Goal: Task Accomplishment & Management: Complete application form

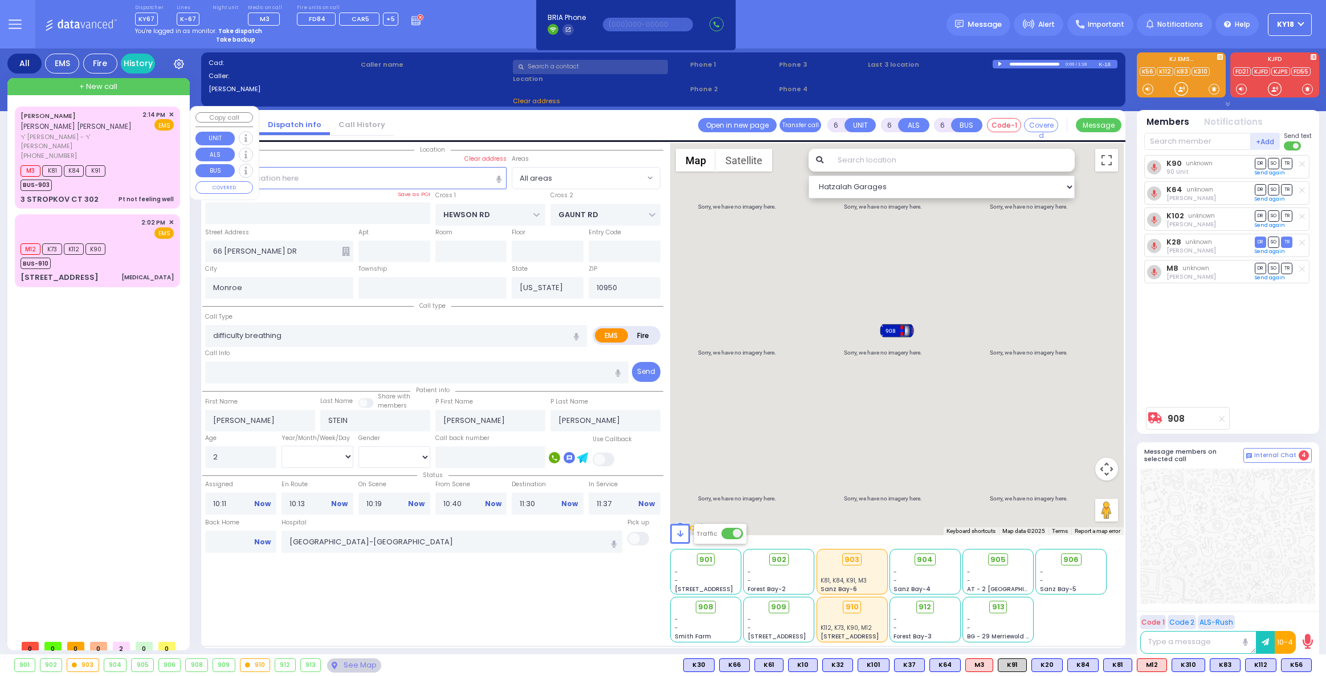
select select
click at [243, 31] on strong "Take dispatch" at bounding box center [240, 31] width 44 height 9
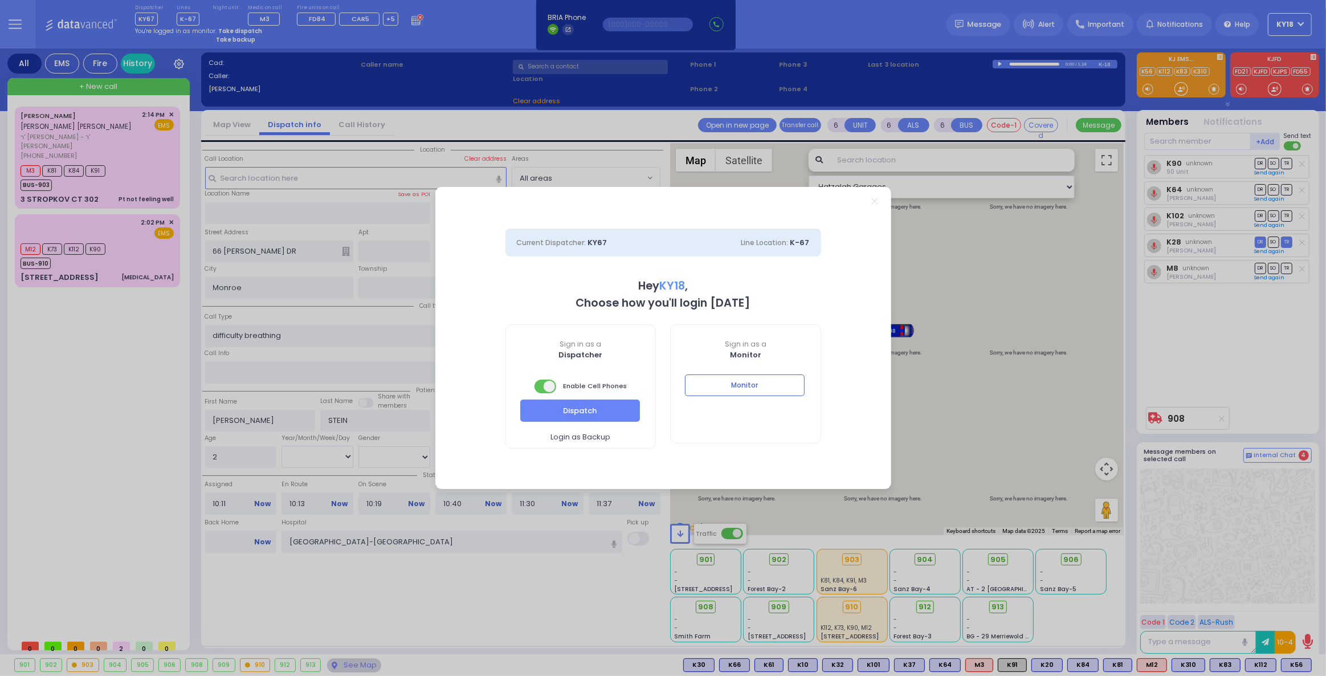
select select "4"
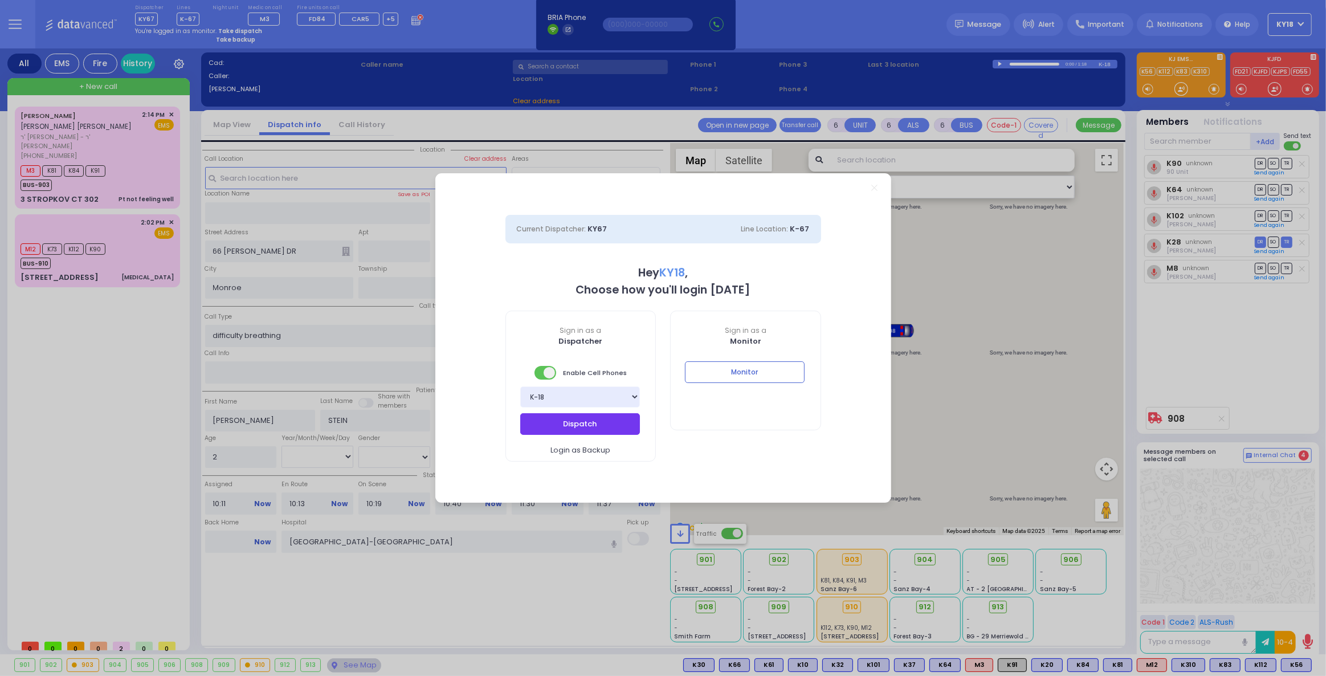
click at [574, 422] on button "Dispatch" at bounding box center [580, 424] width 120 height 22
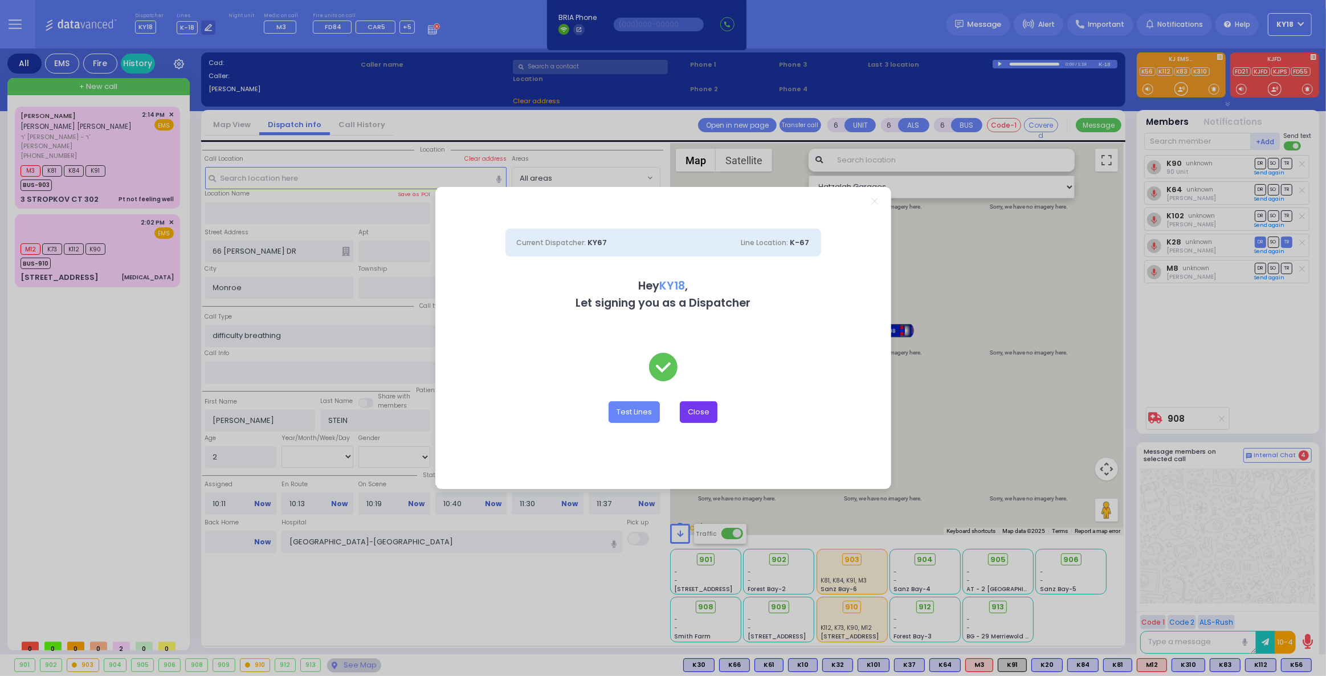
click at [699, 414] on button "Close" at bounding box center [699, 412] width 38 height 22
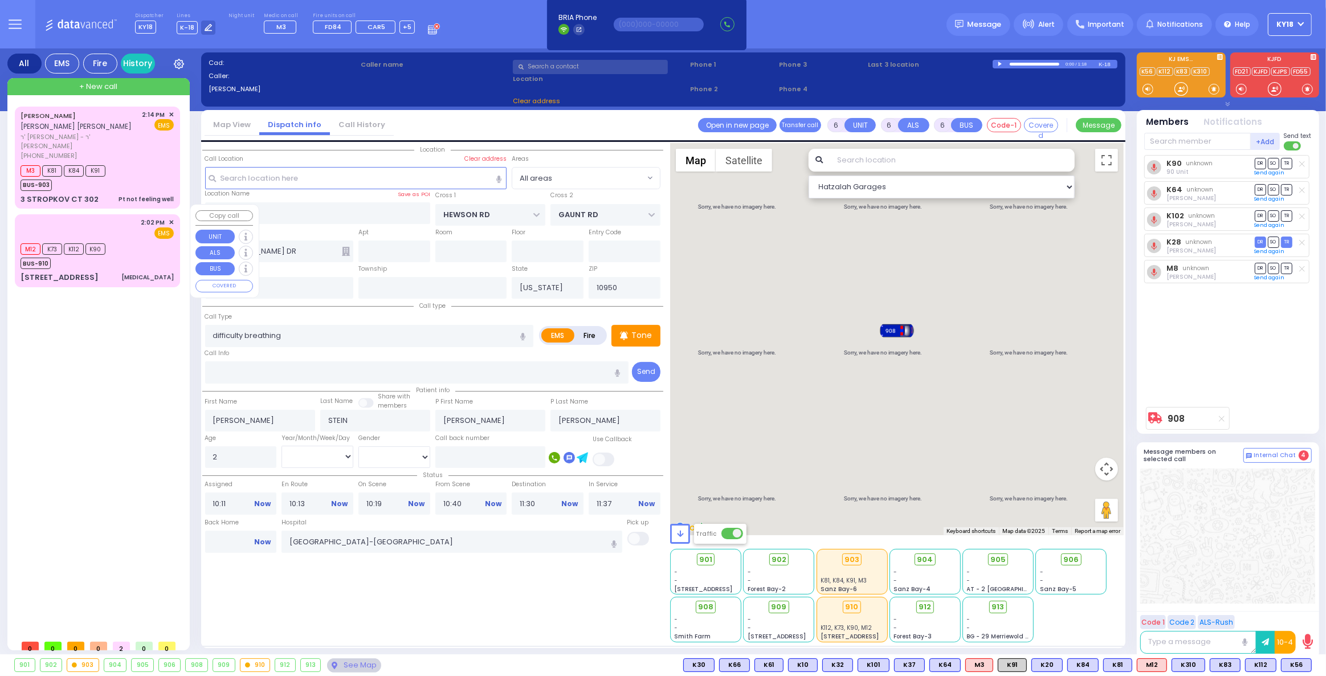
click at [140, 252] on div "M12 K73 K112 K90 BUS-910" at bounding box center [97, 254] width 153 height 28
type input "2"
type input "1"
select select
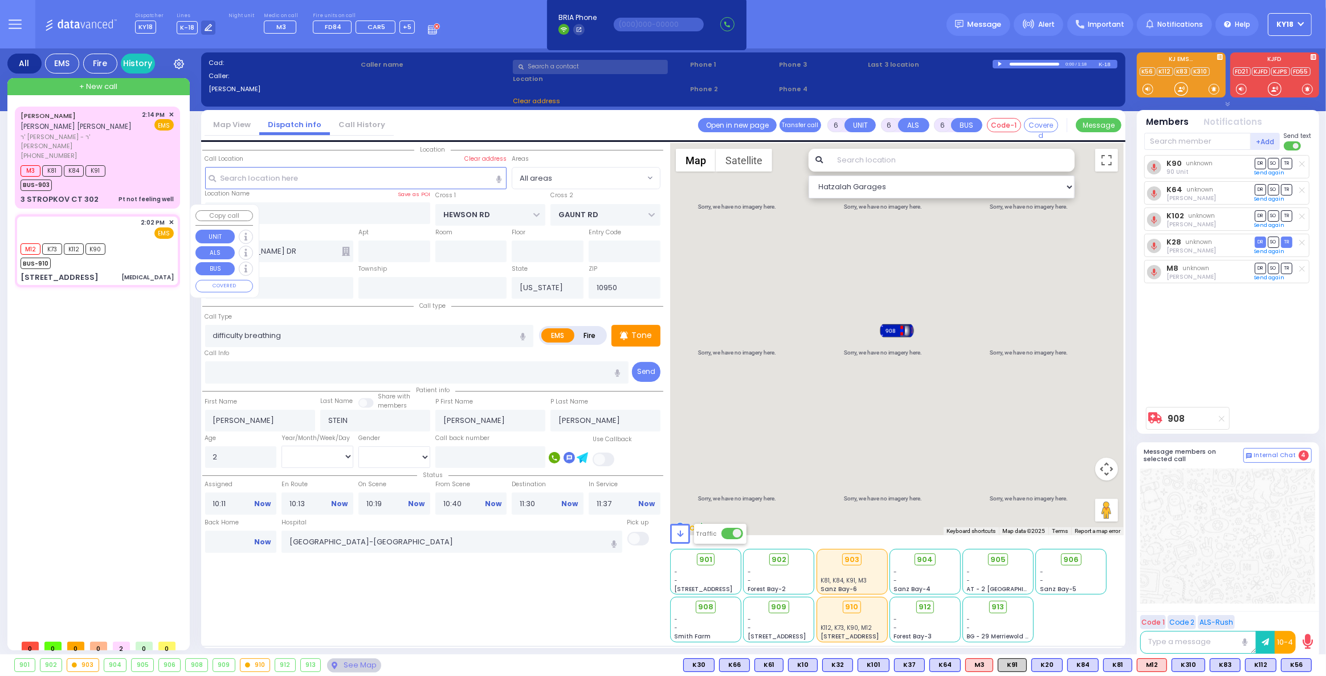
type input "[MEDICAL_DATA]"
radio input "true"
select select
type input "14:02"
type input "14:03"
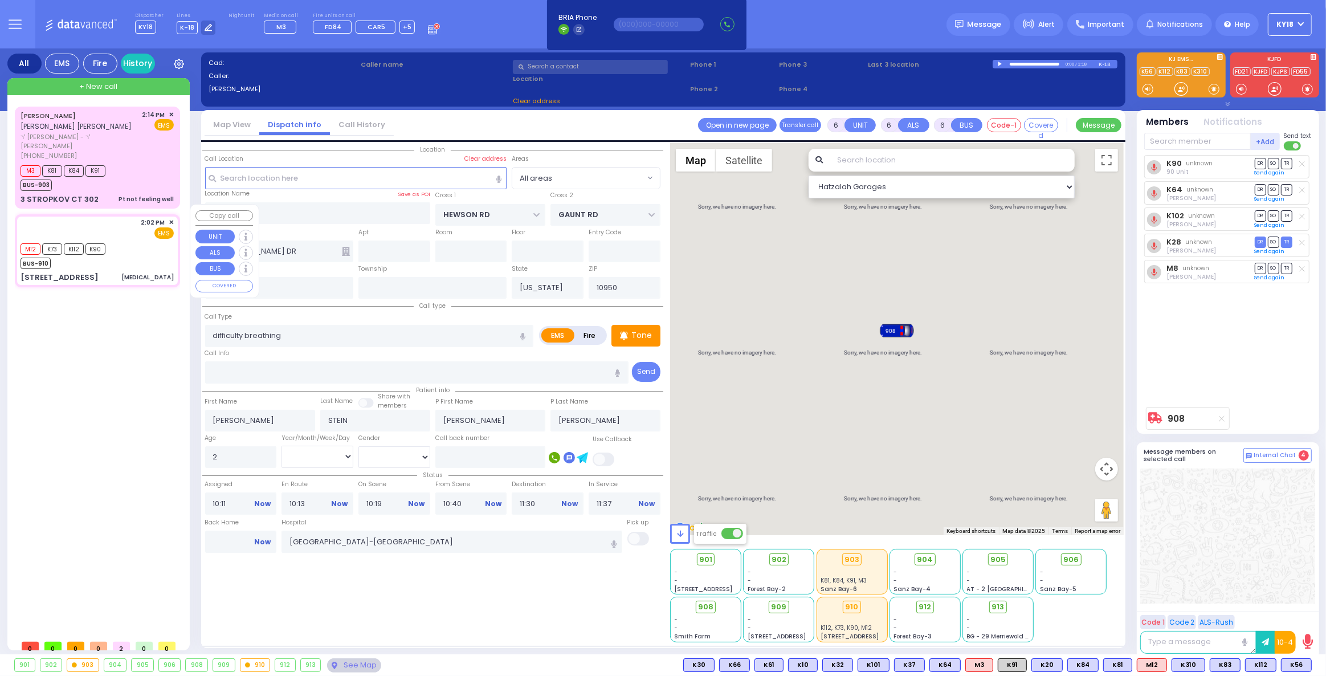
type input "14:05"
select select "Hatzalah Garages"
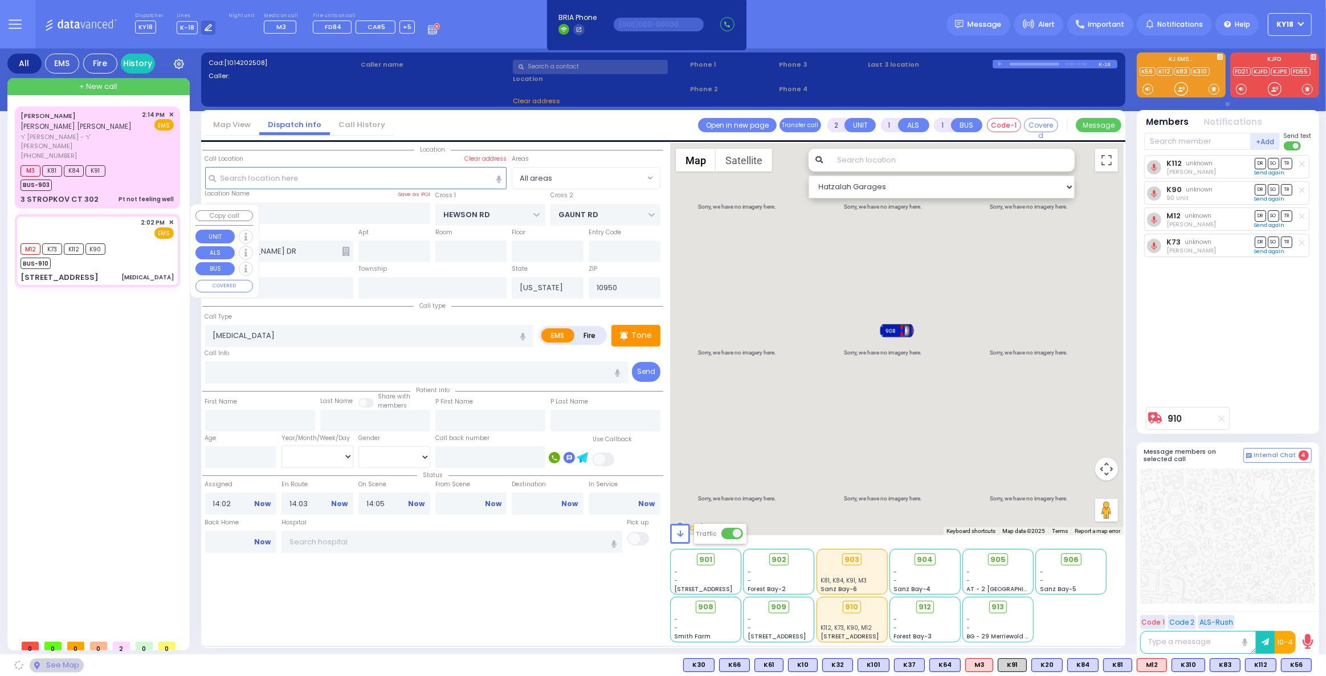
type input "CHUST RD"
type input "BEER SHEVA"
type input "[STREET_ADDRESS]"
type input "404"
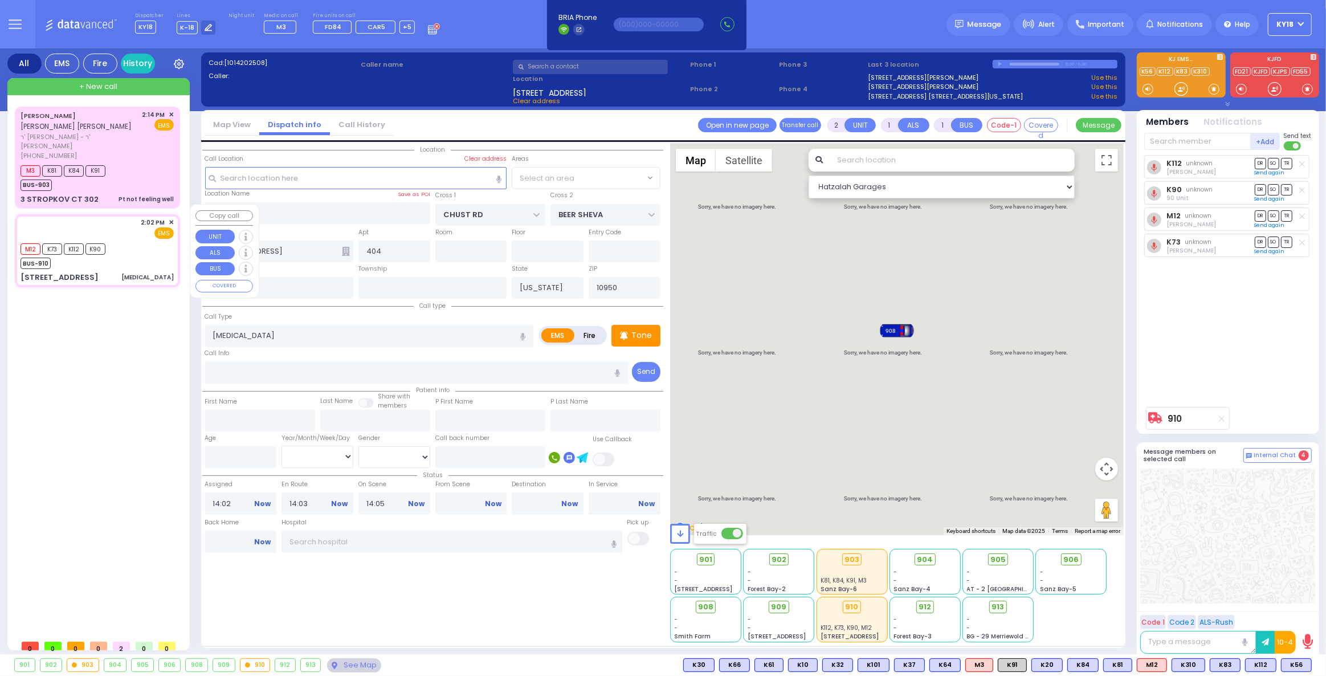
select select "VYOEL MOSHE"
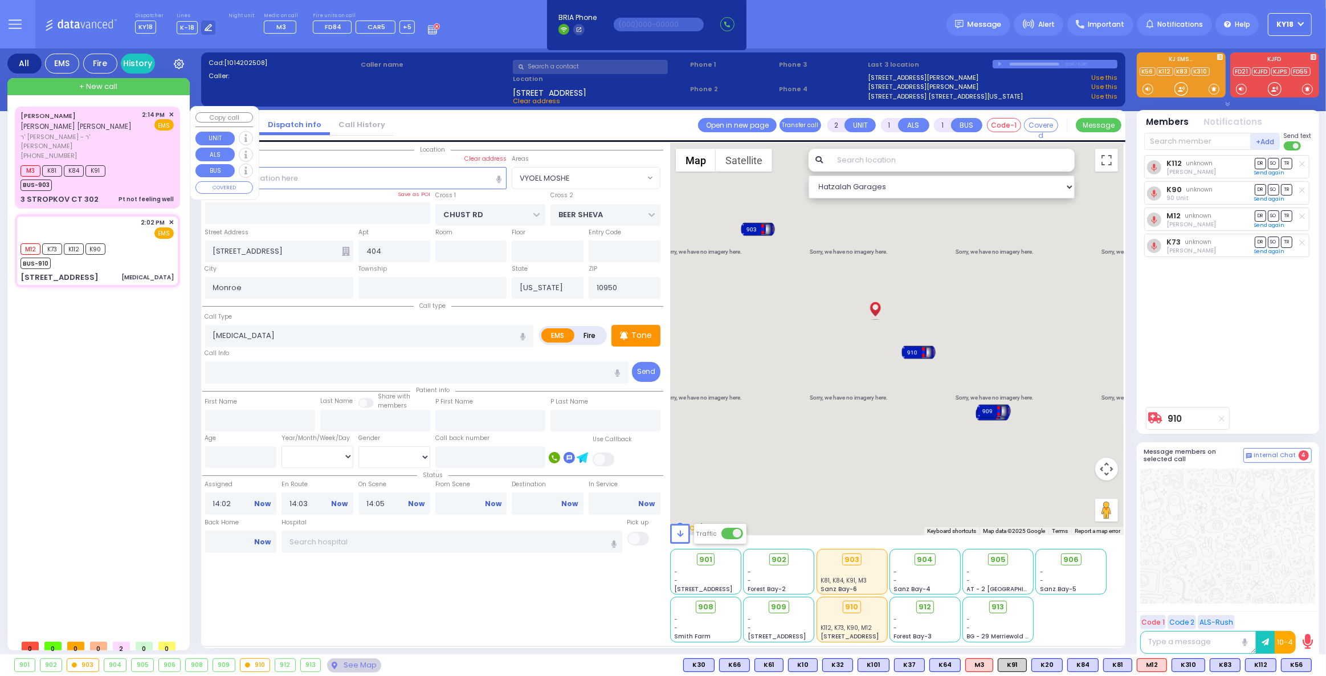
click at [139, 162] on div "M3 K81 K84 K91 BUS-903" at bounding box center [97, 176] width 153 height 28
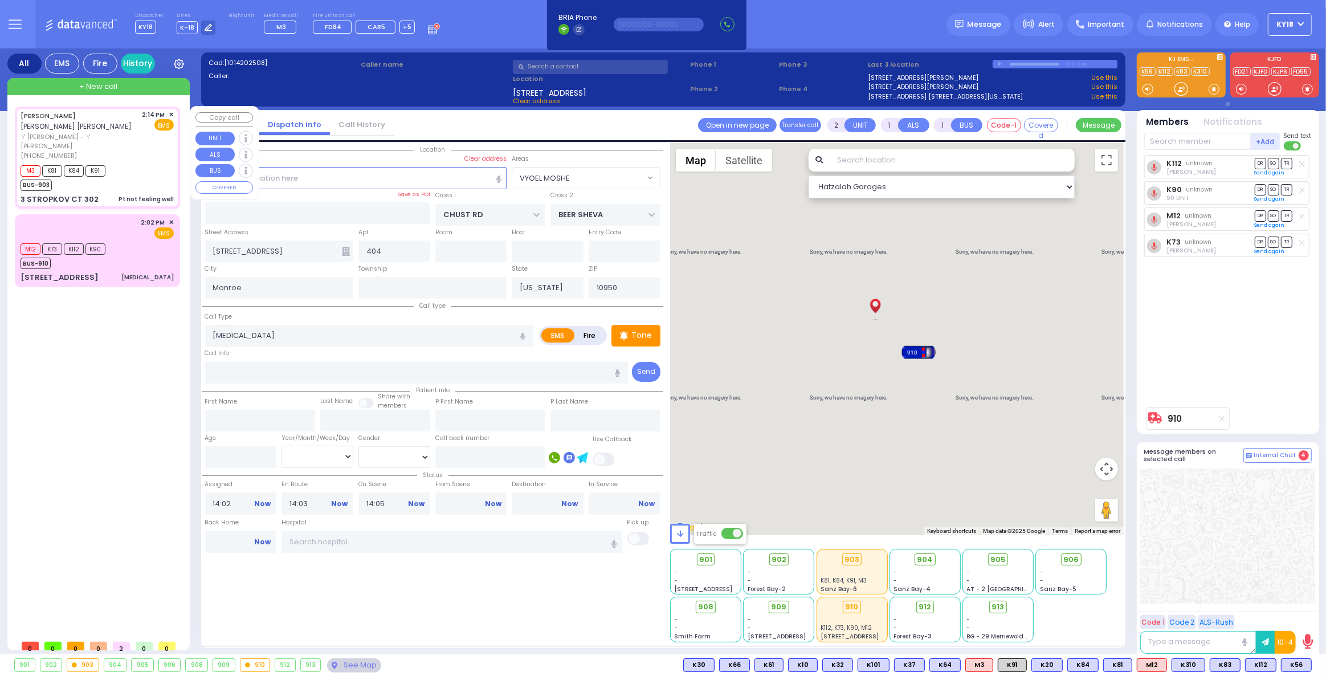
type input "1"
type input "0"
select select
type input "Pt not feeling well"
radio input "true"
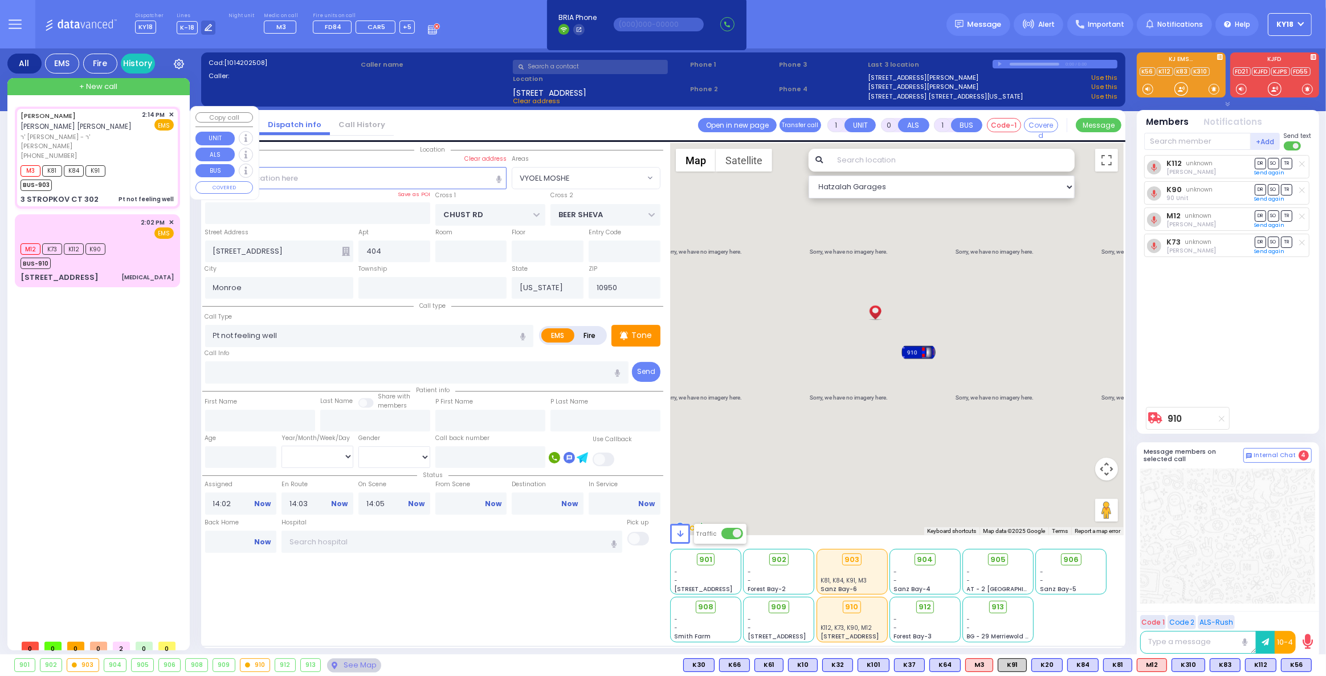
type input "[PERSON_NAME]"
type input "GLUCKMAN"
select select
type input "14:14"
type input "14:16"
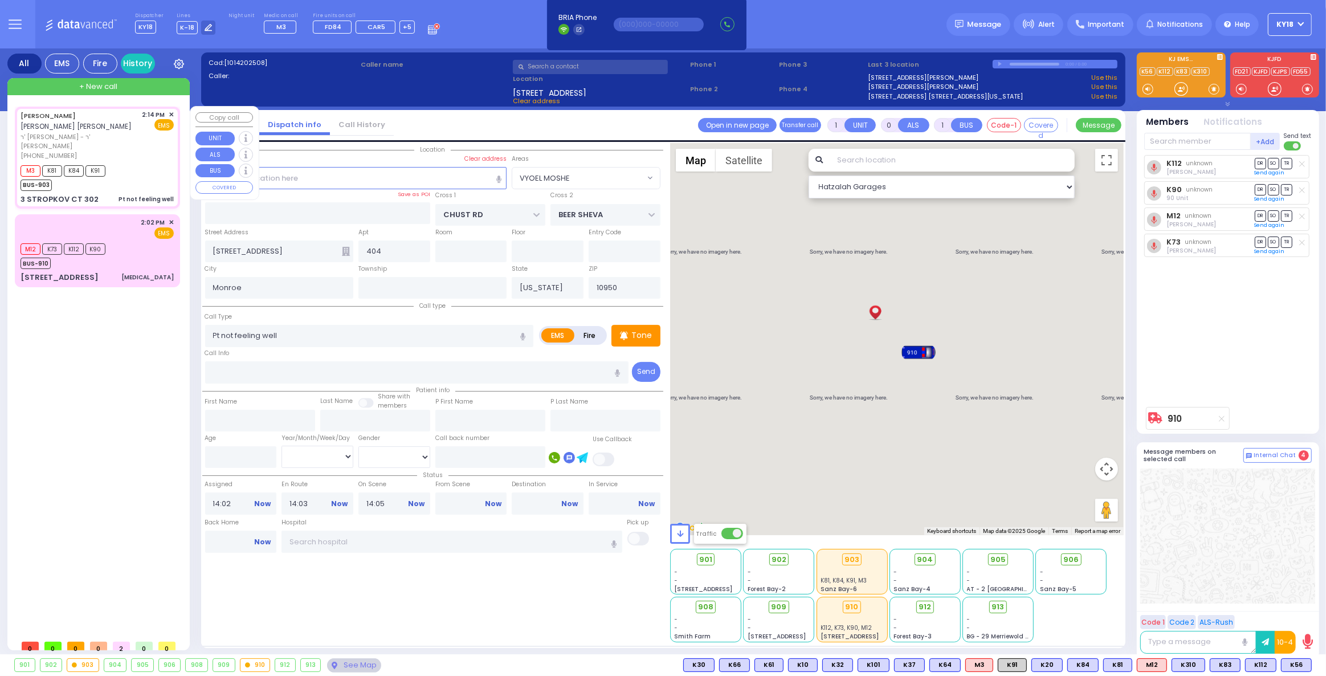
type input "14:18"
type input "RIMENEV COURT"
type input "DAJ BLVD"
type input "3 STROPKOV CT"
type input "302"
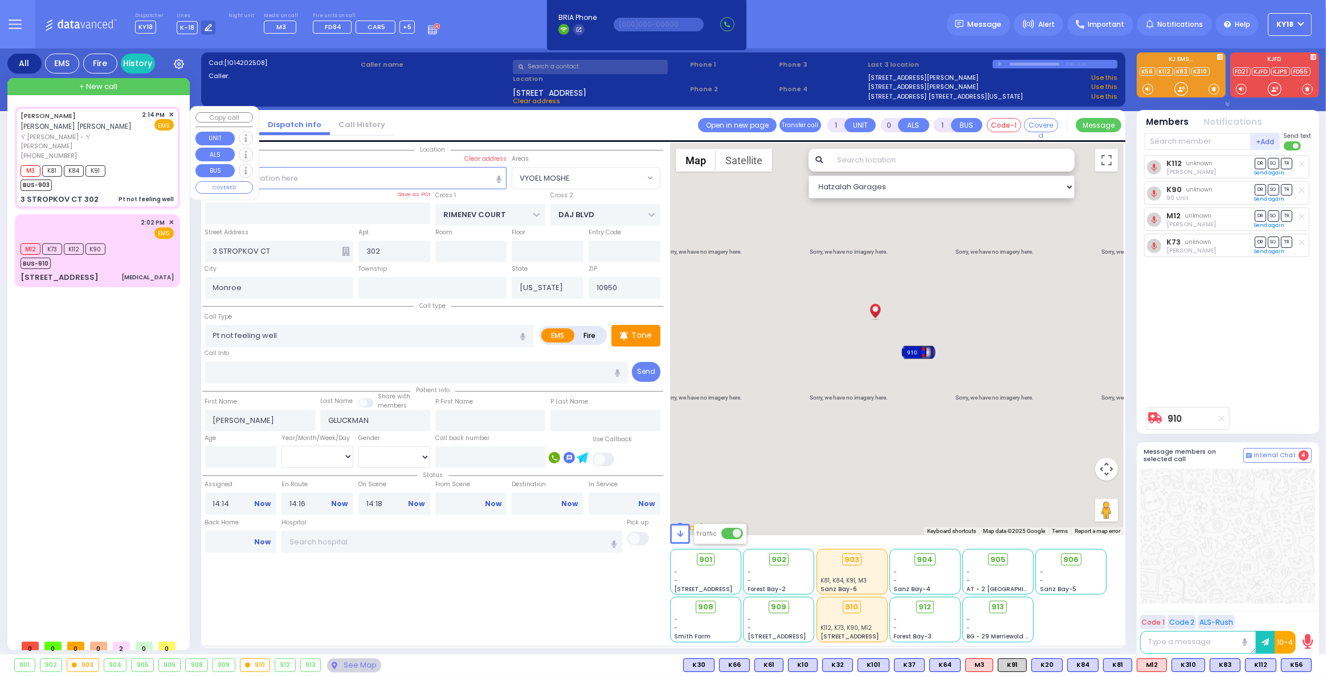
select select "Hatzalah Garages"
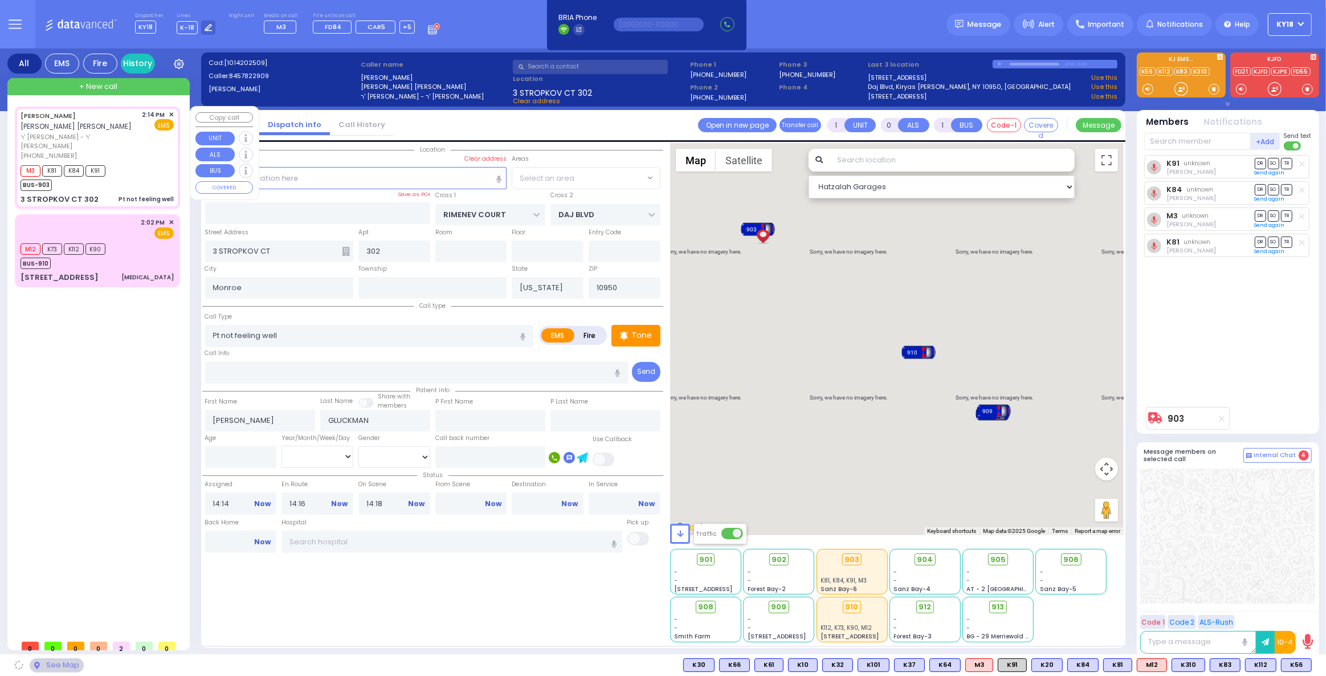
select select "SECTION 1"
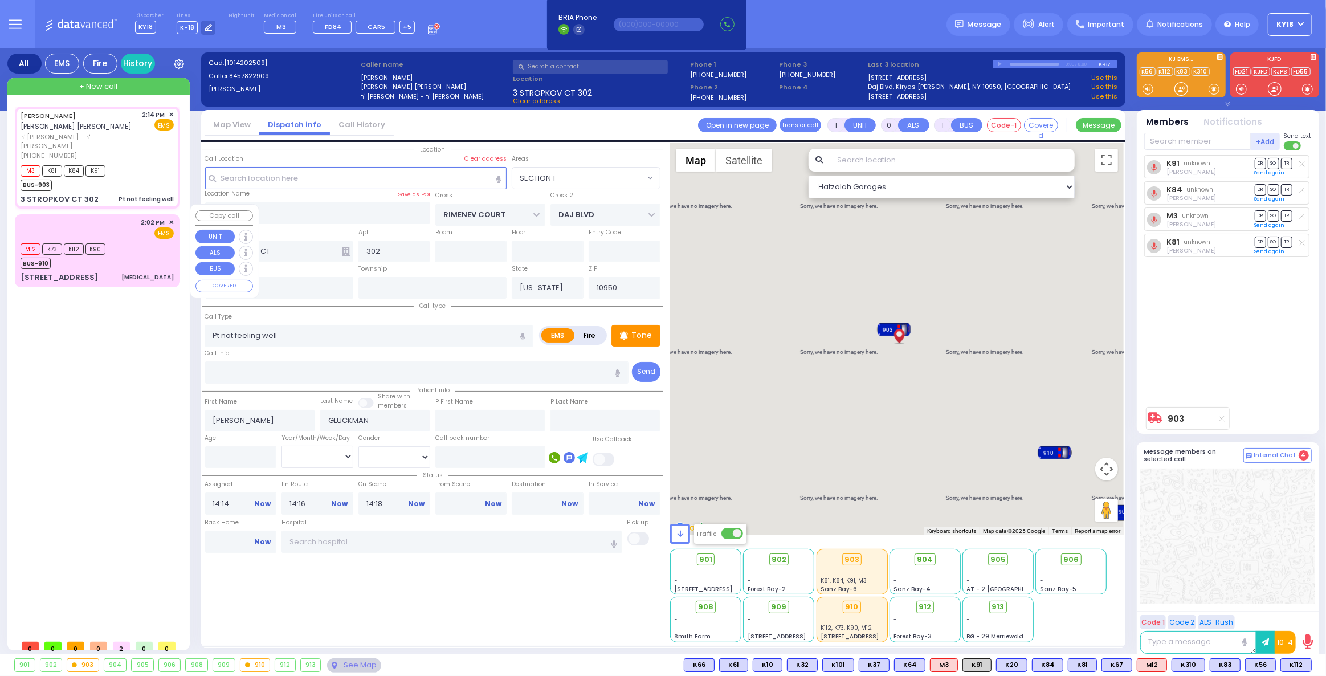
click at [97, 243] on span "K90" at bounding box center [95, 248] width 20 height 11
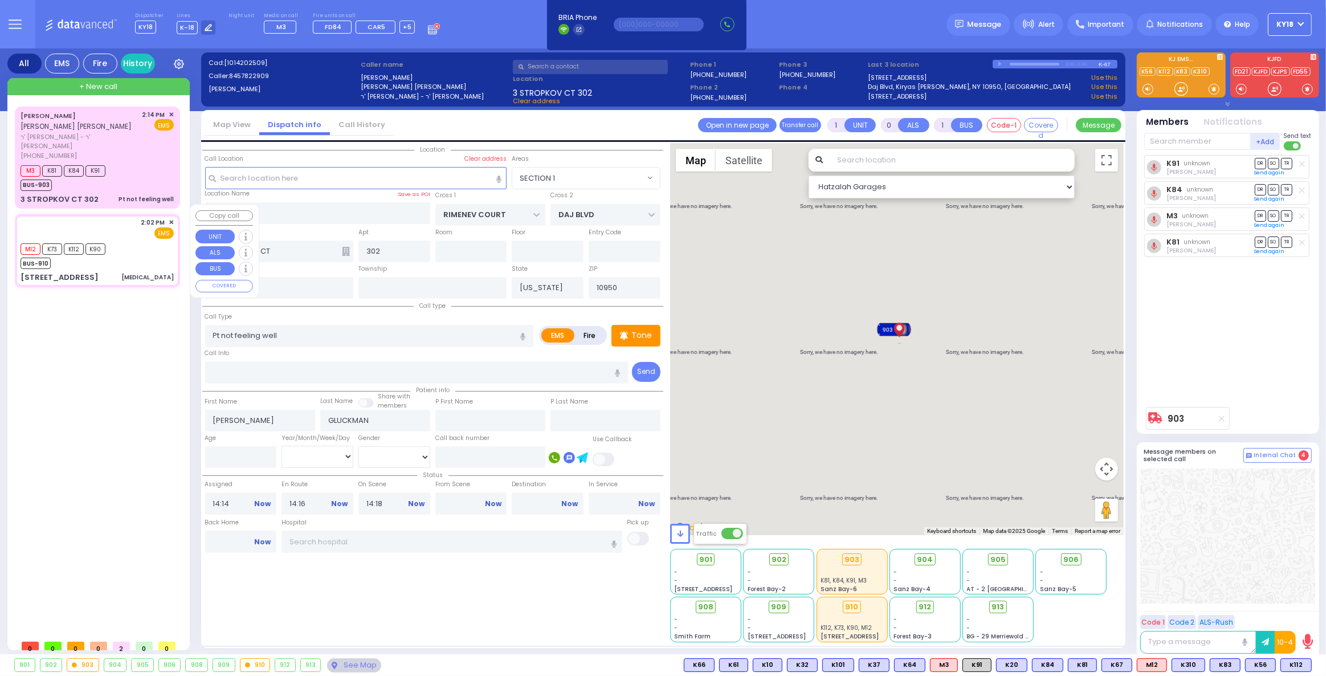
type input "2"
type input "1"
select select
type input "[MEDICAL_DATA]"
radio input "true"
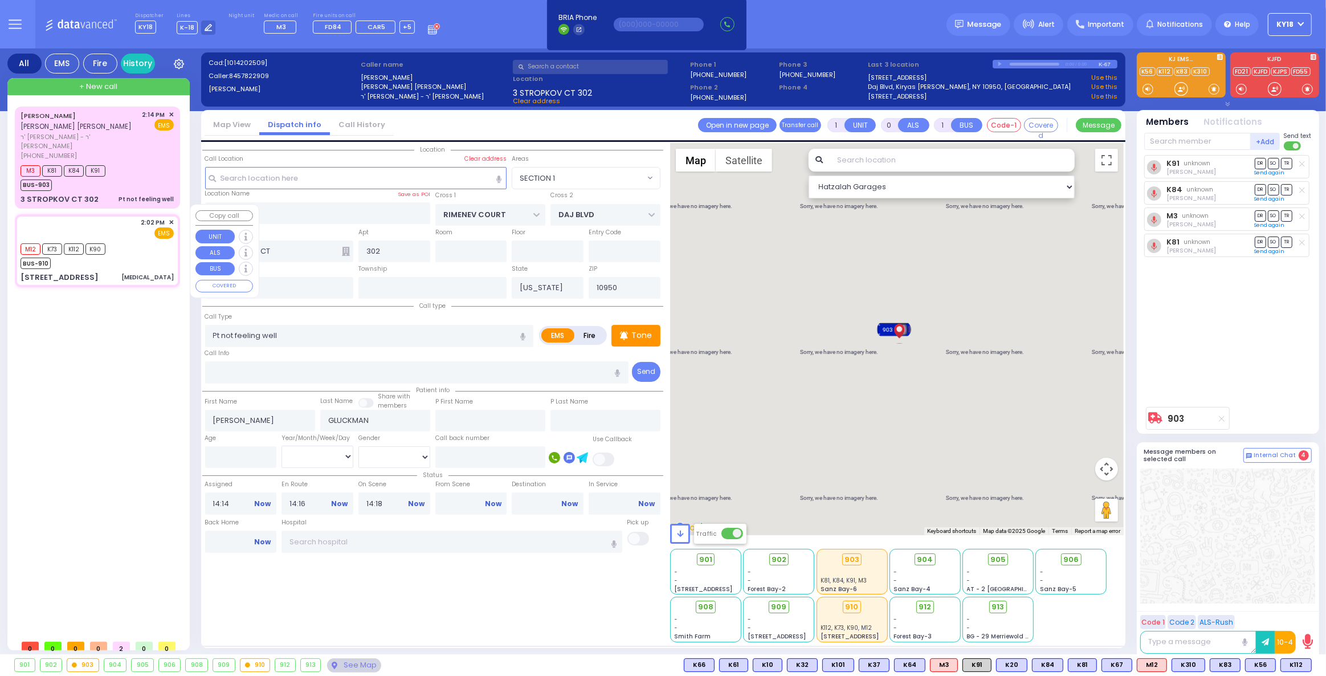
select select
type input "14:02"
type input "14:03"
type input "14:05"
select select "Hatzalah Garages"
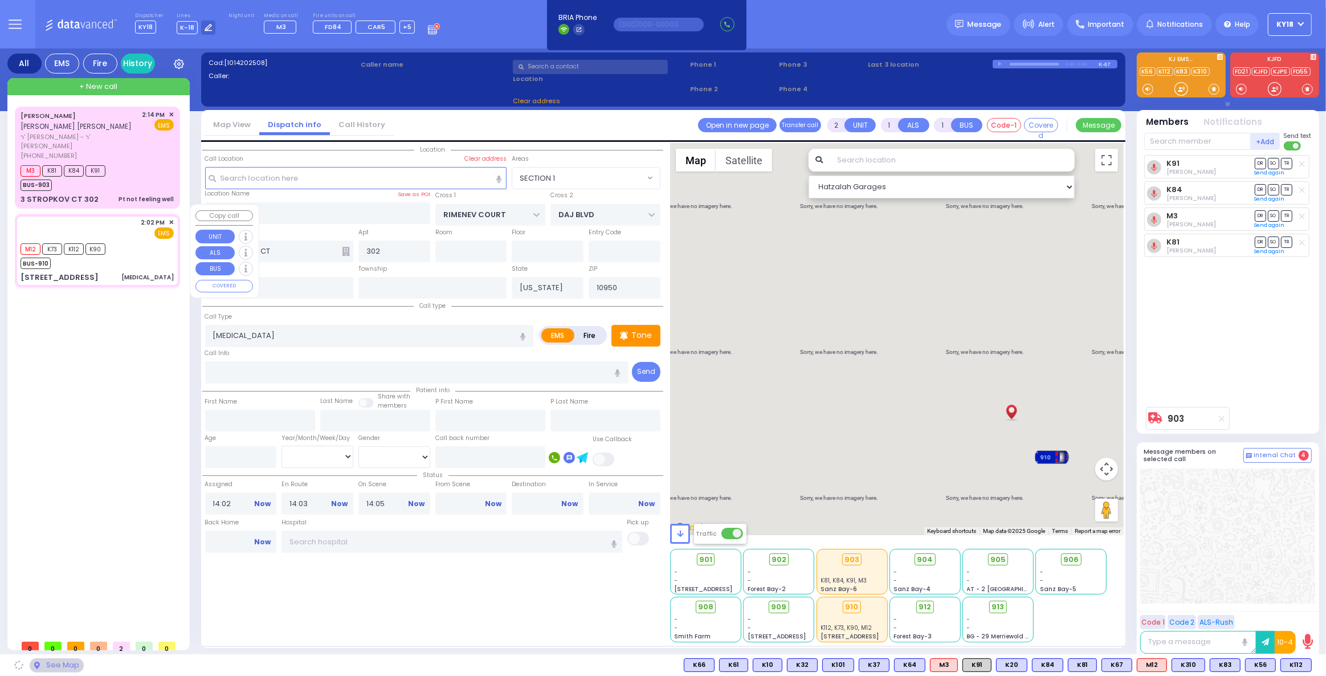
type input "CHUST RD"
type input "BEER SHEVA"
type input "[STREET_ADDRESS]"
type input "404"
select select "VYOEL MOSHE"
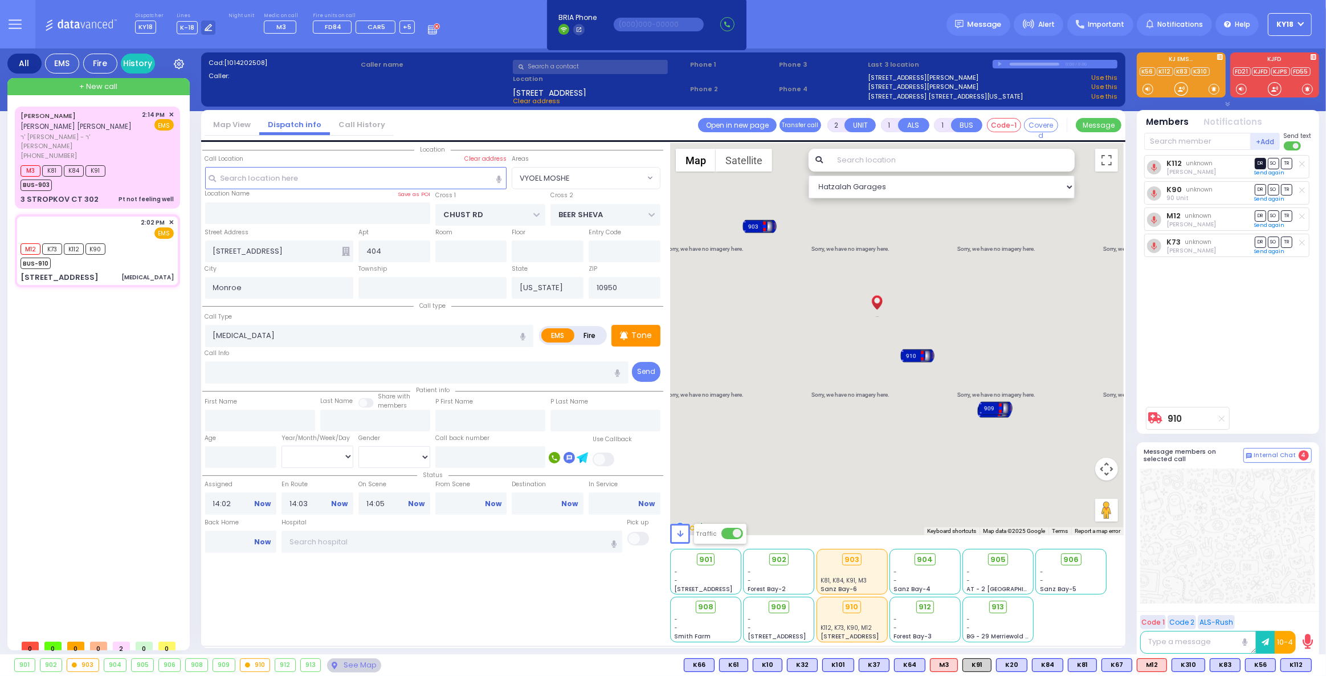
click at [1258, 163] on span "DR" at bounding box center [1260, 163] width 11 height 11
select select
radio input "true"
select select
select select "Hatzalah Garages"
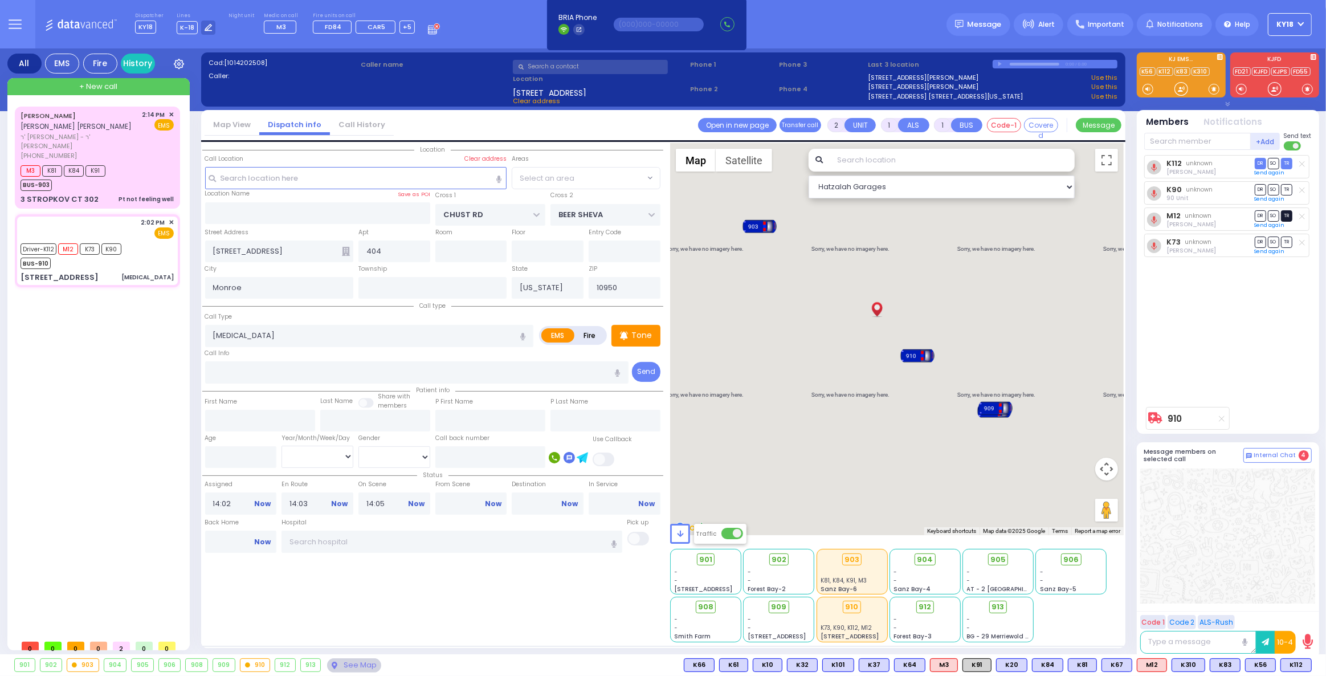
click at [1290, 212] on span "TR" at bounding box center [1286, 215] width 11 height 11
select select "VYOEL MOSHE"
select select
radio input "true"
select select
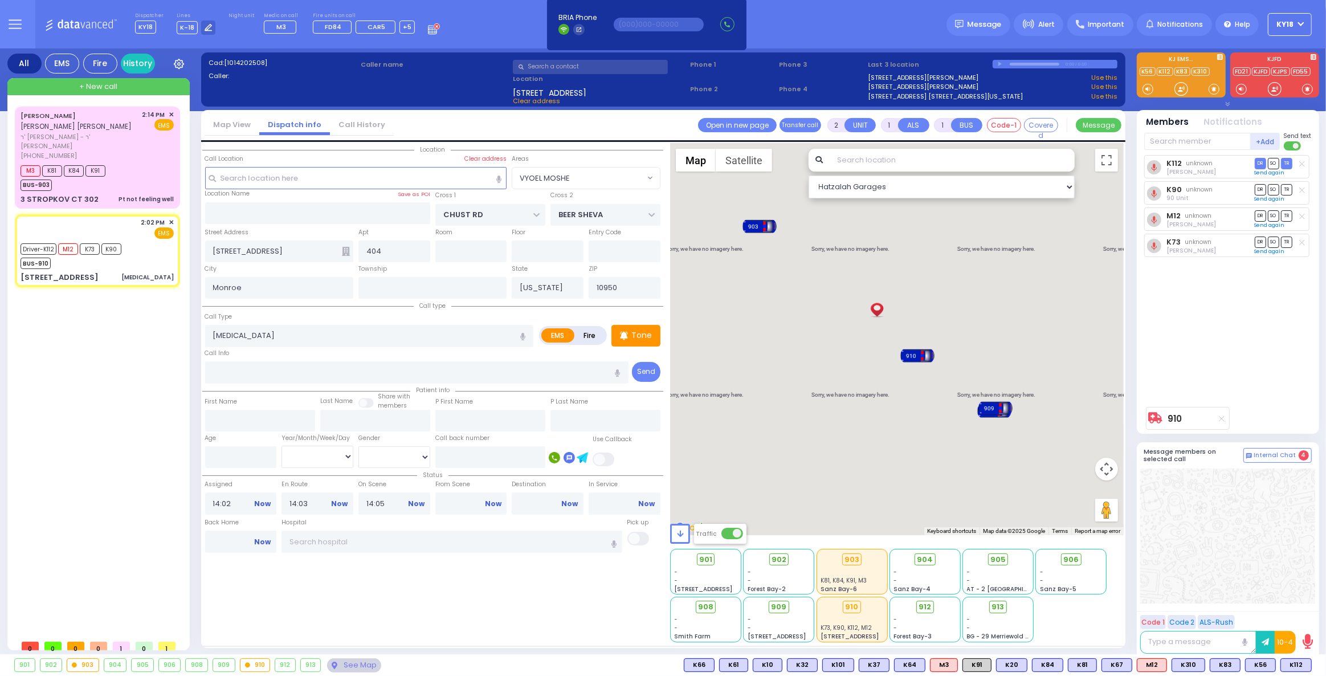
type input "14:38"
select select "Hatzalah Garages"
select select "VYOEL MOSHE"
click at [306, 540] on input "text" at bounding box center [452, 542] width 340 height 22
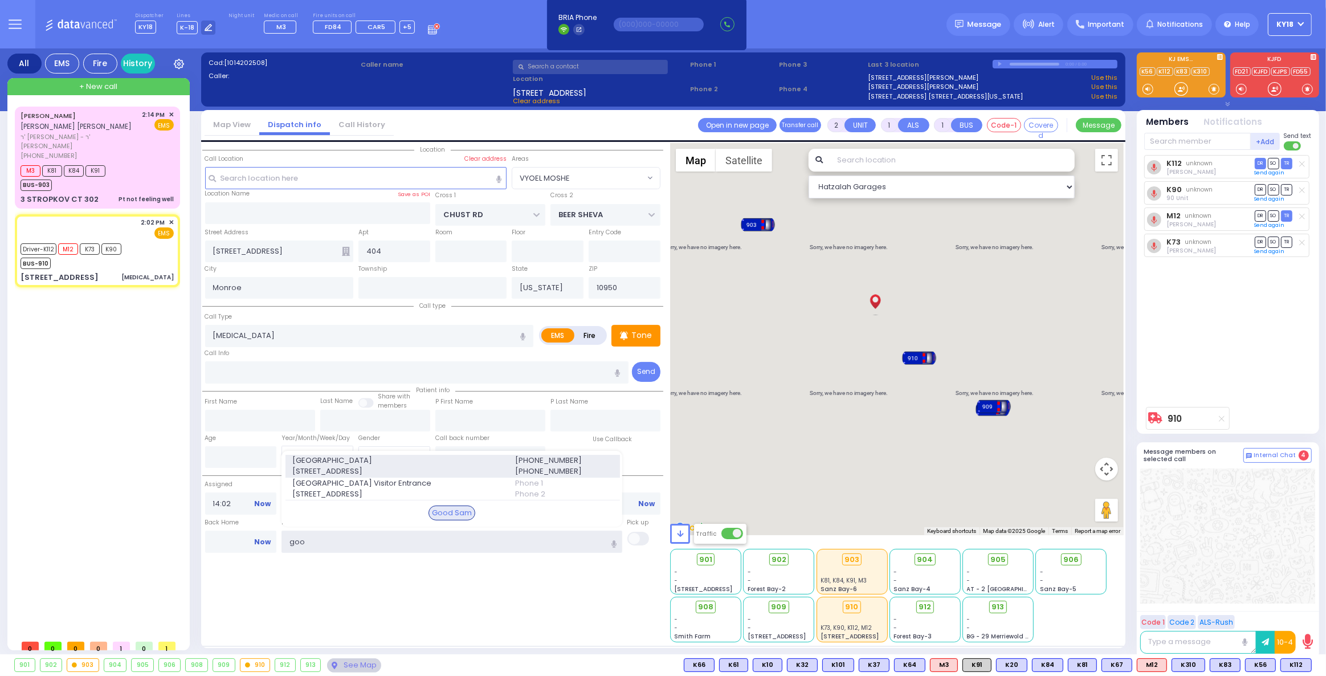
type input "goo"
click at [309, 468] on span "[STREET_ADDRESS]" at bounding box center [396, 471] width 209 height 11
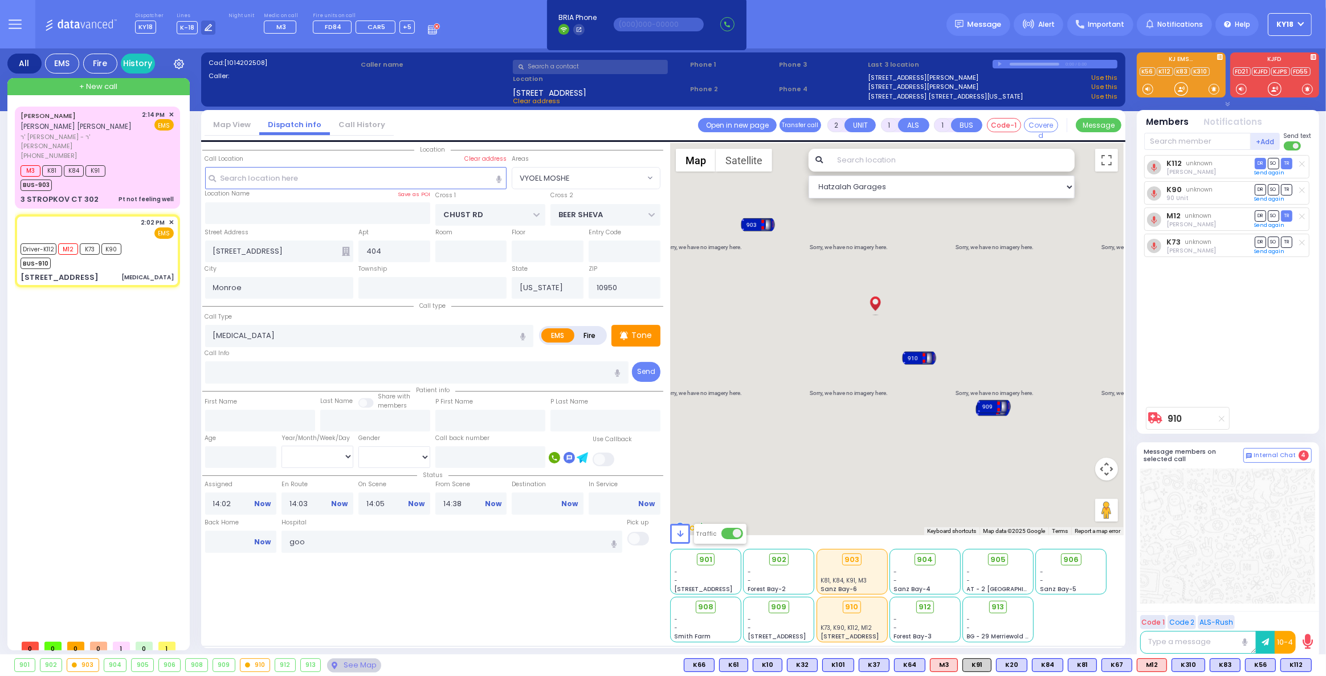
select select
radio input "true"
select select
type input "[GEOGRAPHIC_DATA]"
select select "Hatzalah Garages"
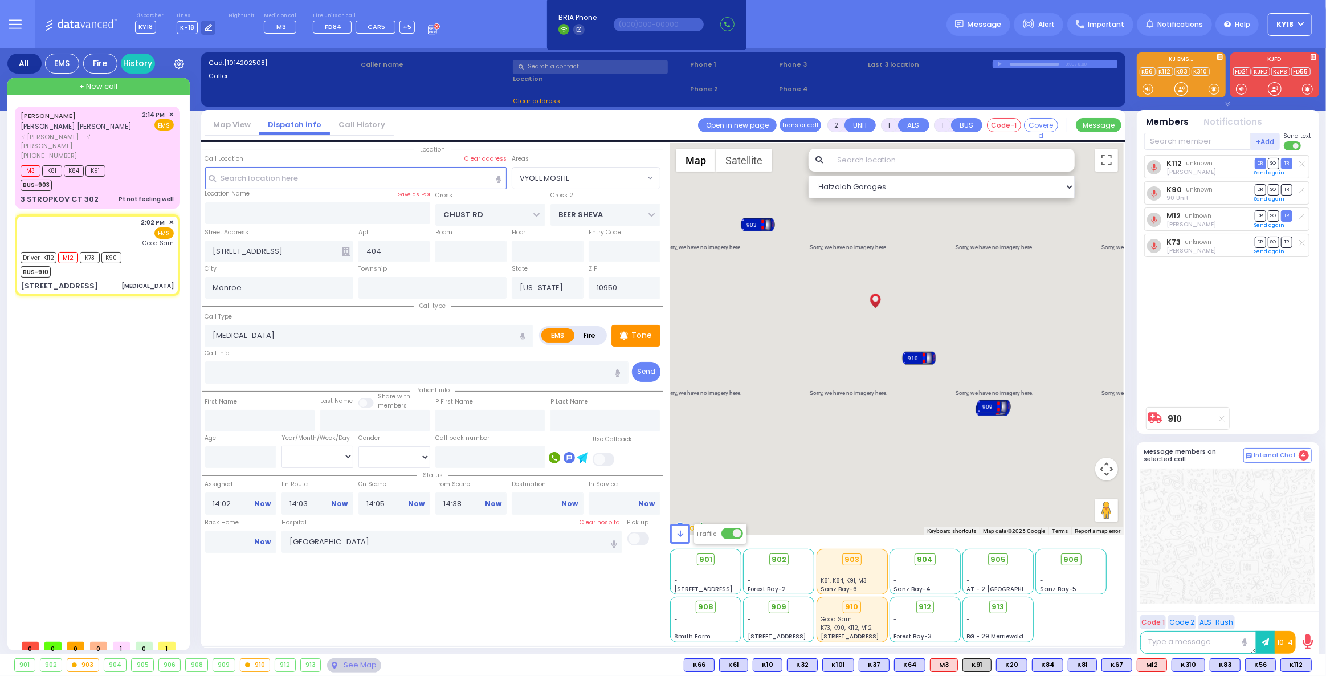
select select "VYOEL MOSHE"
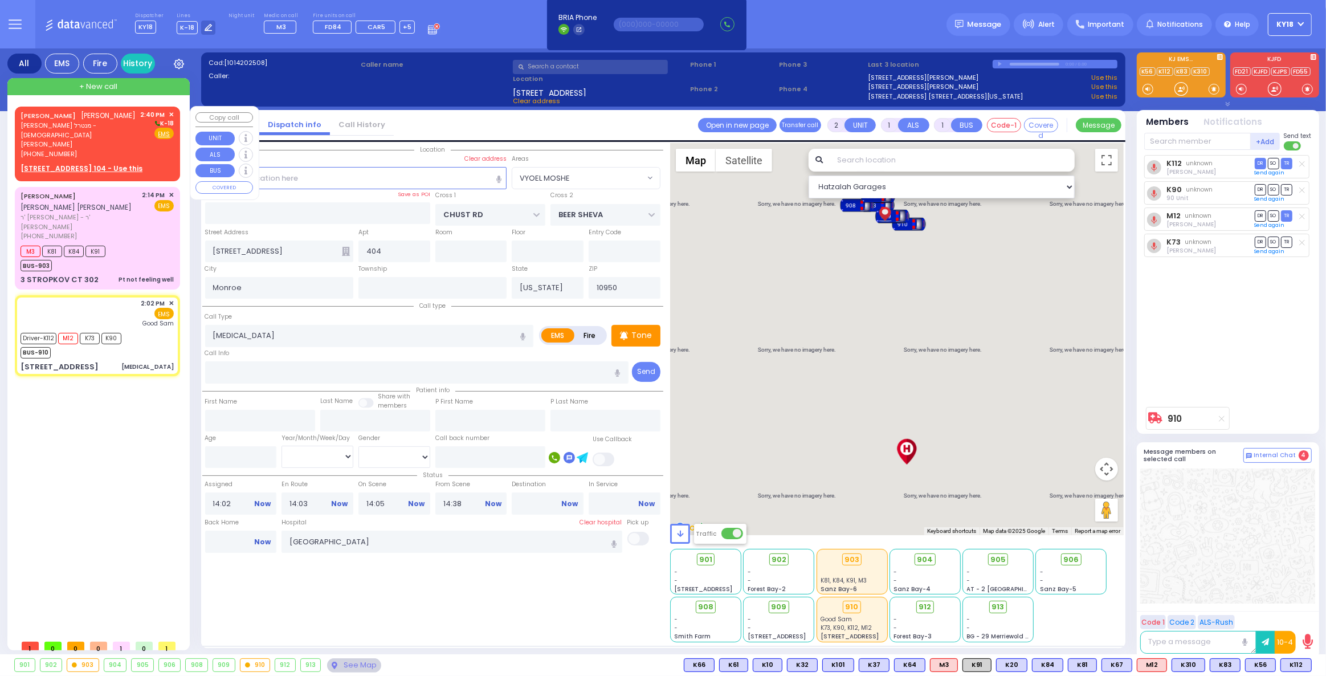
click at [94, 149] on div "[PHONE_NUMBER]" at bounding box center [79, 154] width 116 height 10
select select
radio input "true"
type input "[PERSON_NAME]"
type input "MEISLISH"
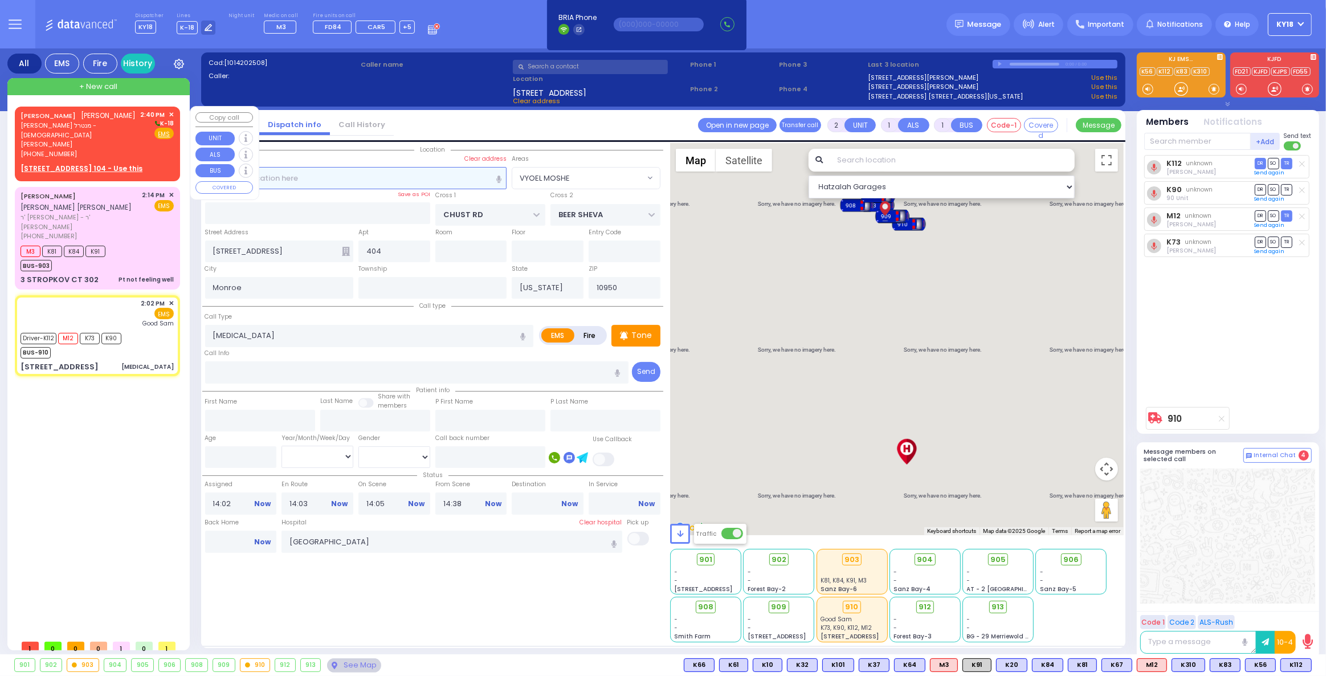
select select
type input "14:40"
select select "Hatzalah Garages"
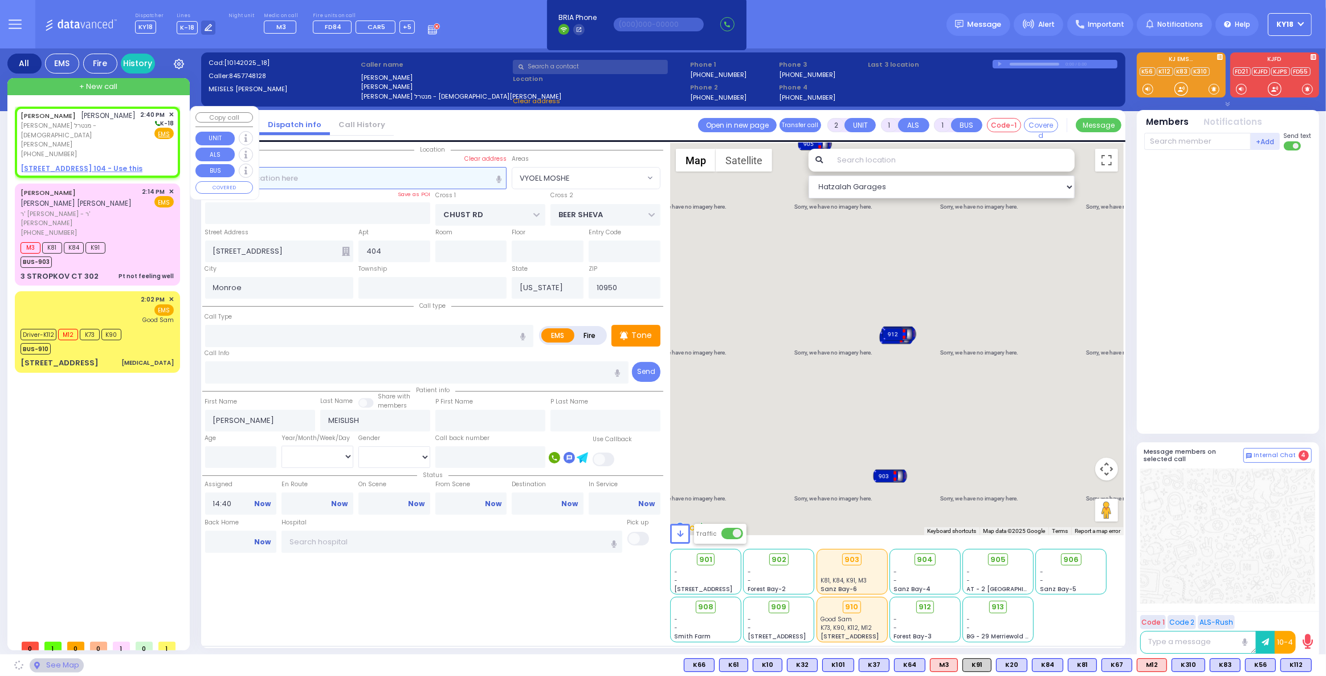
select select
radio input "true"
select select
select select "Hatzalah Garages"
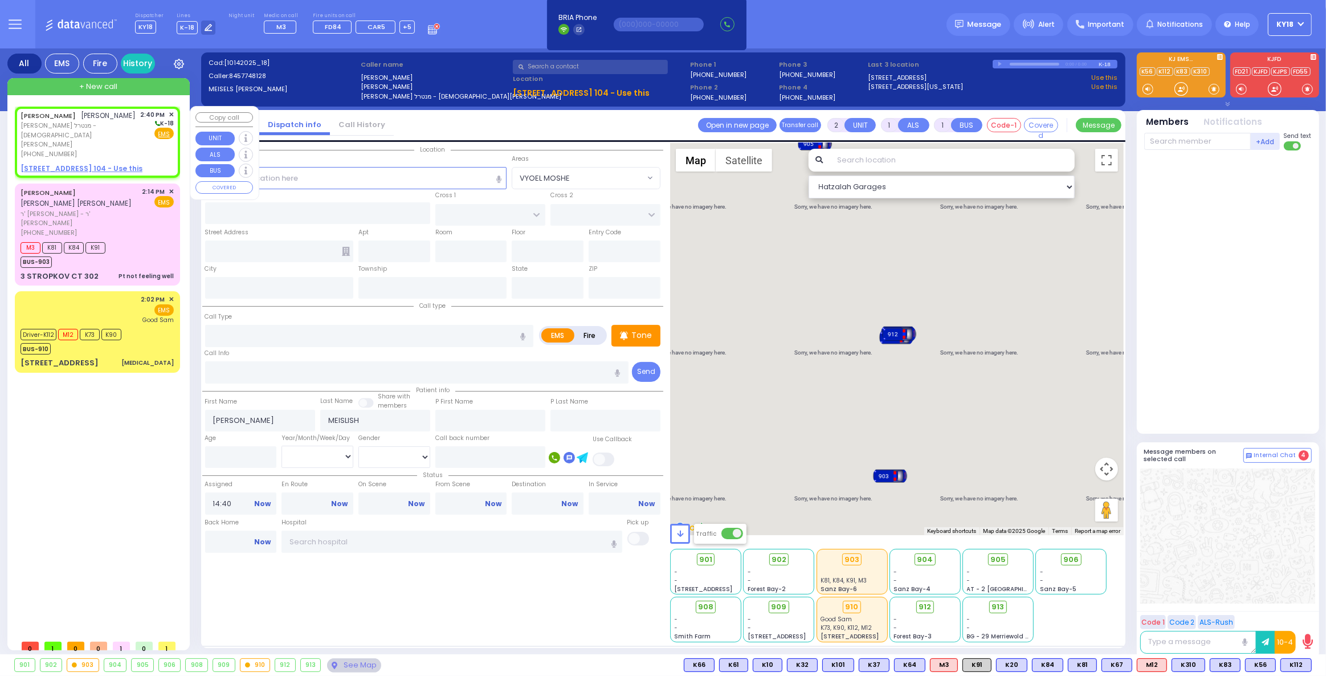
click at [90, 164] on u "[STREET_ADDRESS] 104 - Use this" at bounding box center [82, 169] width 122 height 10
select select
radio input "true"
select select
select select "Hatzalah Garages"
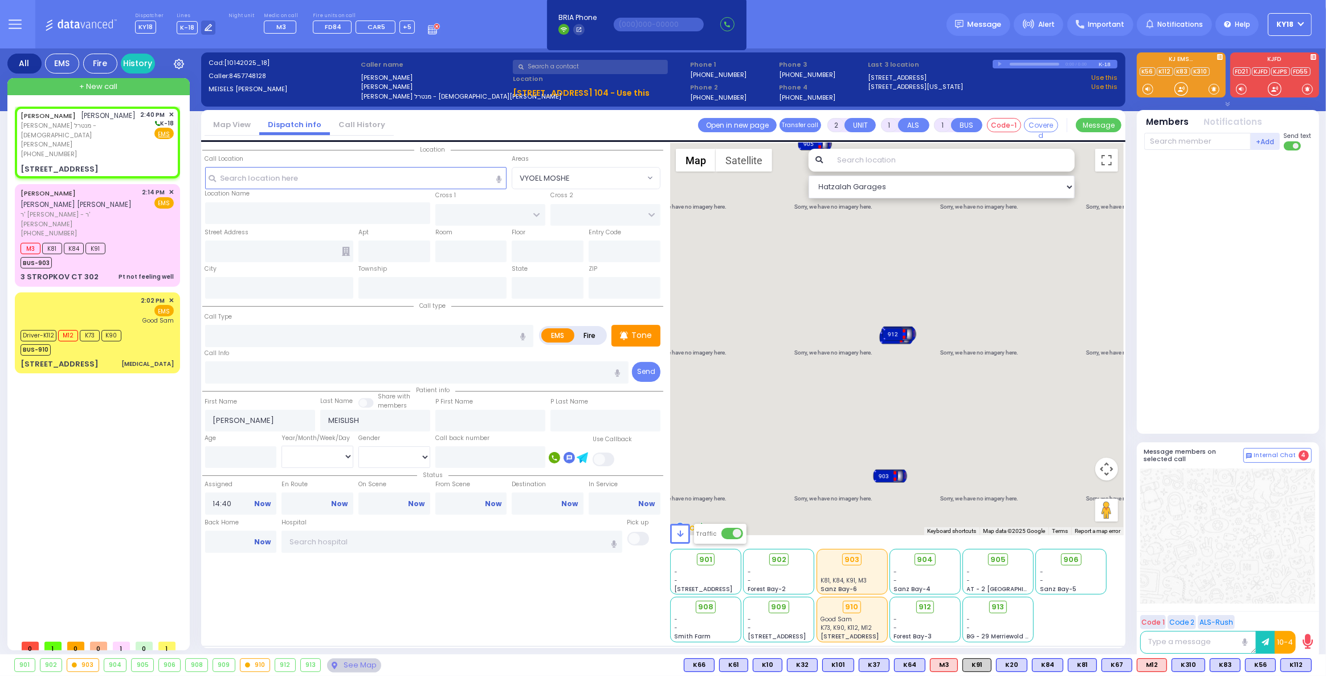
select select
radio input "true"
select select
select select "Hatzalah Garages"
type input "CHUST RD"
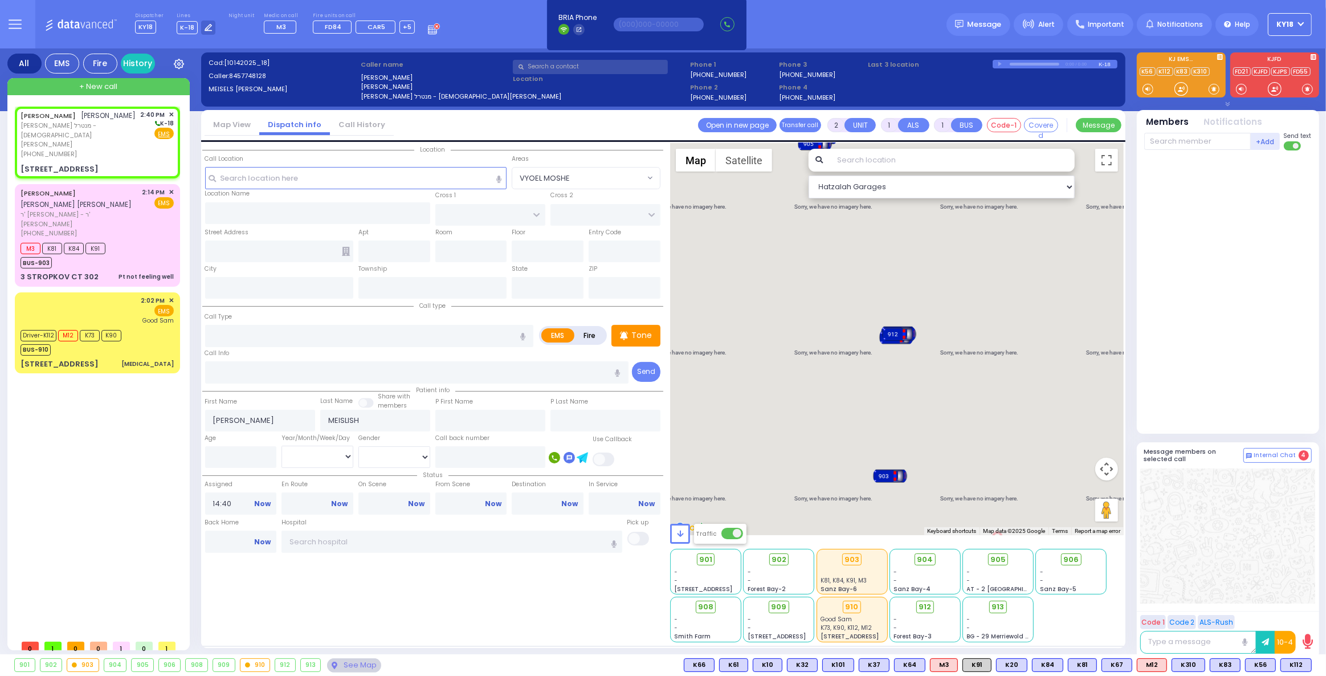
type input "[GEOGRAPHIC_DATA]"
type input "[STREET_ADDRESS]"
type input "104"
type input "[PERSON_NAME]"
type input "[US_STATE]"
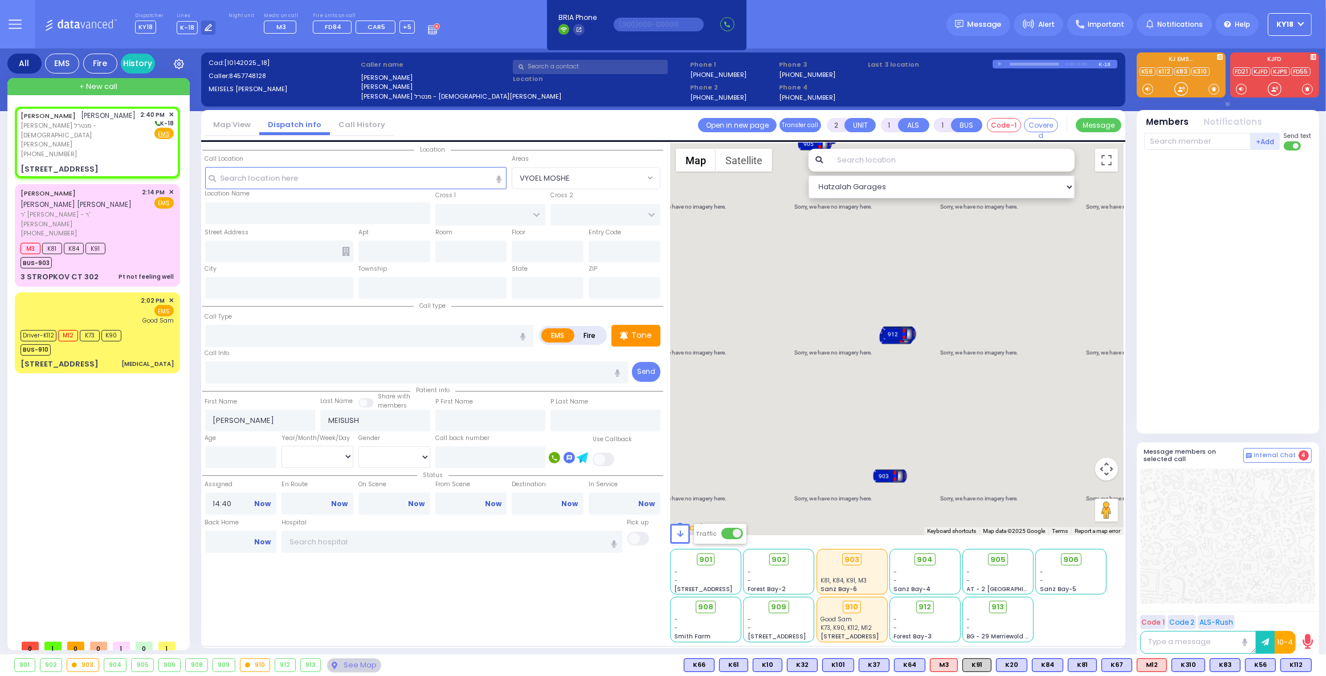
type input "10950"
select select "VYOEL MOSHE"
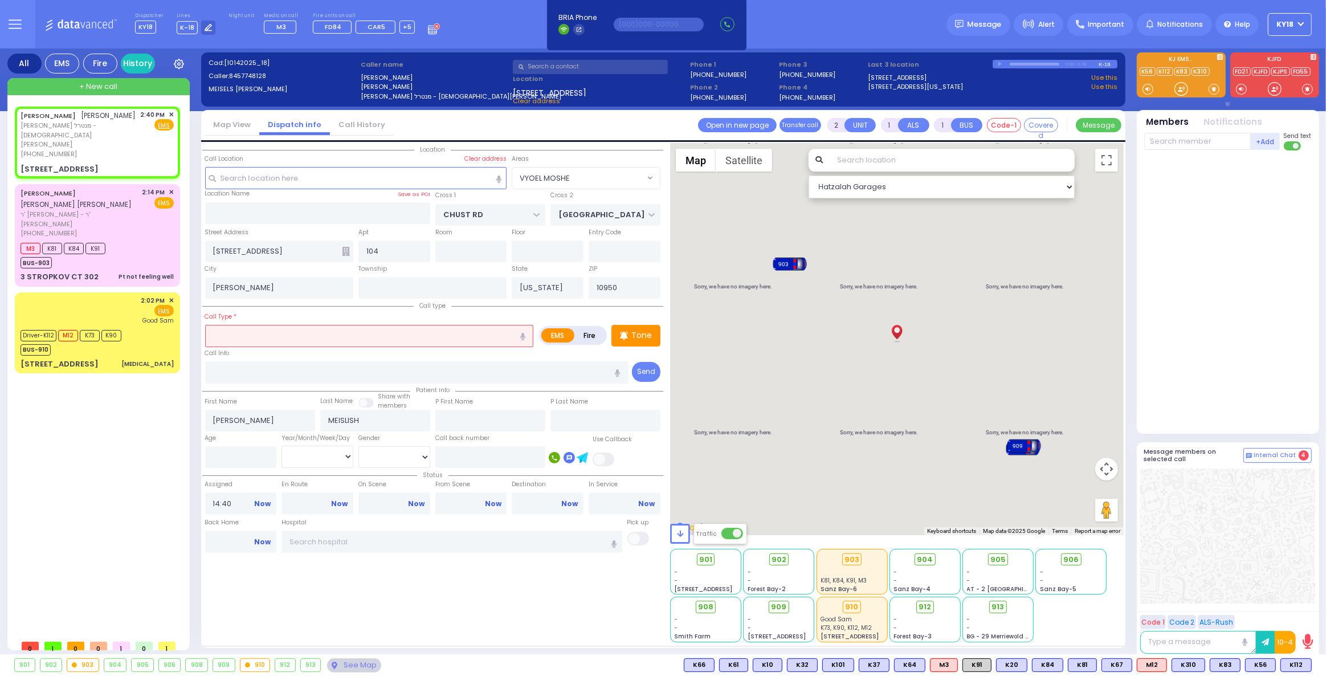
select select
radio input "true"
select select
select select "Hatzalah Garages"
select select "VYOEL MOSHE"
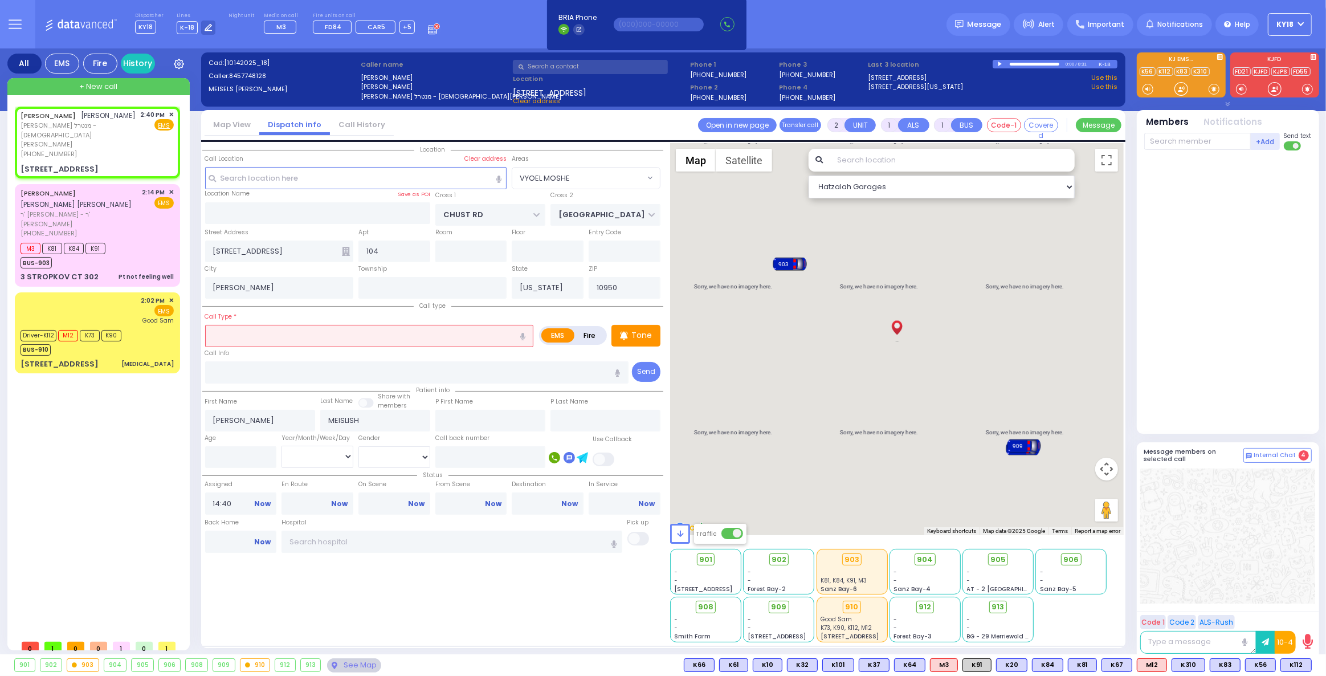
click at [335, 337] on input "text" at bounding box center [369, 336] width 329 height 22
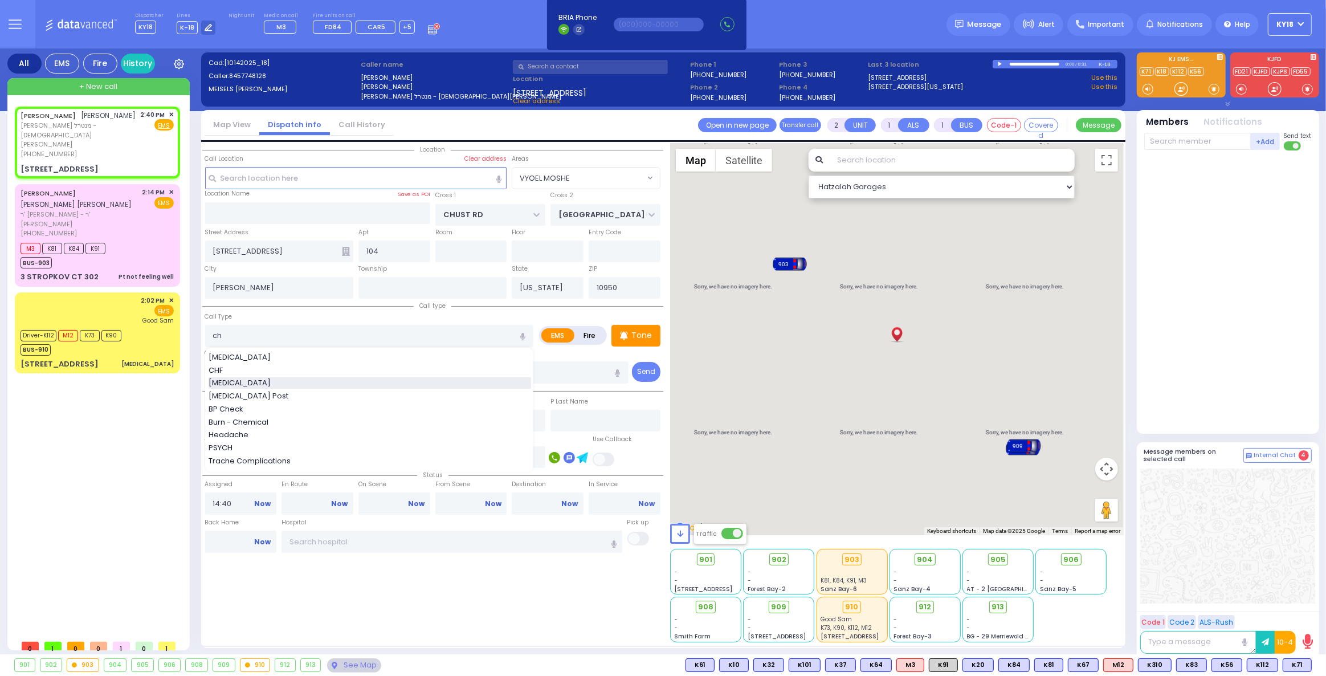
click at [310, 381] on div "[MEDICAL_DATA]" at bounding box center [370, 382] width 323 height 11
type input "[MEDICAL_DATA]"
type input "3"
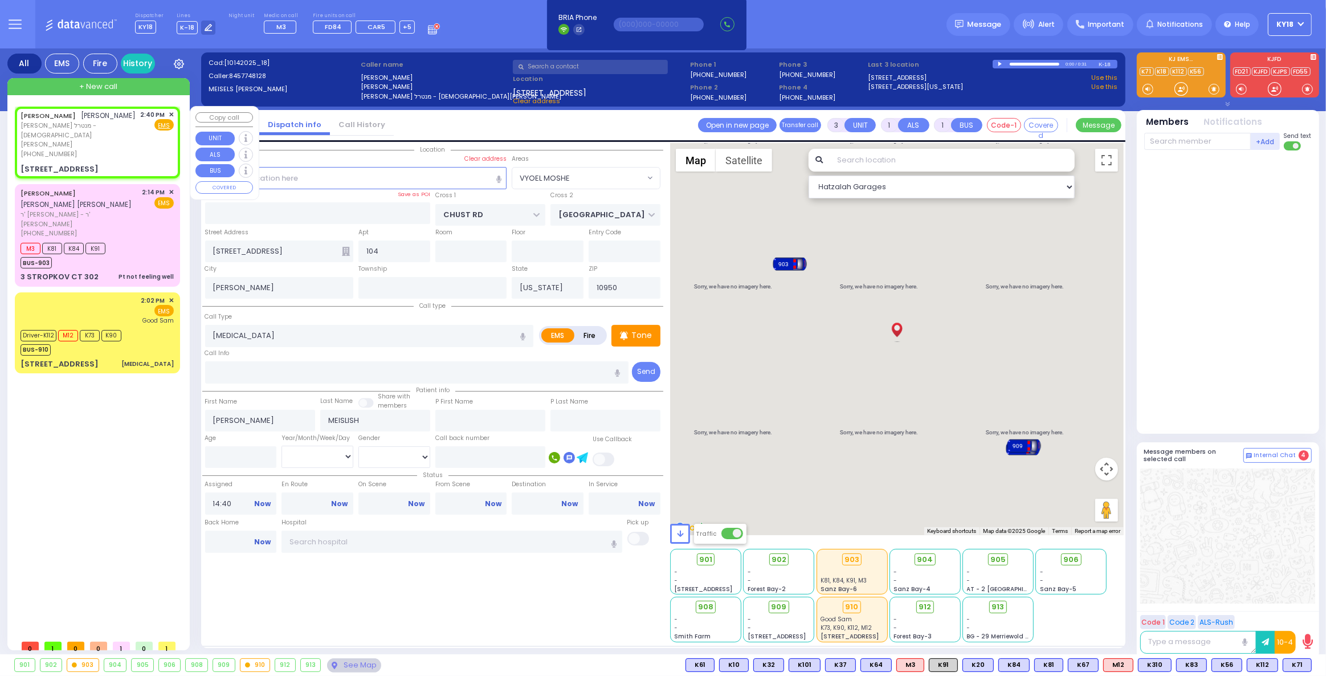
click at [130, 140] on div "[PERSON_NAME] [PERSON_NAME] מנטרל - [DEMOGRAPHIC_DATA][PERSON_NAME] [PHONE_NUMB…" at bounding box center [97, 142] width 161 height 68
select select
radio input "true"
select select
select select "Hatzalah Garages"
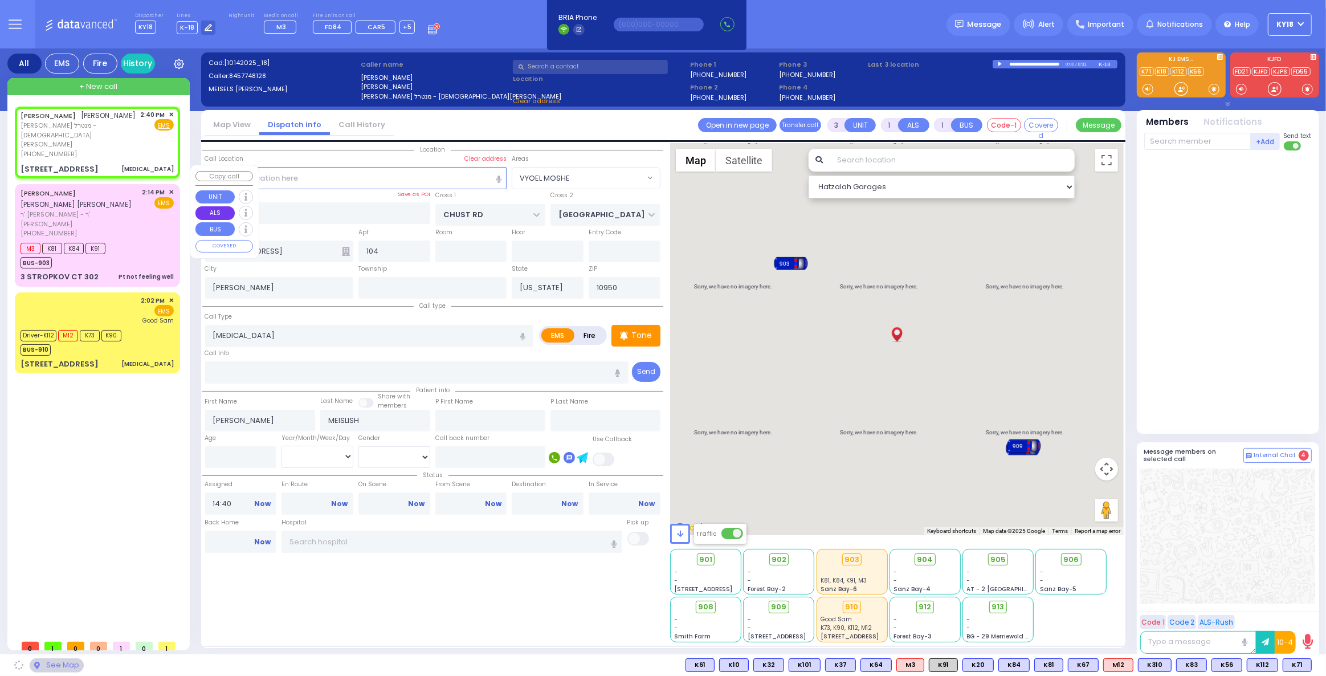
select select
radio input "true"
select select
select select "Hatzalah Garages"
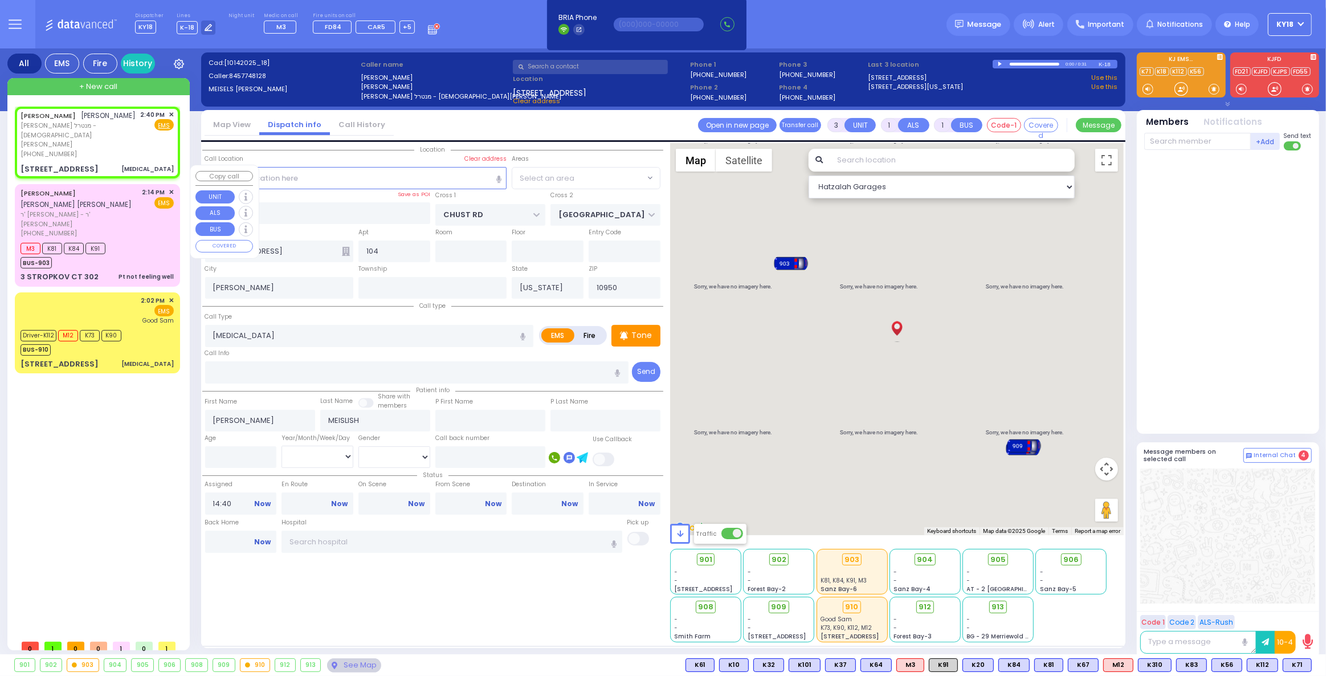
select select "VYOEL MOSHE"
click at [1297, 668] on span "K71" at bounding box center [1297, 665] width 28 height 13
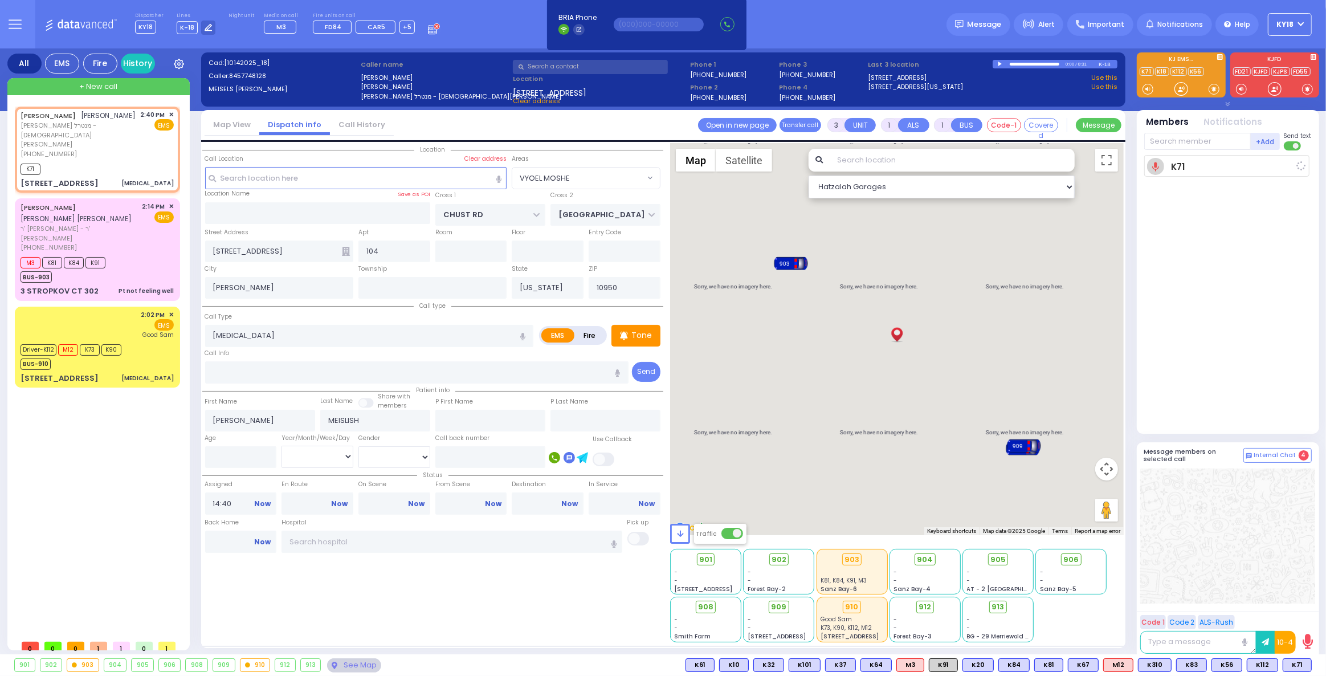
select select
radio input "true"
select select
type input "14:41"
select select "Hatzalah Garages"
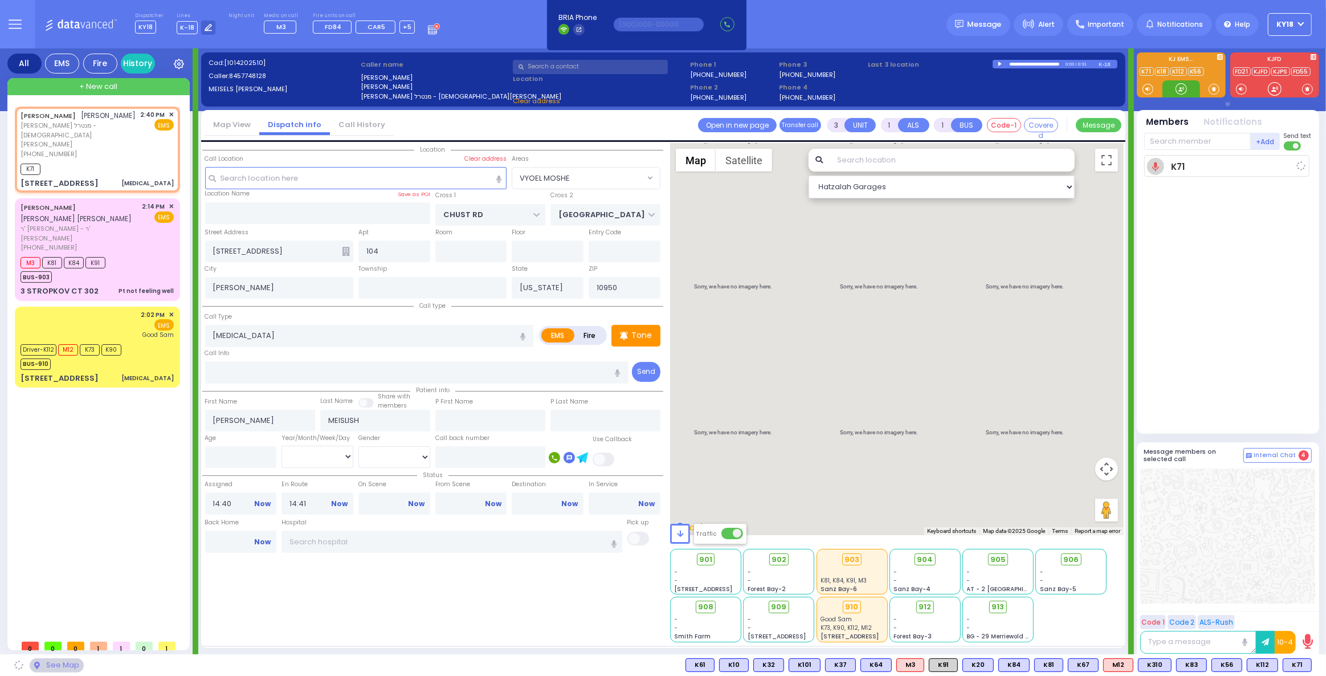
select select "VYOEL MOSHE"
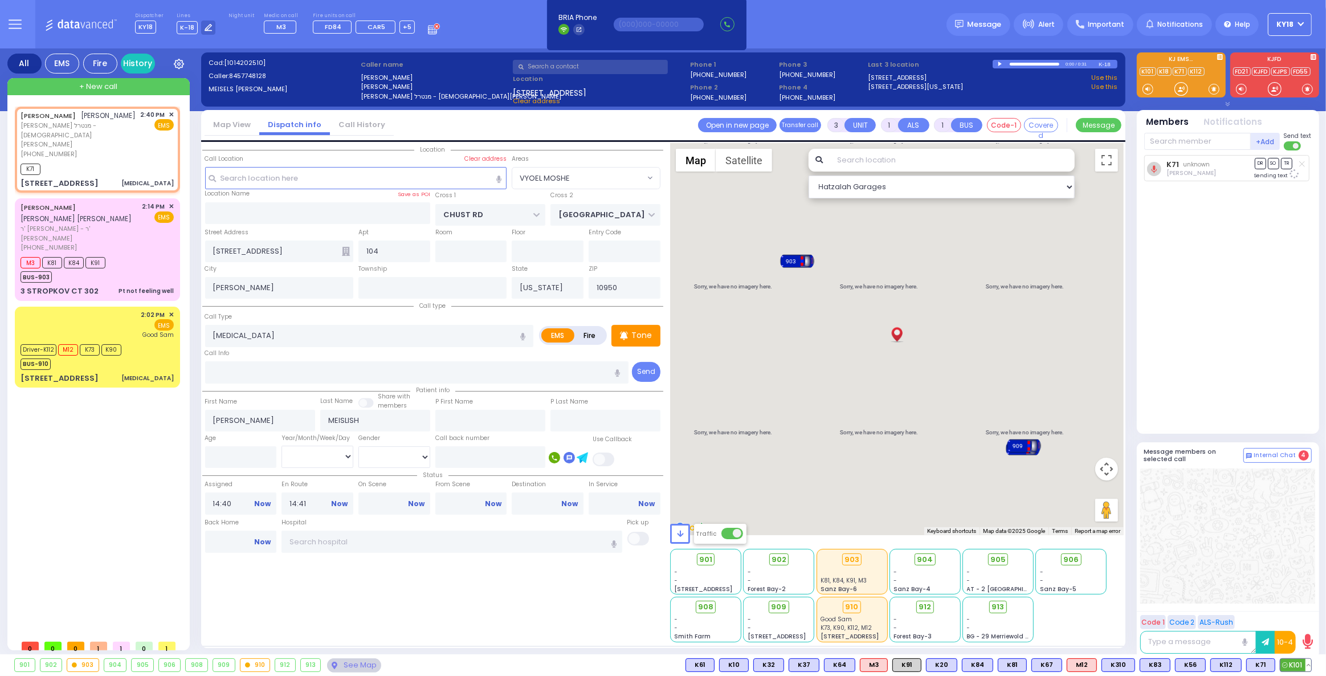
click at [1297, 661] on span "K101" at bounding box center [1296, 665] width 31 height 13
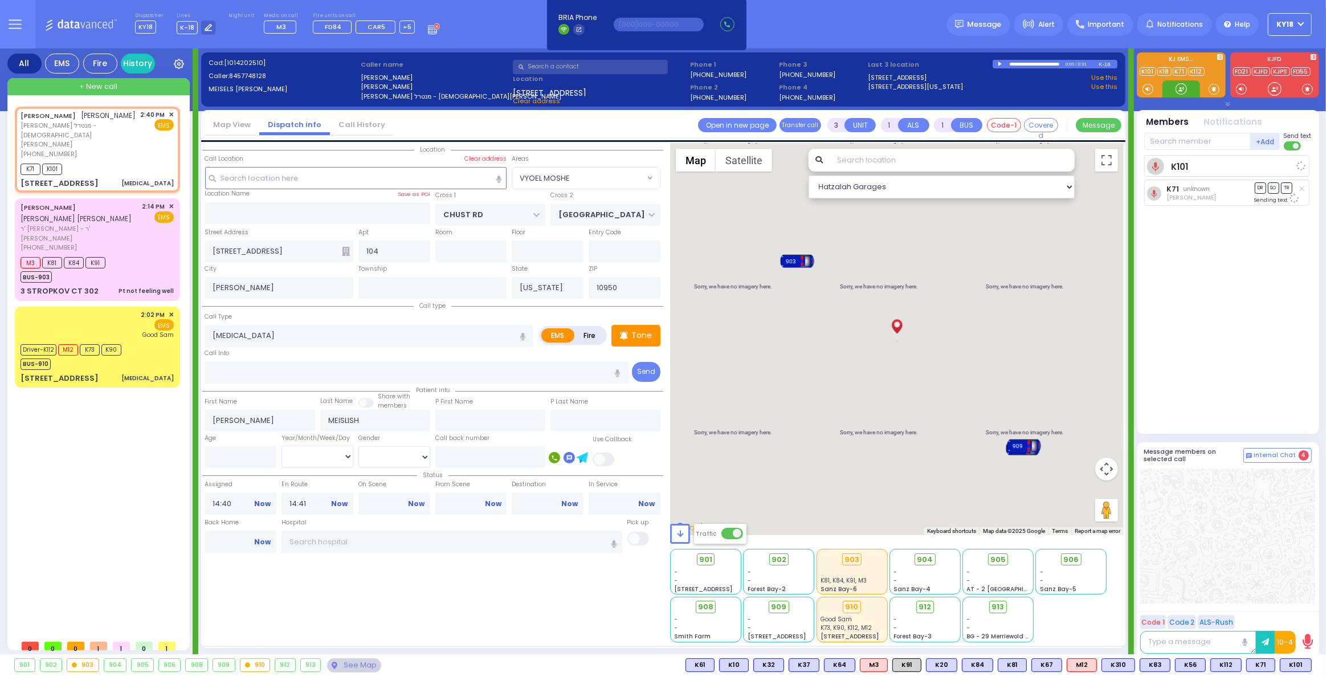
select select
radio input "true"
select select
select select "Hatzalah Garages"
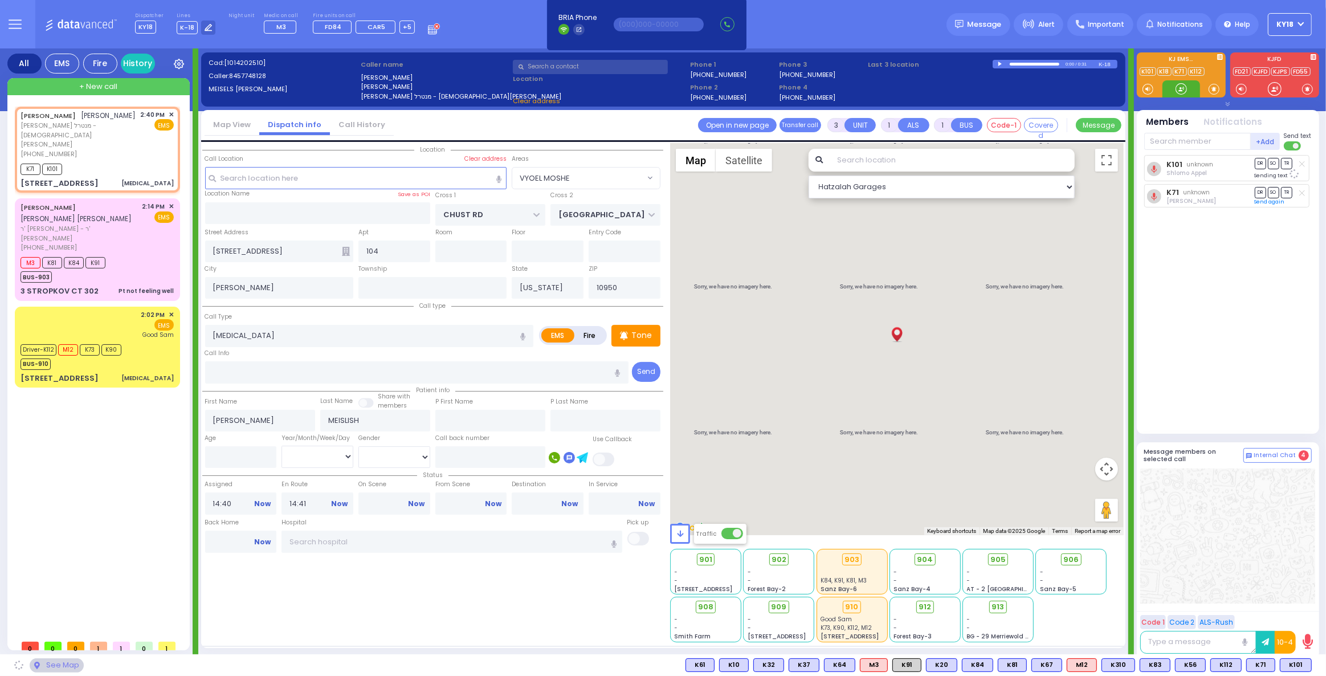
select select "VYOEL MOSHE"
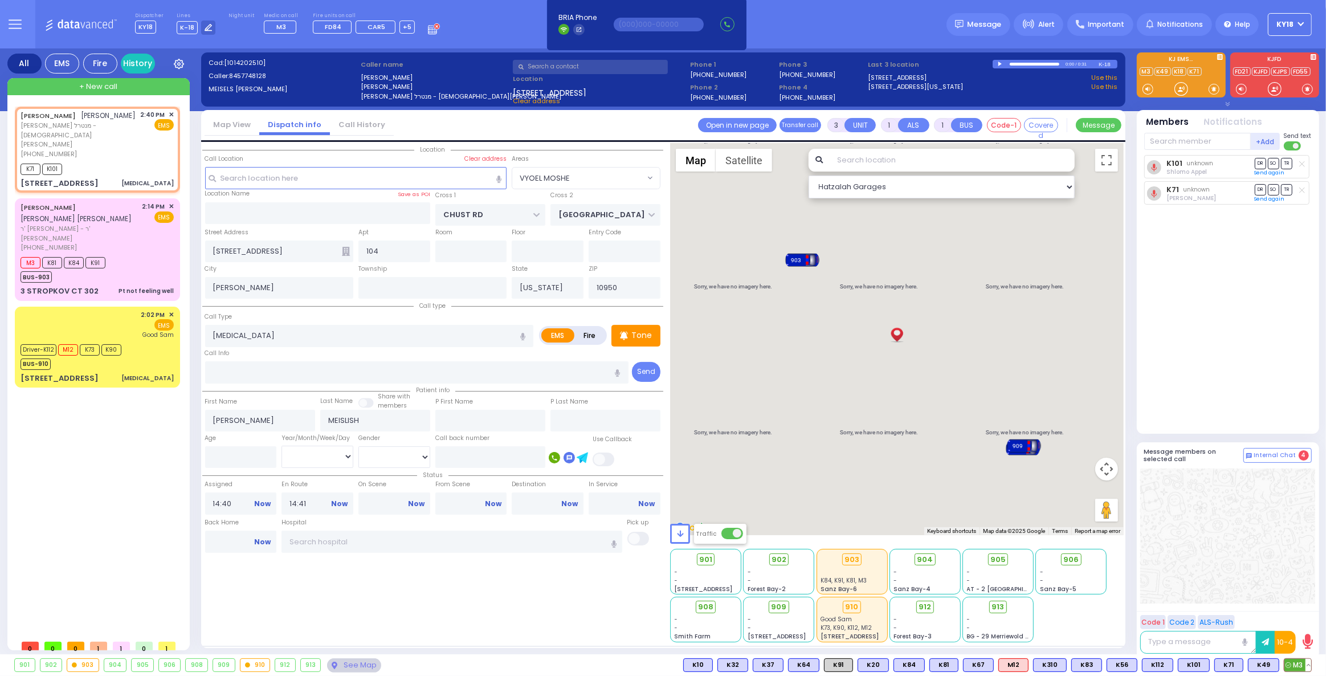
click at [1293, 662] on span "M3" at bounding box center [1298, 665] width 27 height 13
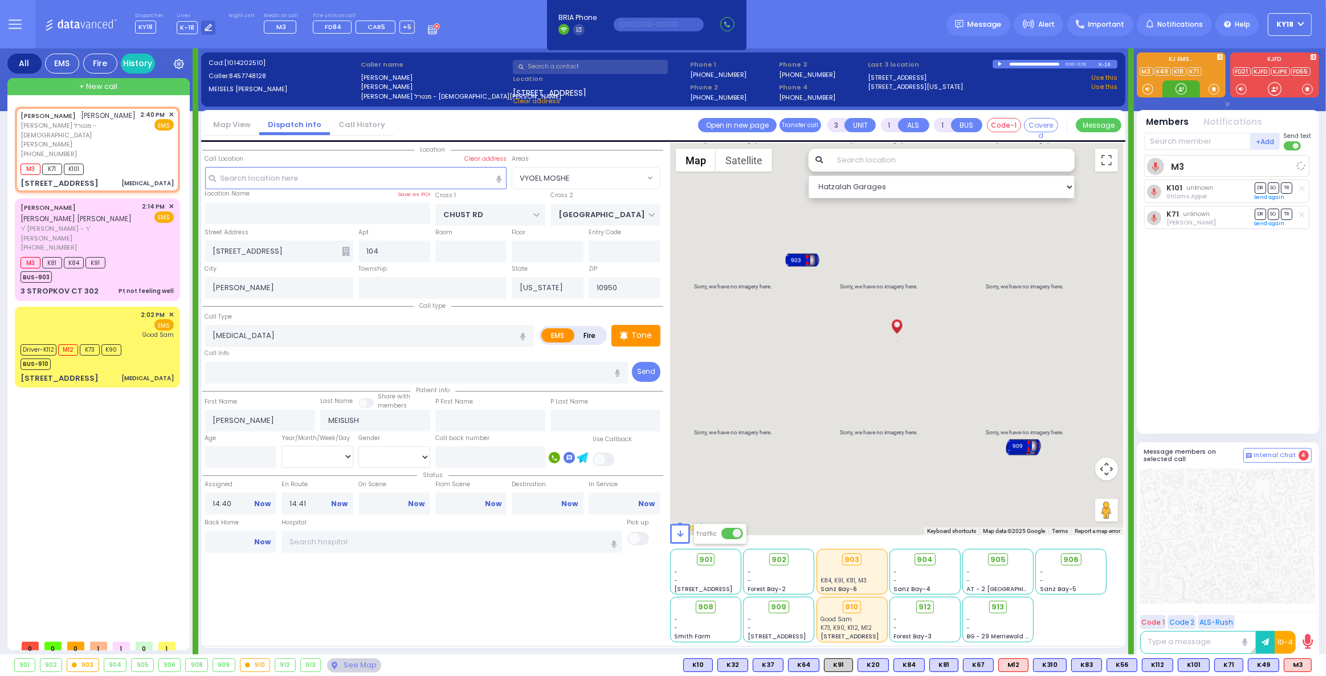
select select
radio input "true"
select select
select select "Hatzalah Garages"
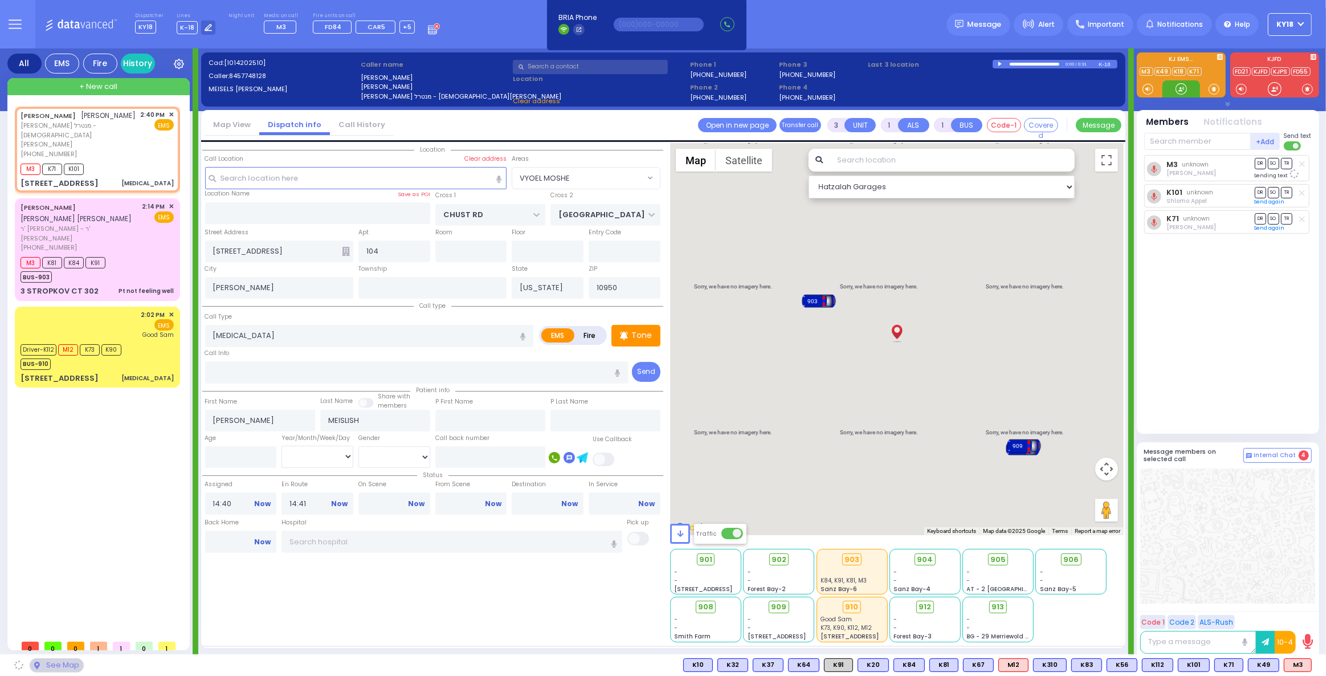
select select "VYOEL MOSHE"
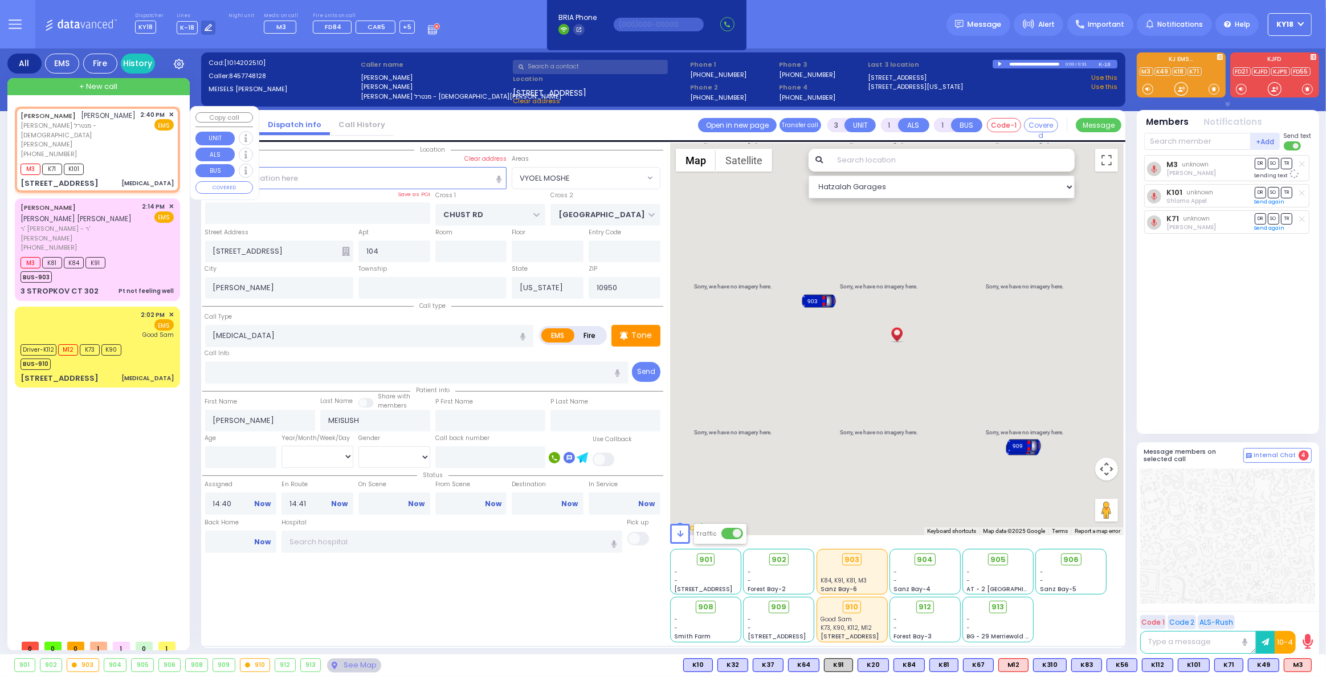
click at [128, 161] on div "M3 K71 K101" at bounding box center [97, 168] width 153 height 14
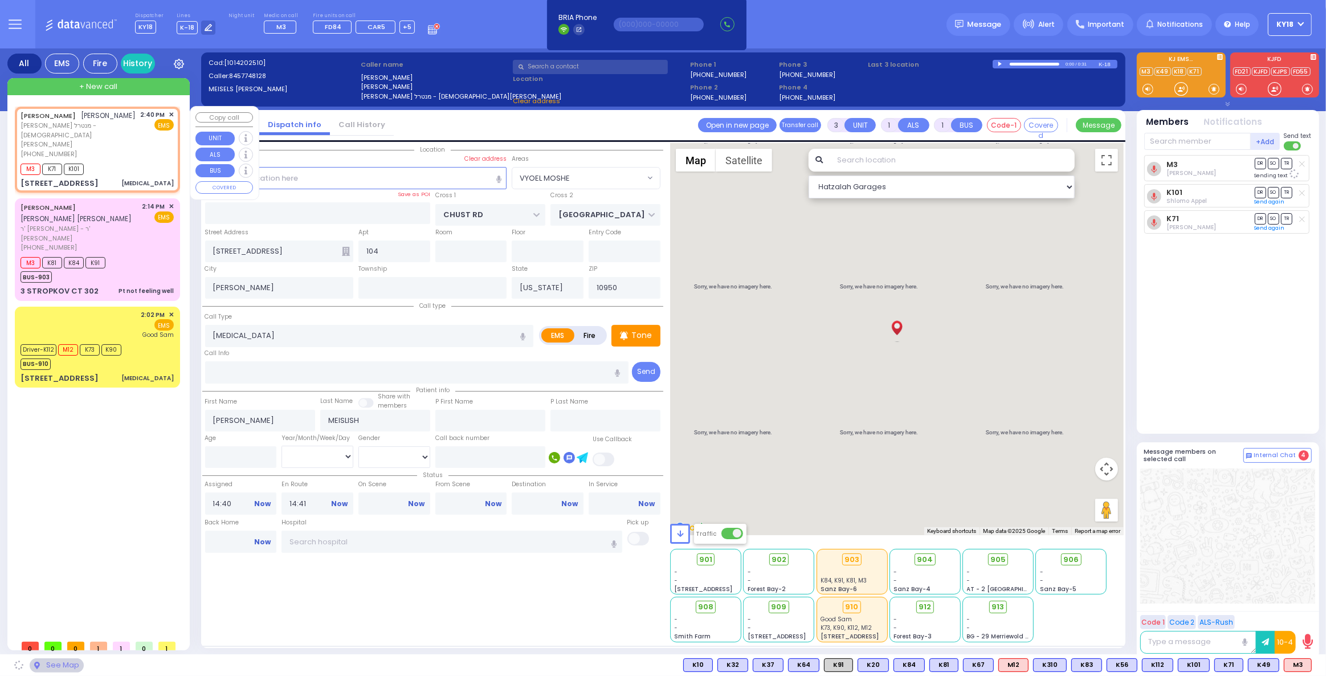
select select
radio input "true"
select select
select select "Hatzalah Garages"
click at [128, 161] on div "M3 K71 K101" at bounding box center [97, 168] width 153 height 14
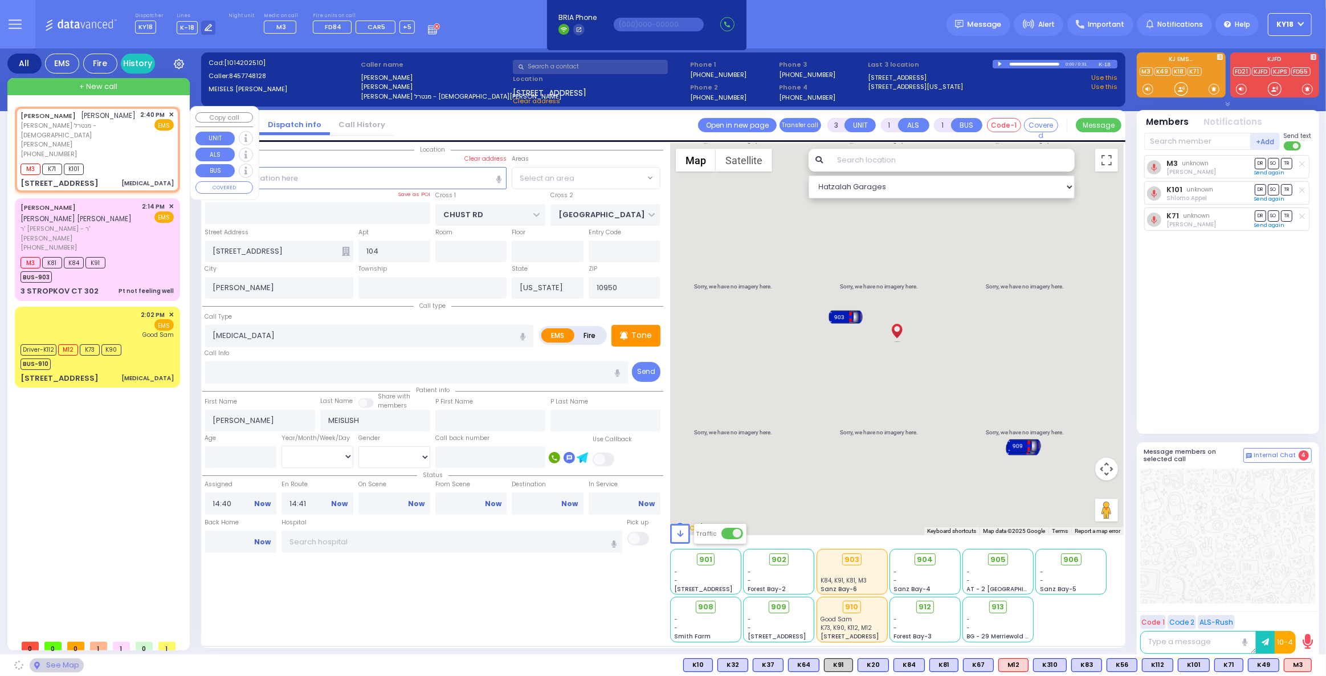
radio input "true"
select select
select select "Hatzalah Garages"
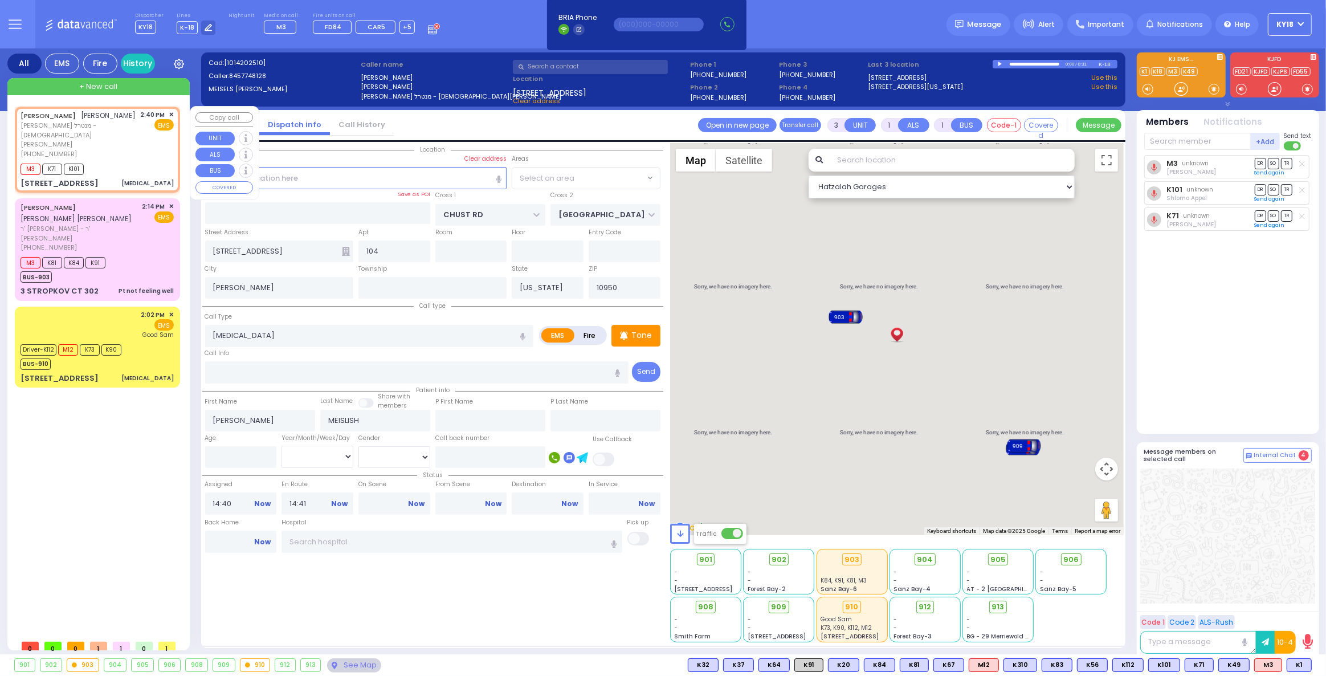
select select "VYOEL MOSHE"
click at [134, 158] on div "[PERSON_NAME] [PERSON_NAME] מנטרל - [DEMOGRAPHIC_DATA][PERSON_NAME] [PHONE_NUMB…" at bounding box center [97, 149] width 161 height 83
select select
radio input "true"
select select
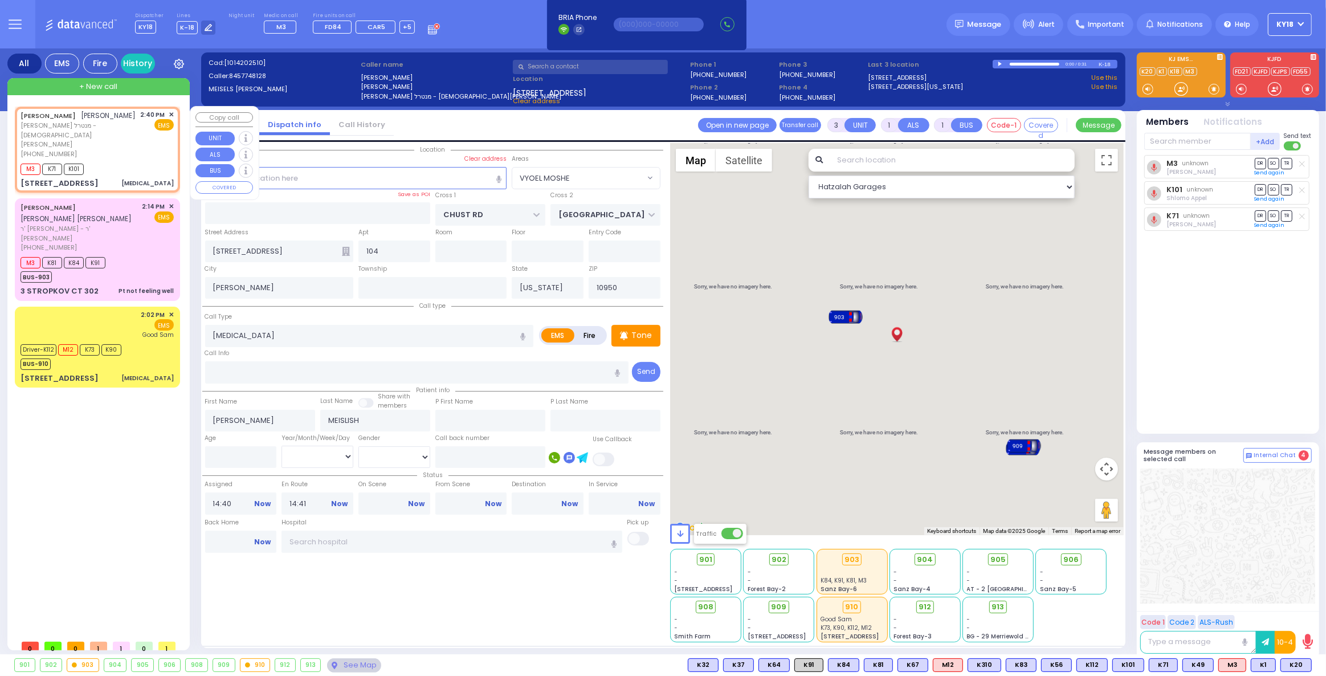
select select "VYOEL MOSHE"
select select "Hatzalah Garages"
click at [1295, 666] on span "K20" at bounding box center [1296, 665] width 30 height 13
select select
radio input "true"
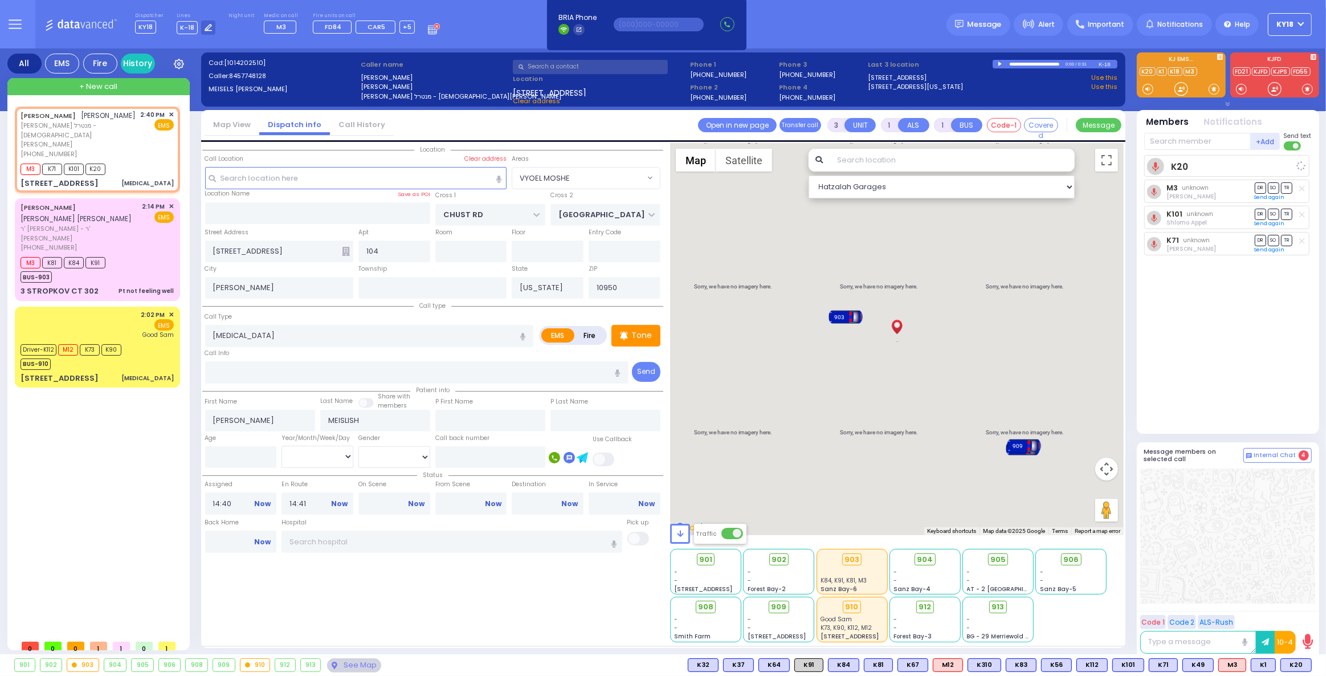
select select
select select "Hatzalah Garages"
select select "VYOEL MOSHE"
click at [1168, 146] on input "text" at bounding box center [1197, 141] width 107 height 17
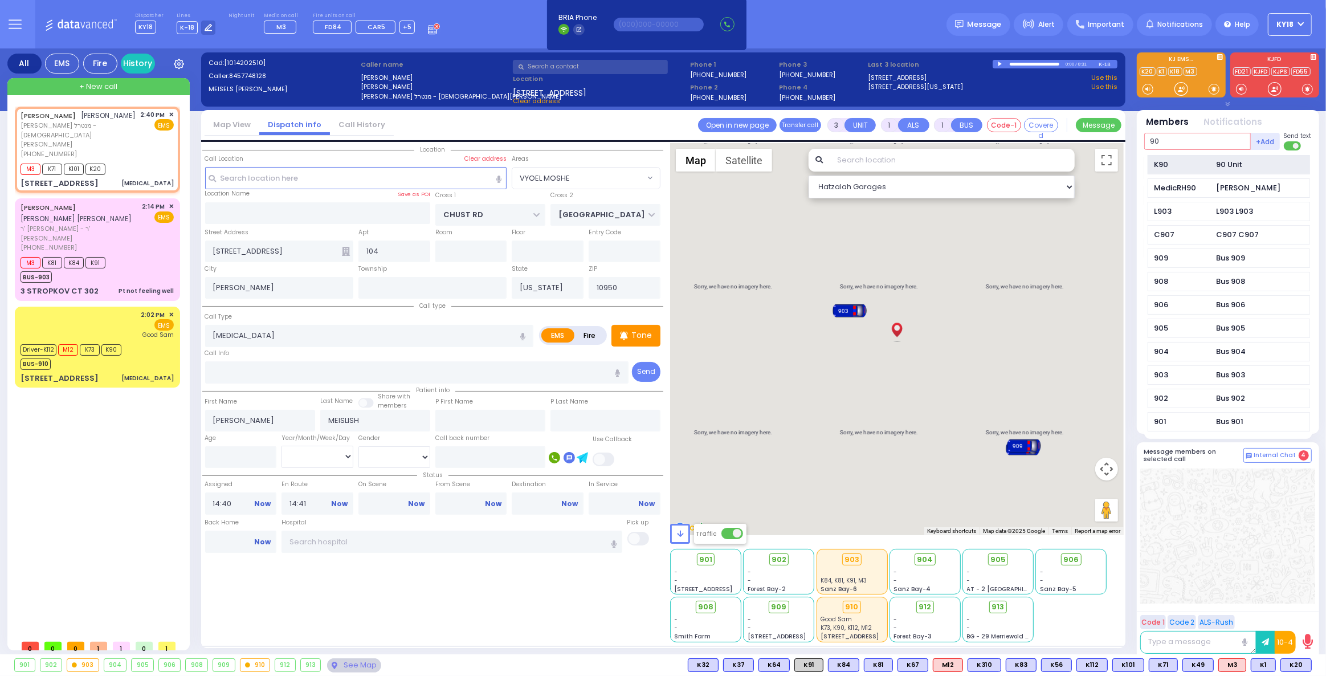
type input "90"
click at [1213, 168] on div "K90 90 Unit" at bounding box center [1229, 165] width 162 height 20
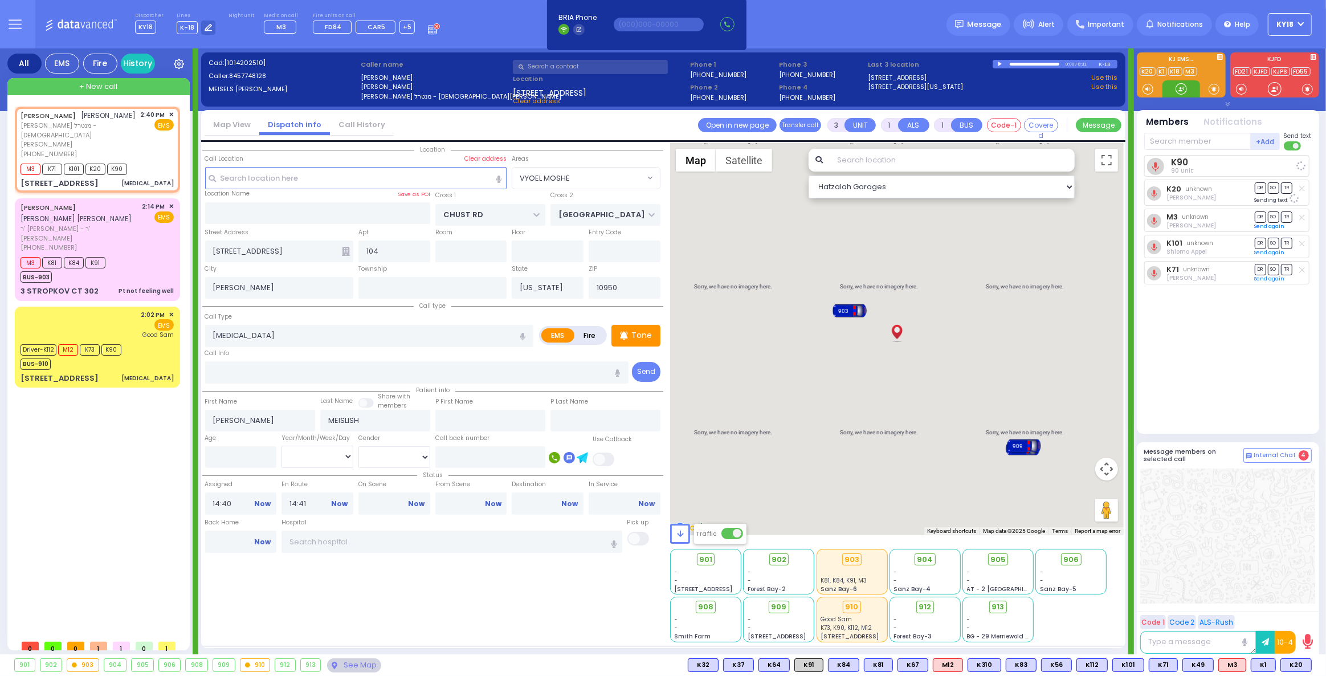
select select
radio input "true"
select select
select select "Hatzalah Garages"
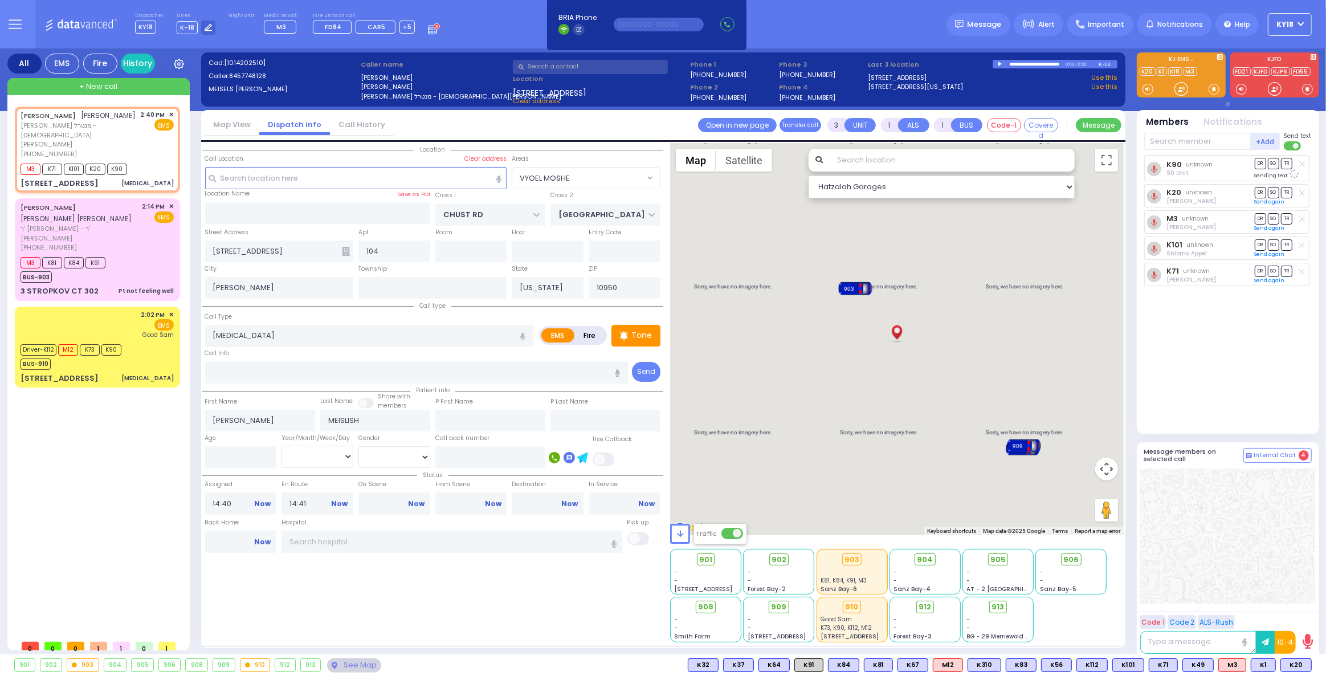
select select "VYOEL MOSHE"
click at [152, 254] on div "M3 K81 K84 K91 BUS-903" at bounding box center [97, 268] width 153 height 28
type input "1"
type input "0"
select select
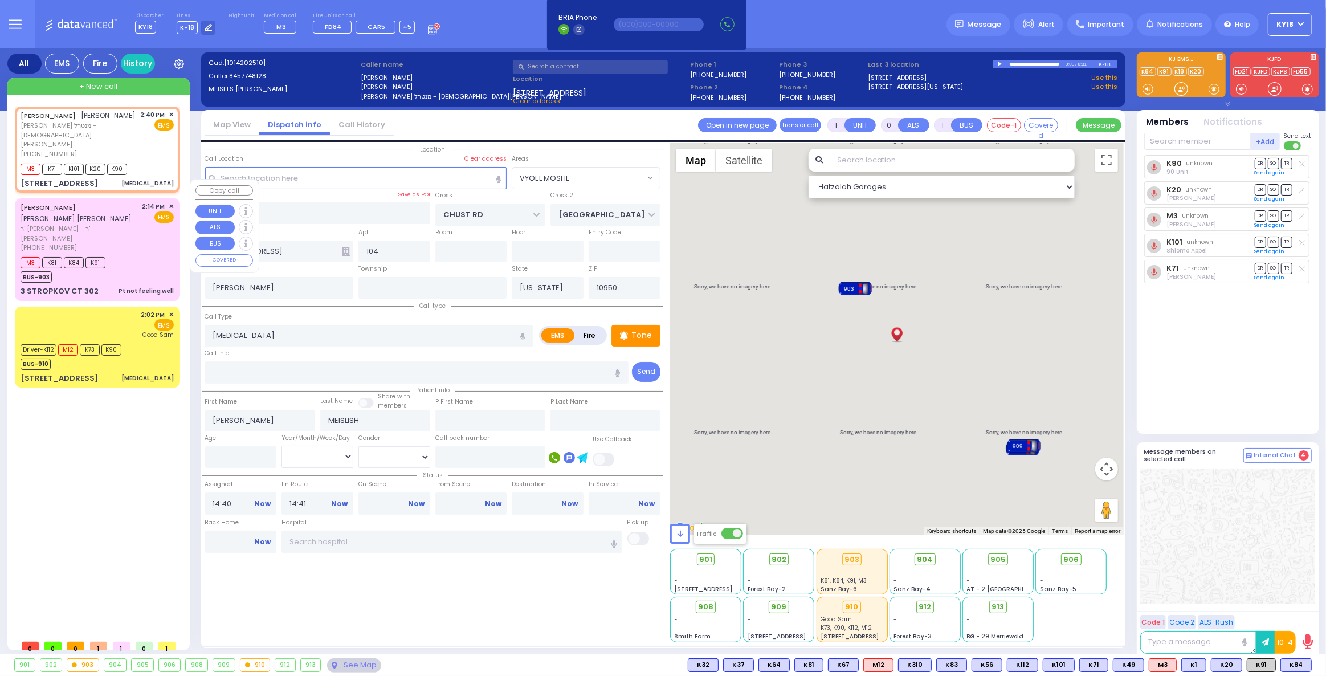
type input "Pt not feeling well"
radio input "true"
type input "[PERSON_NAME]"
type input "GLUCKMAN"
select select
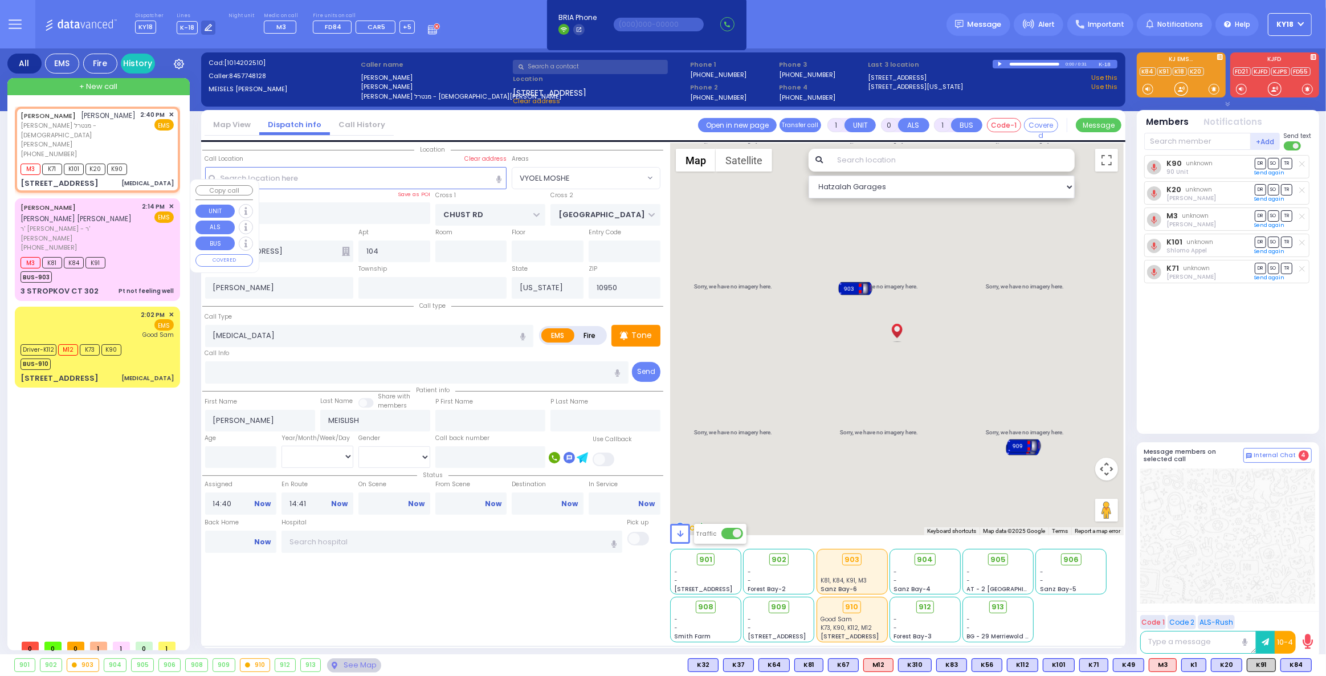
type input "14:14"
type input "14:16"
type input "14:18"
select select "Hatzalah Garages"
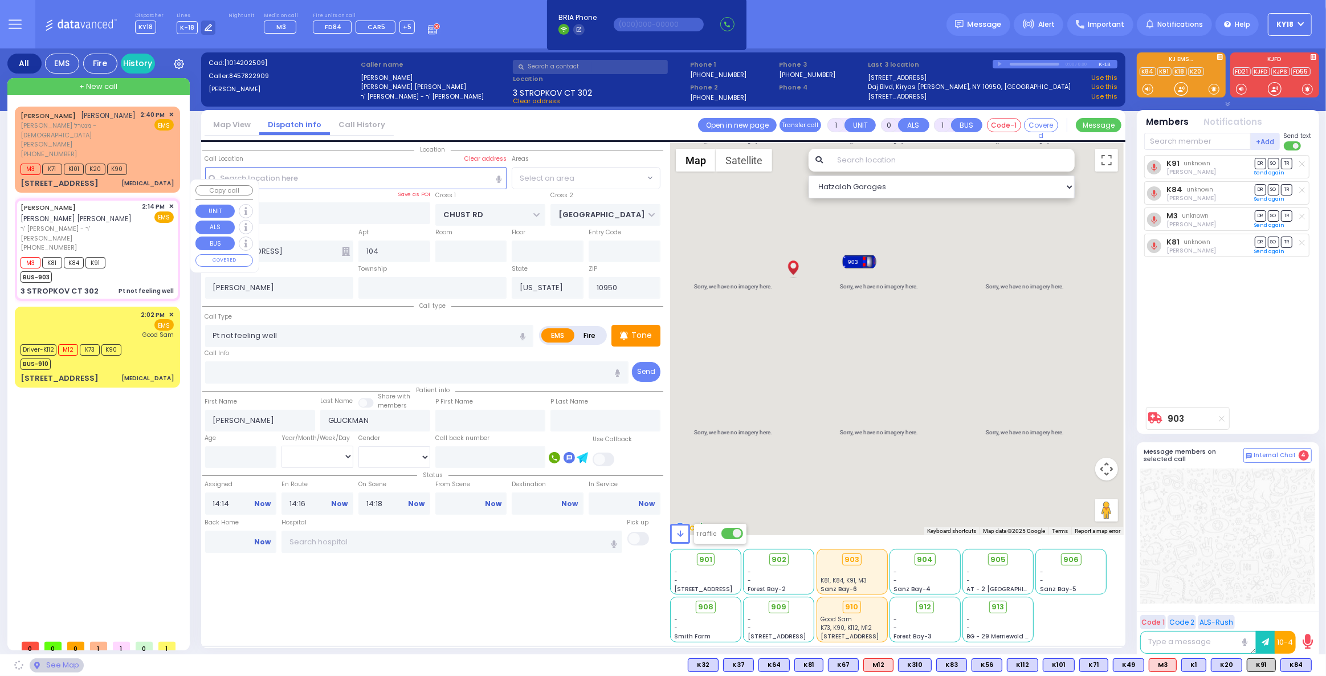
type input "RIMENEV COURT"
type input "DAJ BLVD"
type input "3 STROPKOV CT"
type input "302"
type input "Monroe"
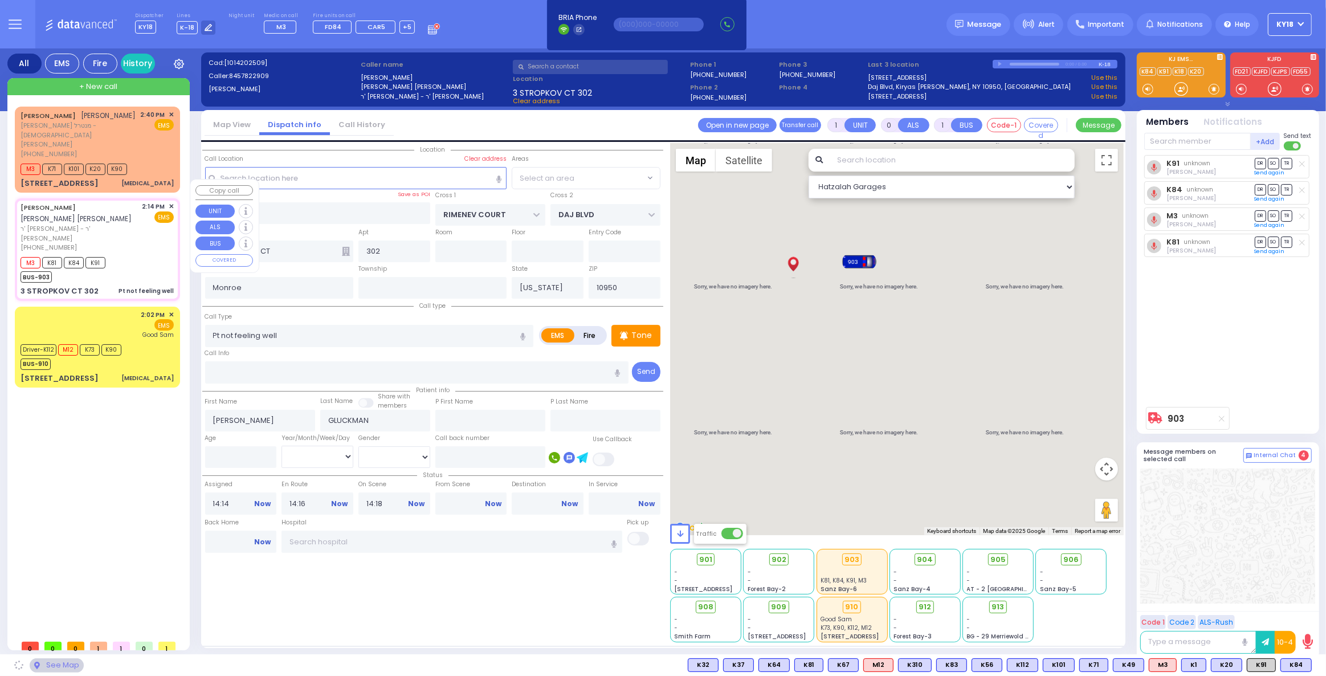
select select "SECTION 1"
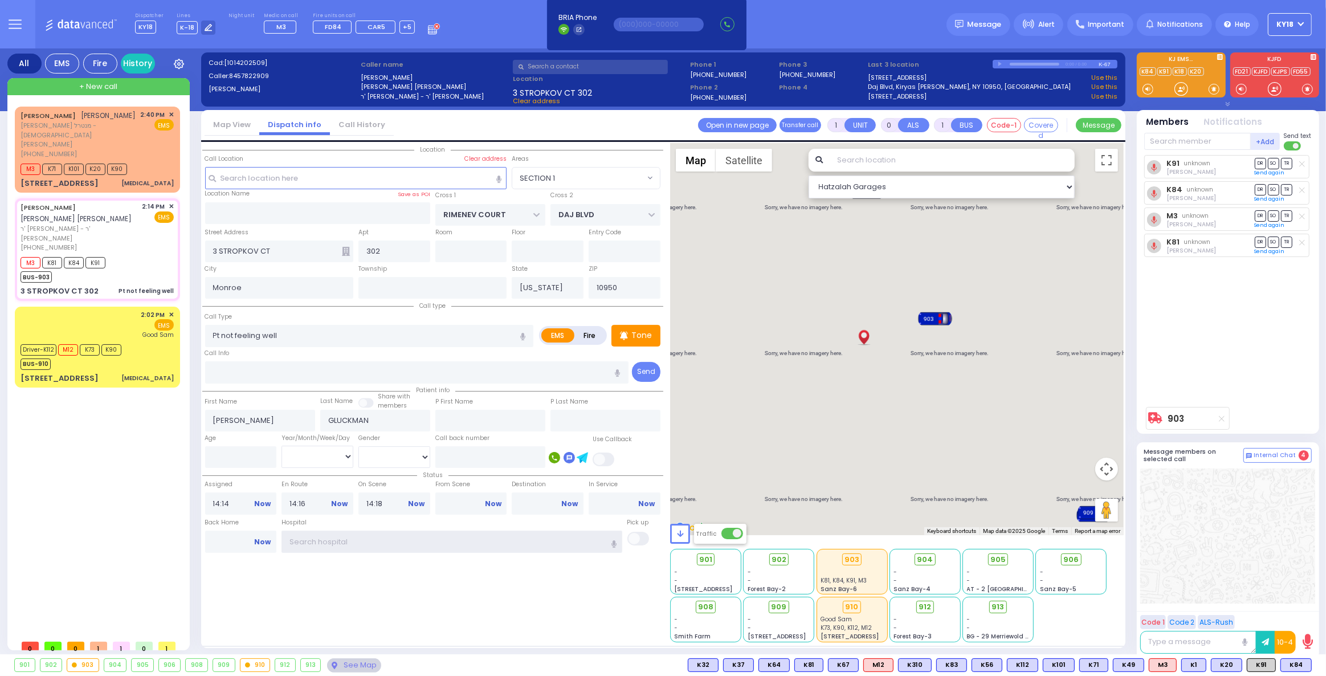
click at [483, 542] on input "text" at bounding box center [452, 542] width 340 height 22
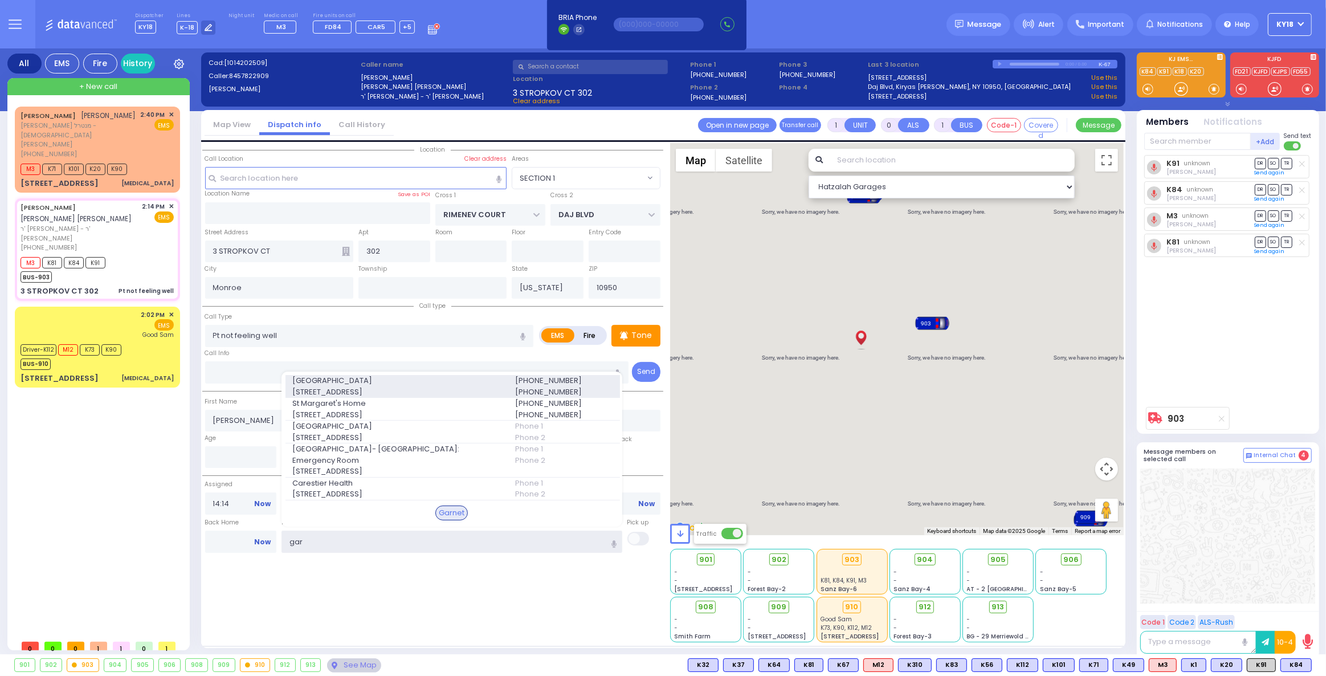
type input "gar"
click at [416, 380] on span "[GEOGRAPHIC_DATA]" at bounding box center [396, 380] width 209 height 11
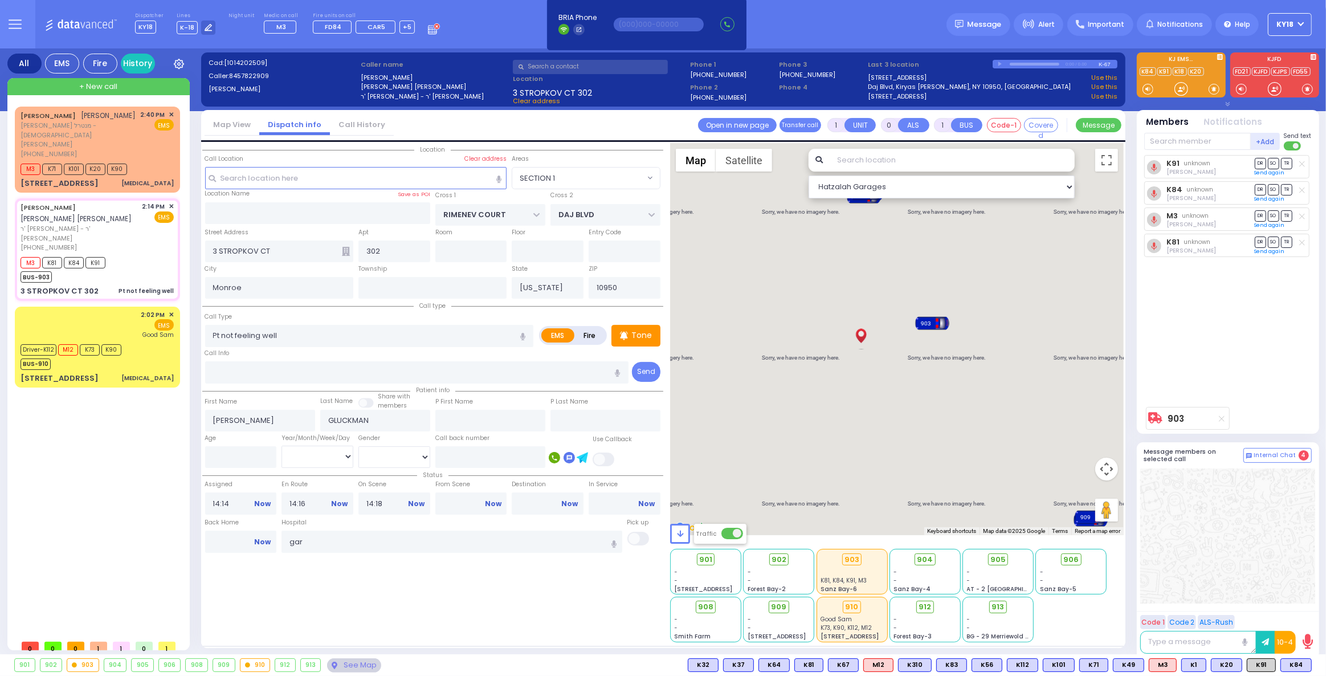
select select
radio input "true"
select select
type input "[GEOGRAPHIC_DATA]"
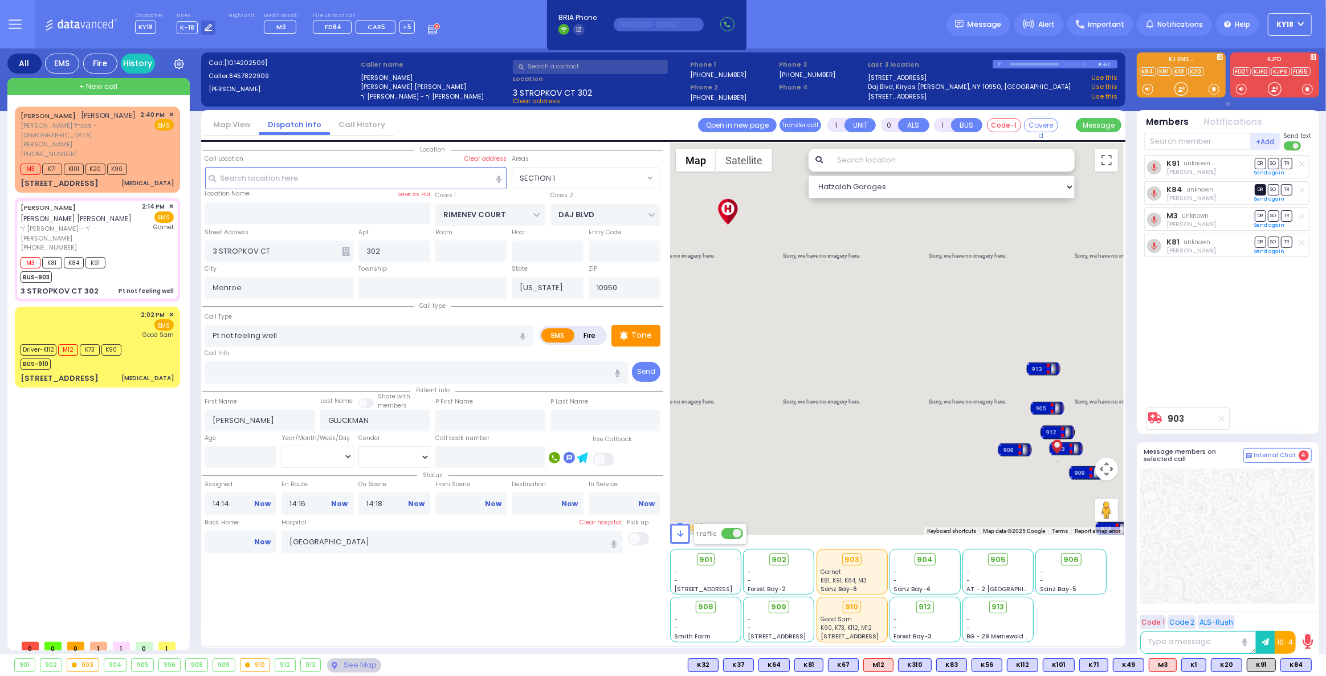
click at [1261, 186] on span "DR" at bounding box center [1260, 189] width 11 height 11
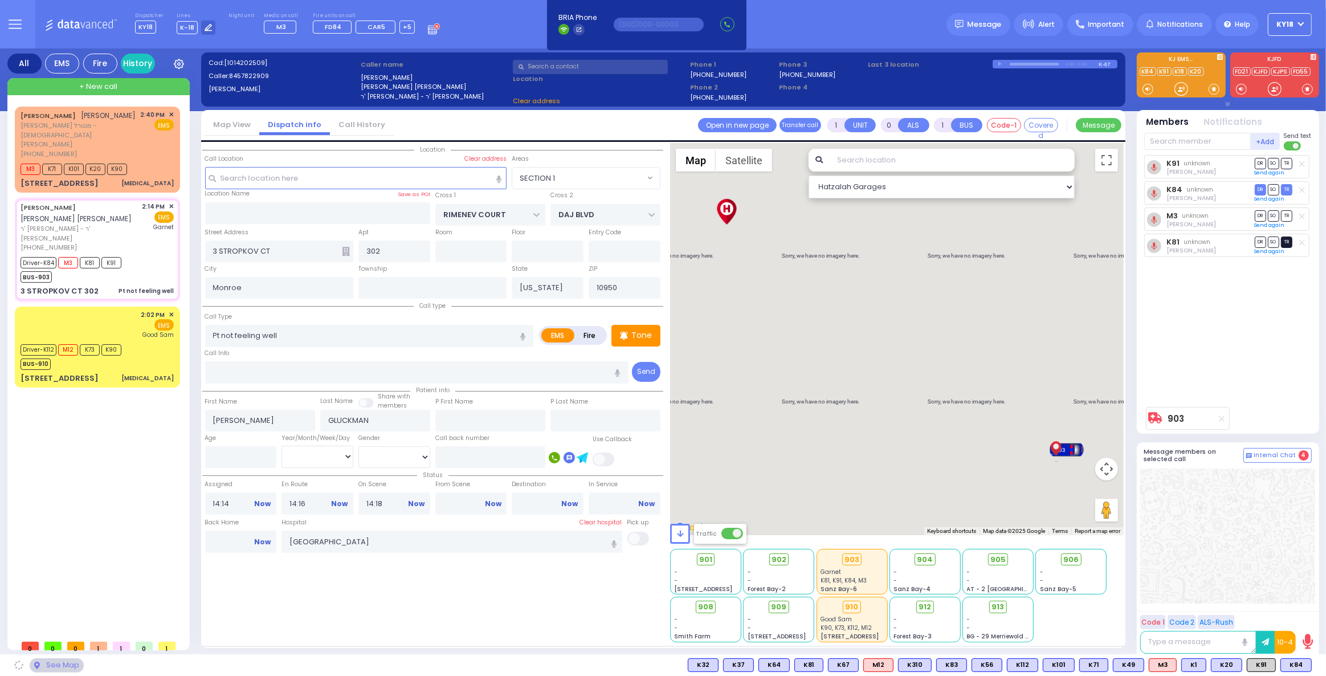
click at [1287, 240] on span "TR" at bounding box center [1286, 242] width 11 height 11
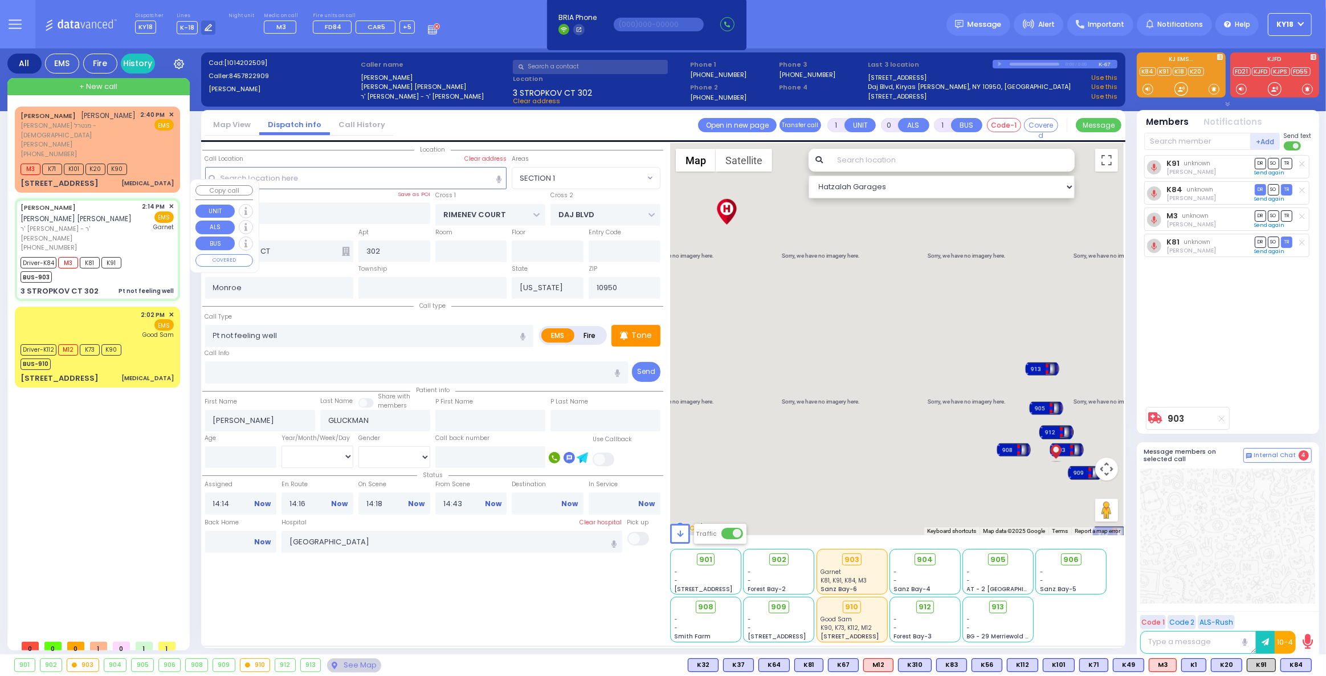
click at [72, 276] on div "[PERSON_NAME] [PERSON_NAME] מנטרל - [DEMOGRAPHIC_DATA][PERSON_NAME] [PHONE_NUMB…" at bounding box center [97, 250] width 165 height 287
click at [74, 310] on div "2:02 PM ✕ EMS Good Sam" at bounding box center [97, 325] width 153 height 30
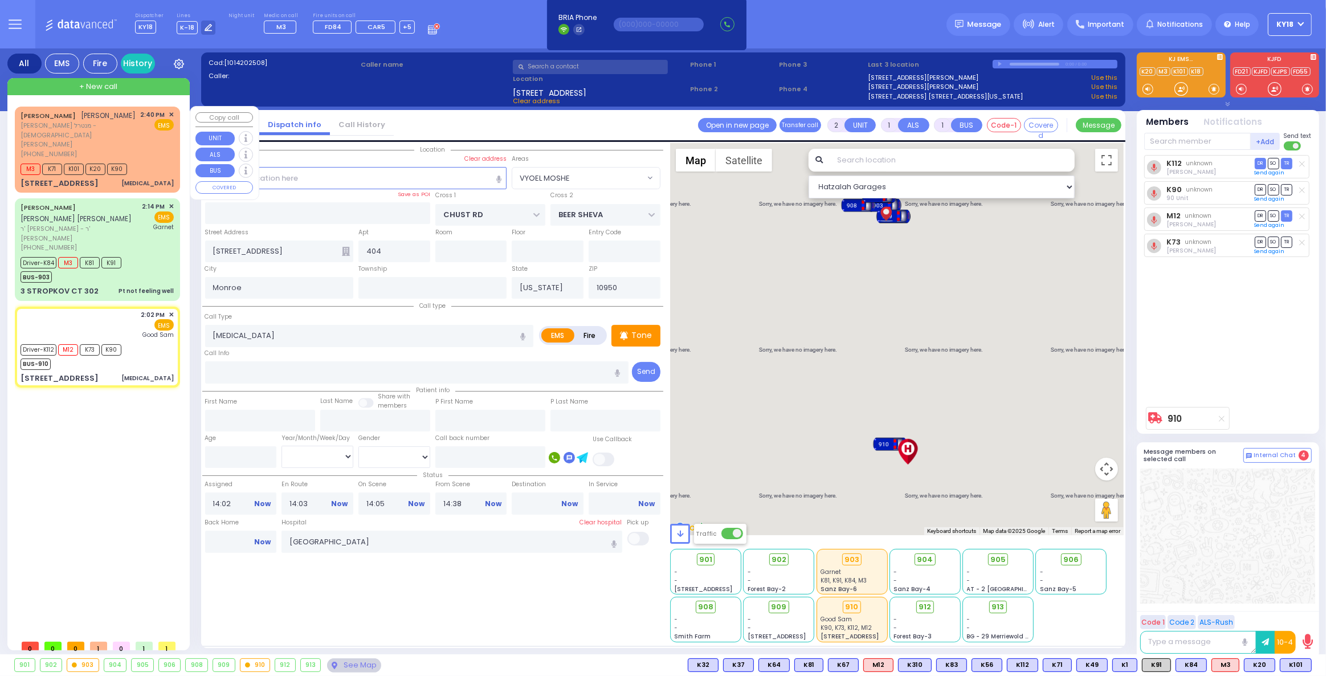
click at [158, 161] on div "M3 K71 K101 K20 K90" at bounding box center [97, 168] width 153 height 14
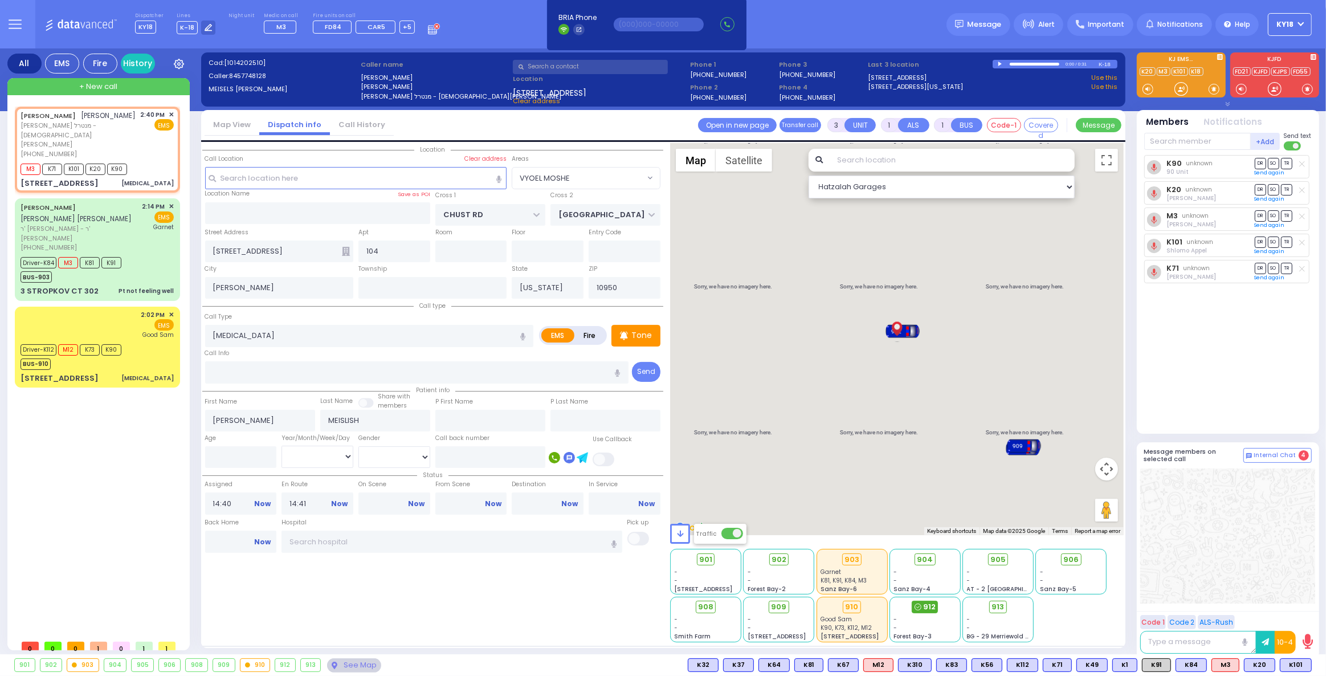
click at [928, 609] on span "912" at bounding box center [929, 606] width 13 height 11
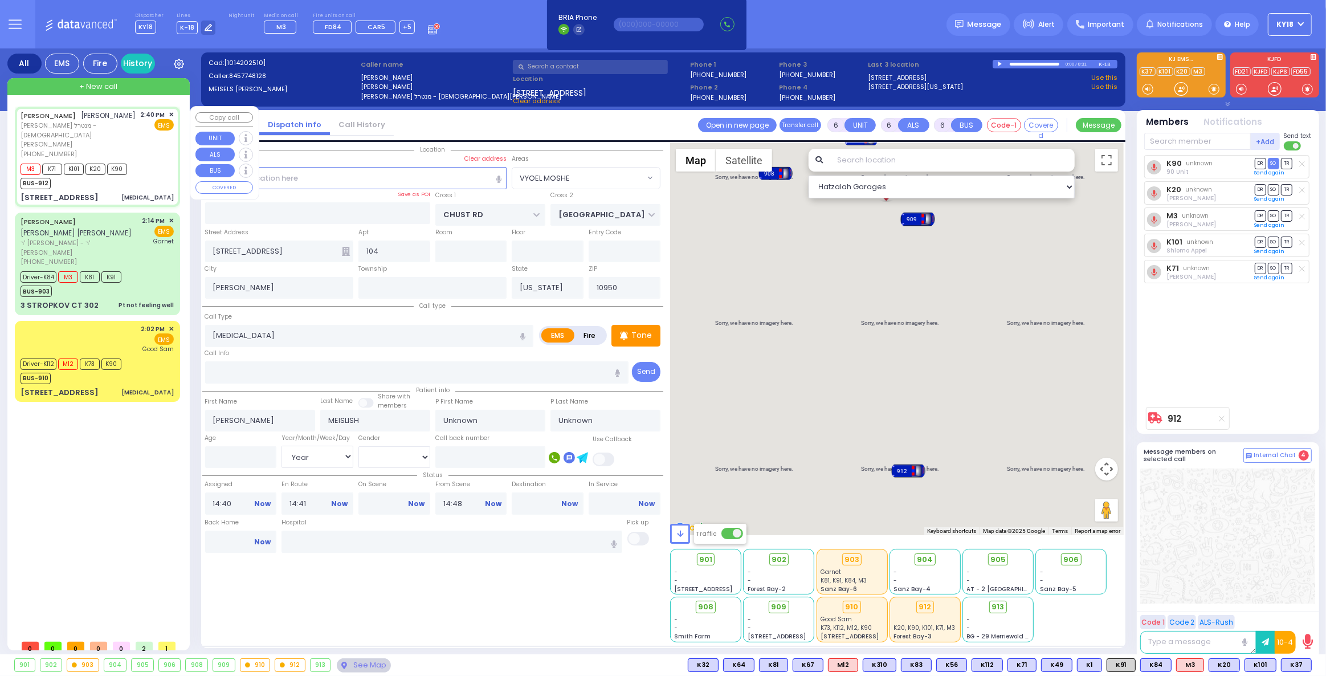
click at [150, 162] on div "M3 K71 K101 K20 K90 BUS-912" at bounding box center [97, 175] width 153 height 28
click at [856, 666] on span "M12" at bounding box center [843, 665] width 29 height 13
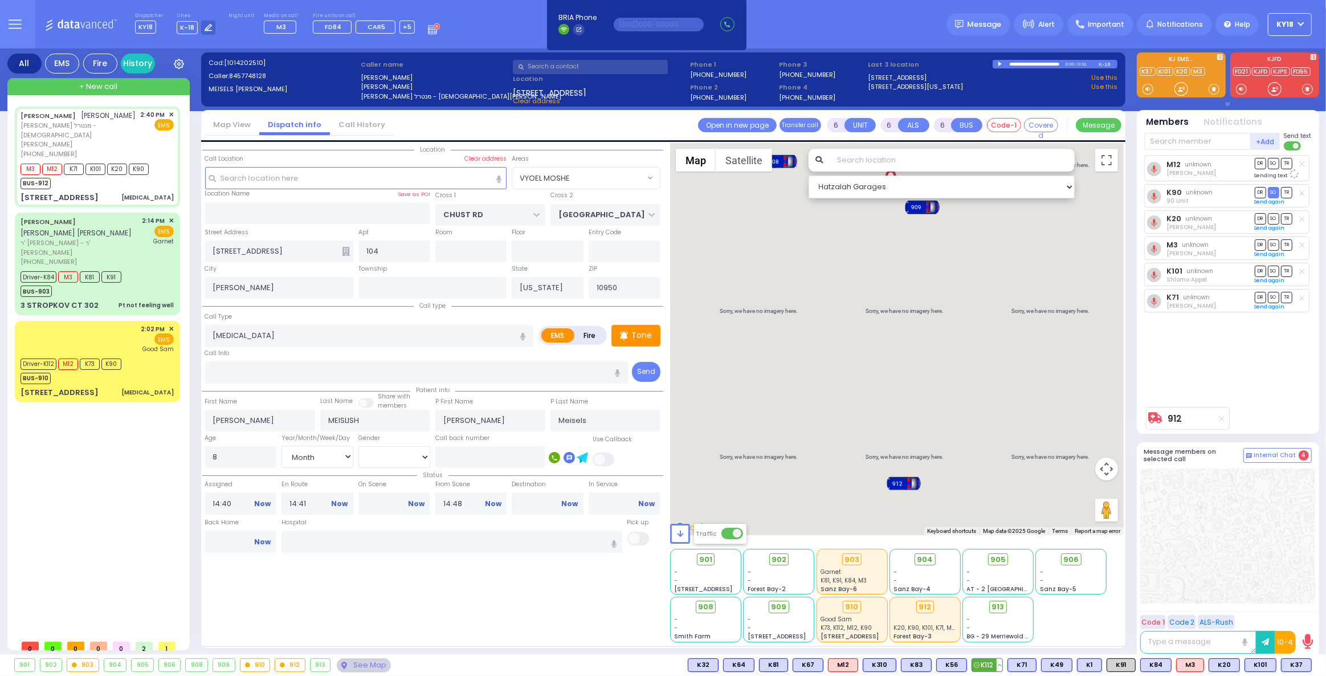
click at [996, 668] on span "K112" at bounding box center [987, 665] width 30 height 13
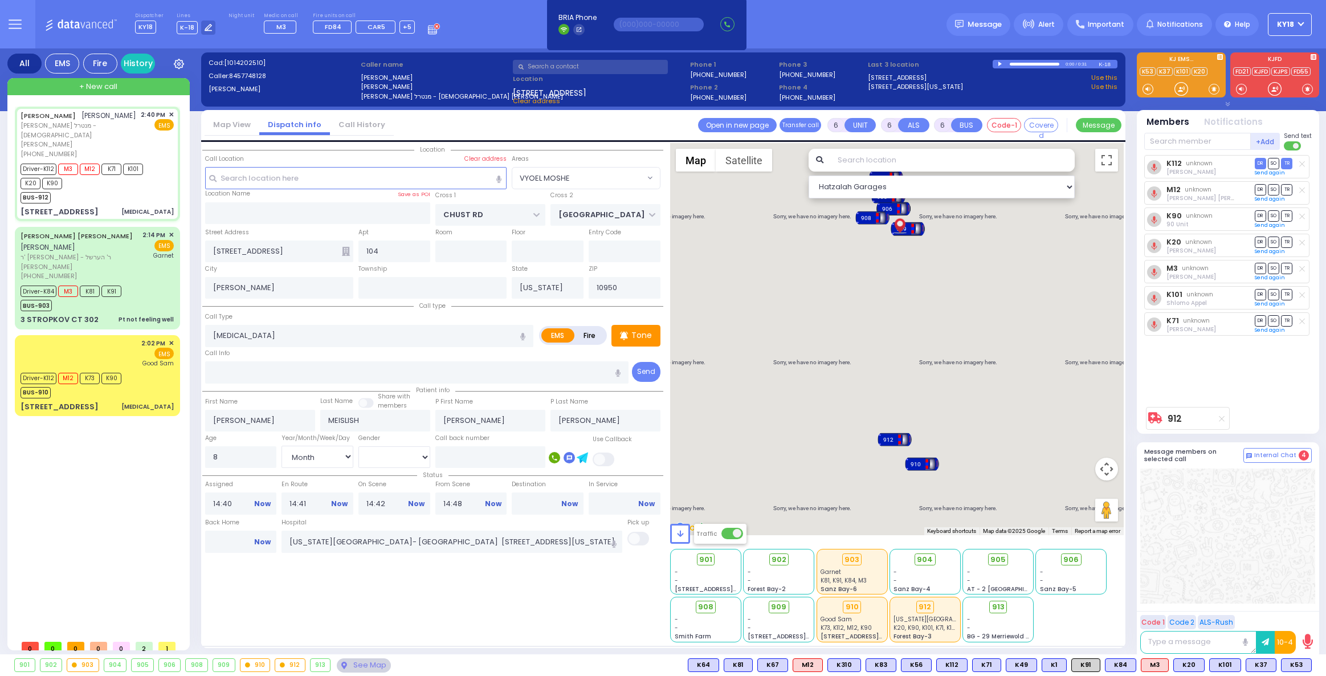
select select "VYOEL MOSHE"
select select "Month"
select select "[DEMOGRAPHIC_DATA]"
select select
radio input "true"
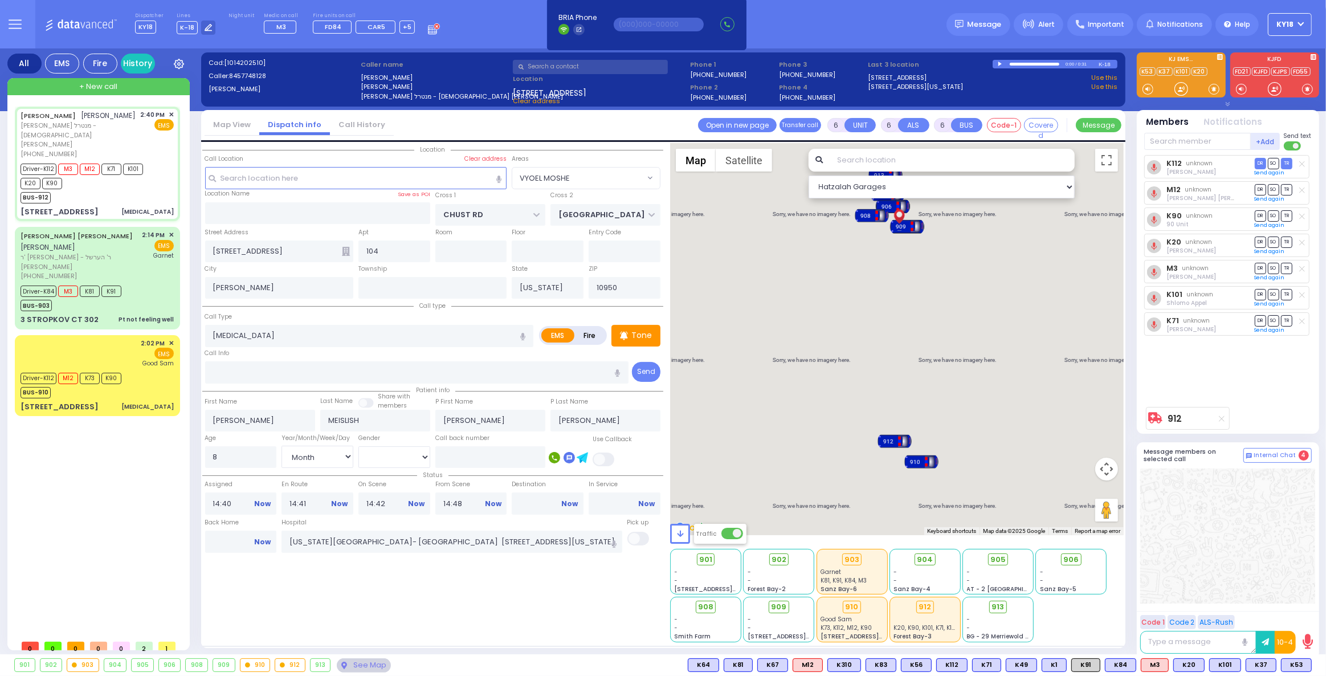
select select "Month"
select select "[DEMOGRAPHIC_DATA]"
select select "Hatzalah Garages"
select select "VYOEL MOSHE"
select select
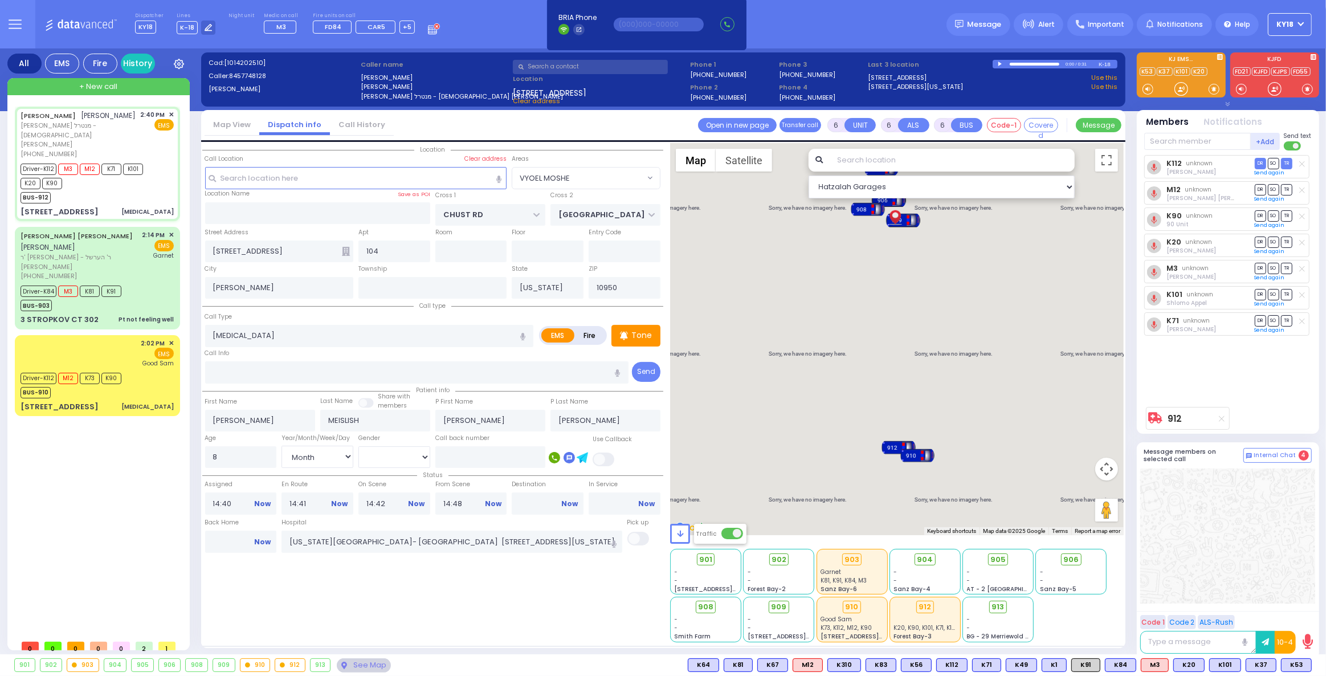
radio input "true"
select select "Month"
select select "[DEMOGRAPHIC_DATA]"
select select "Hatzalah Garages"
select select "VYOEL MOSHE"
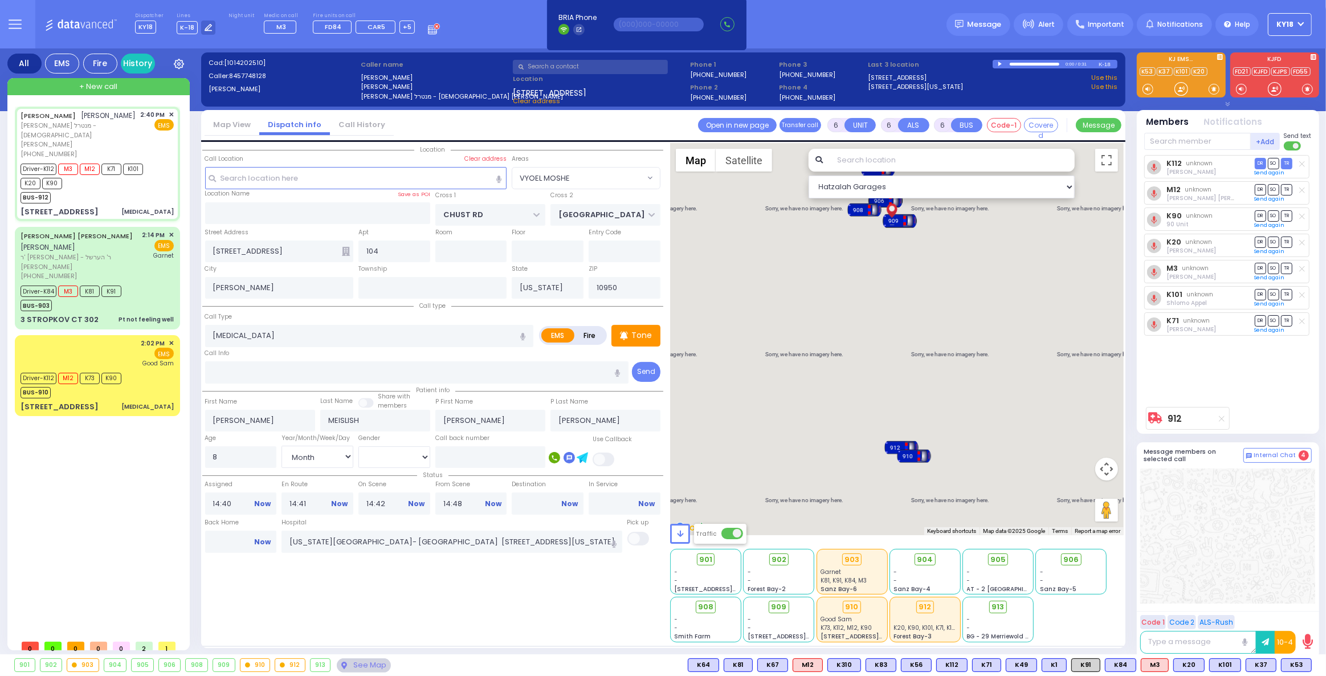
select select
radio input "true"
select select "Month"
select select "[DEMOGRAPHIC_DATA]"
select select "Hatzalah Garages"
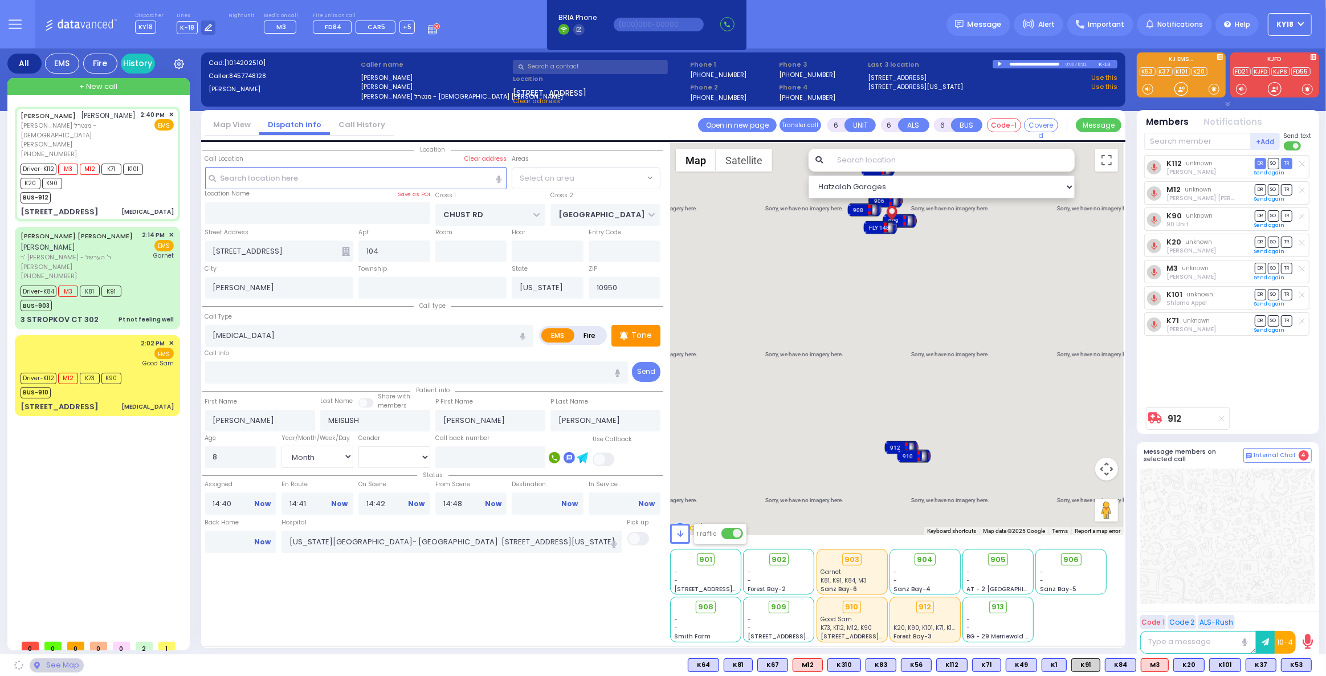
select select "VYOEL MOSHE"
select select
radio input "true"
select select "Month"
select select "[DEMOGRAPHIC_DATA]"
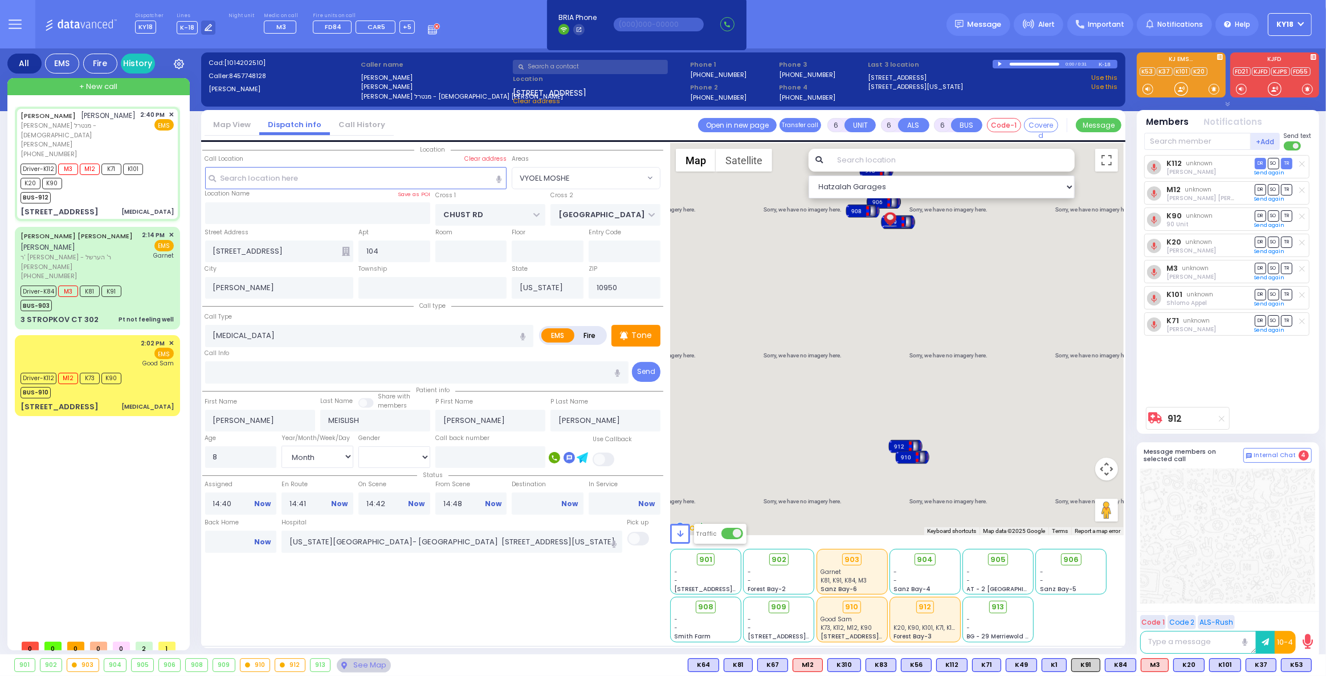
select select "Hatzalah Garages"
select select "VYOEL MOSHE"
select select
radio input "true"
select select "Month"
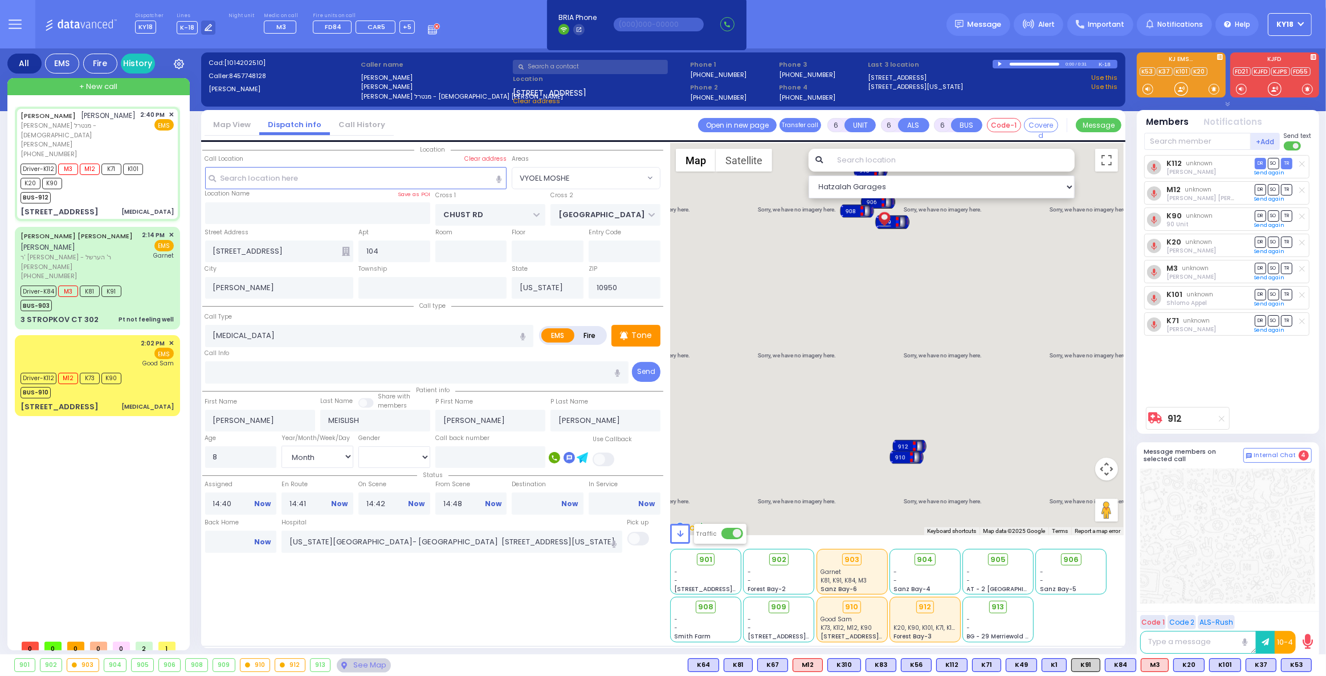
select select "[DEMOGRAPHIC_DATA]"
select select "Hatzalah Garages"
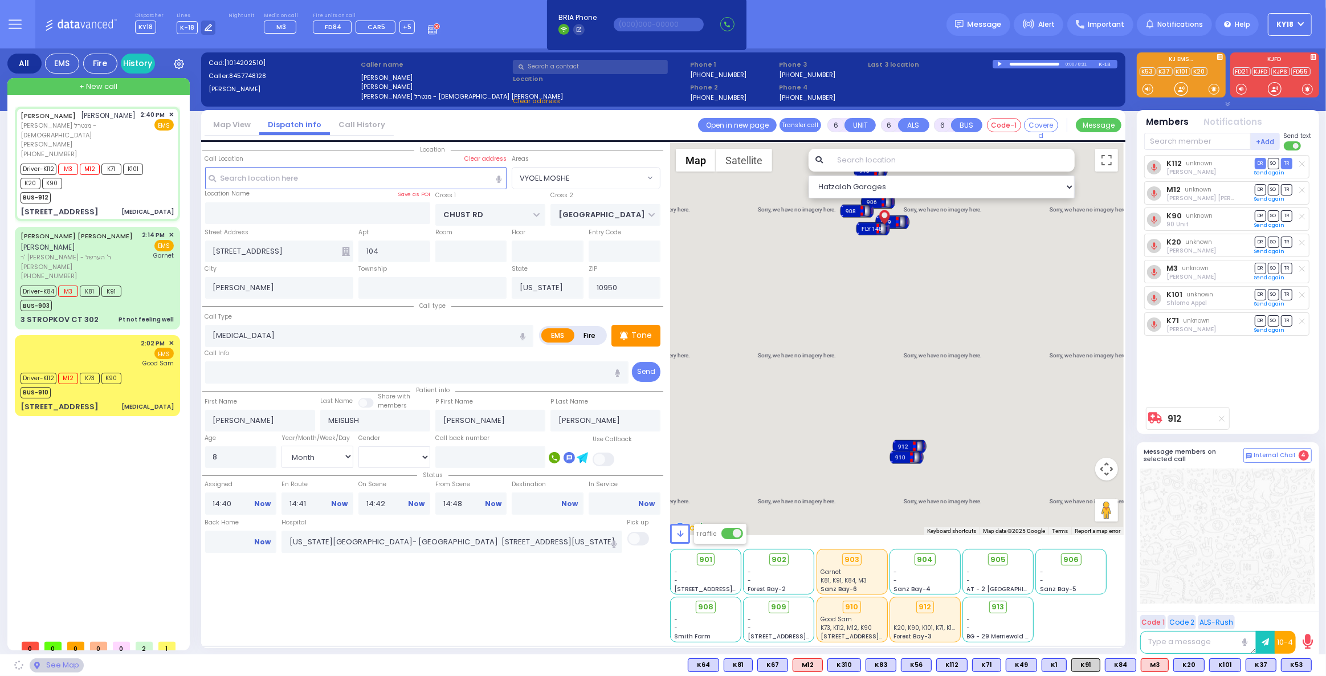
select select "VYOEL MOSHE"
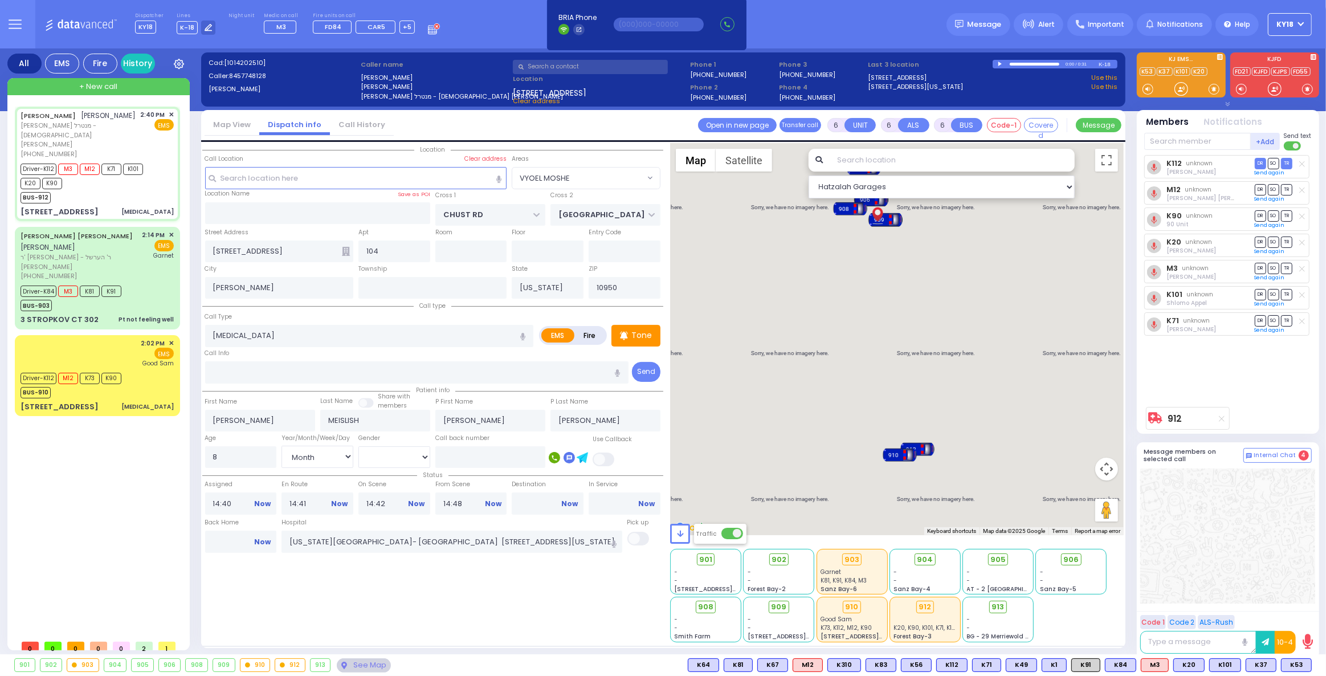
select select
radio input "true"
select select "Month"
select select "[DEMOGRAPHIC_DATA]"
select select "Hatzalah Garages"
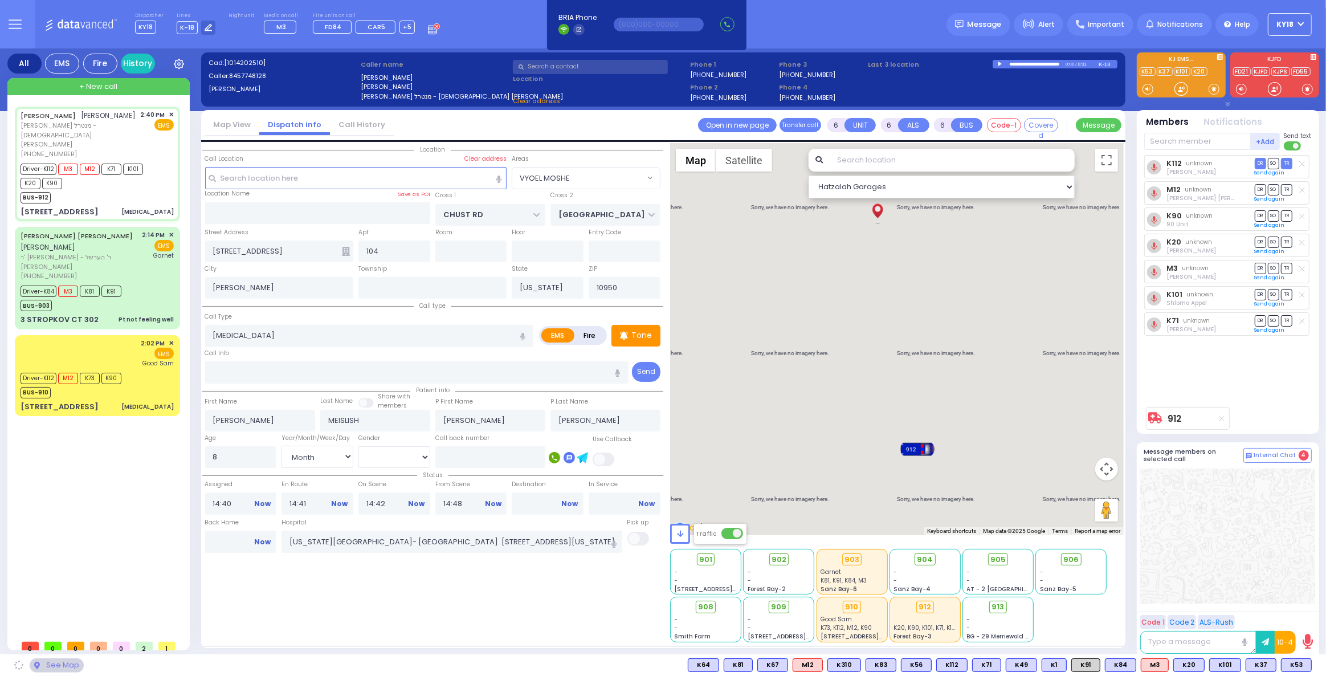
select select "VYOEL MOSHE"
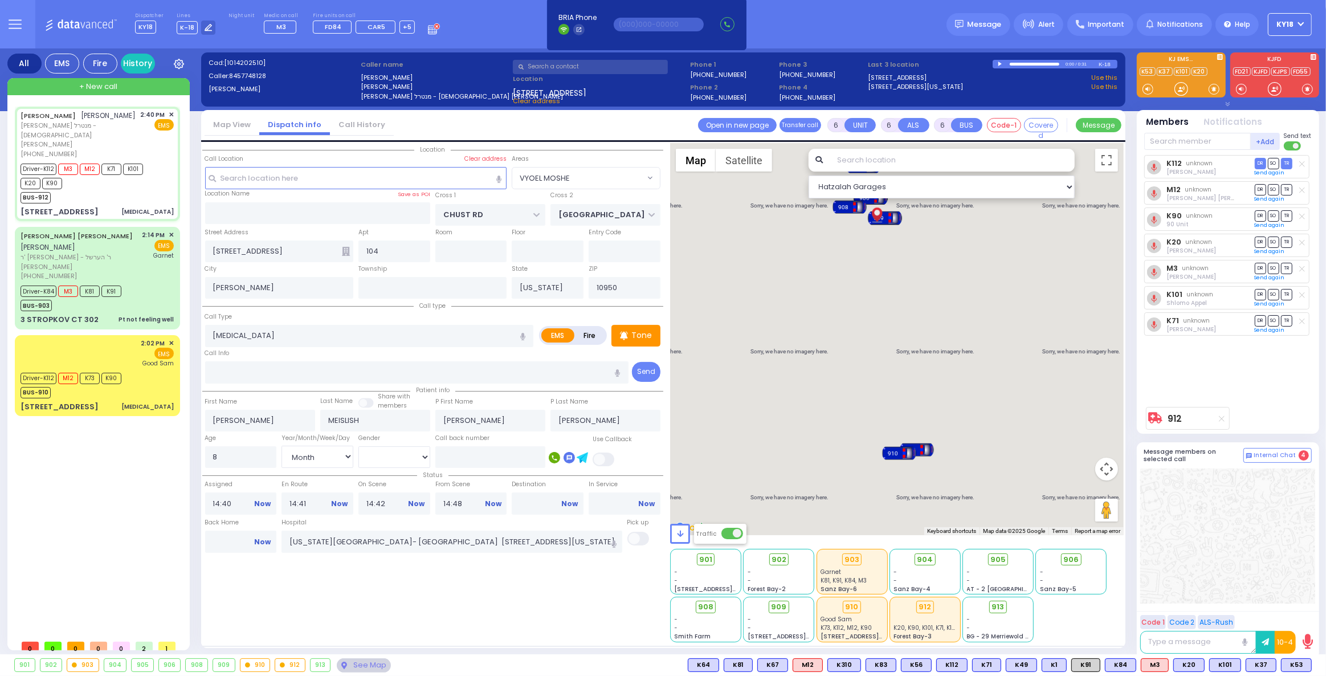
select select
radio input "true"
select select "Month"
select select "[DEMOGRAPHIC_DATA]"
select select "Hatzalah Garages"
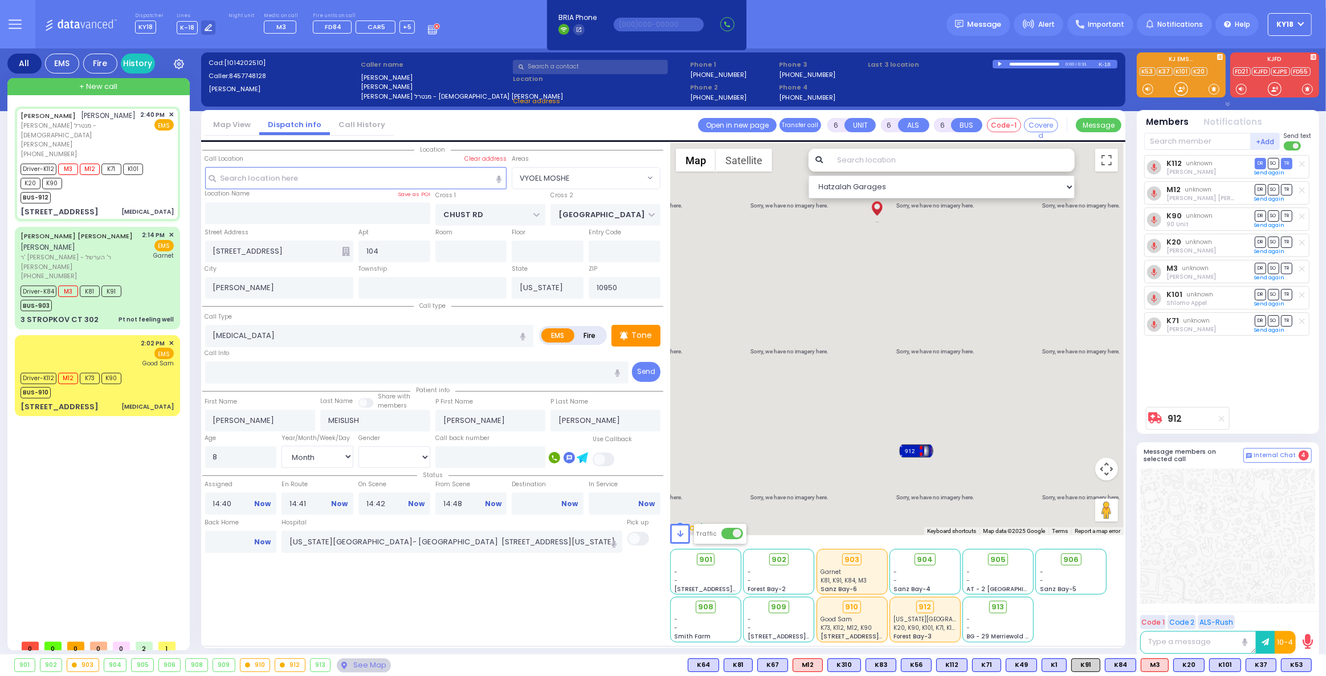
select select "VYOEL MOSHE"
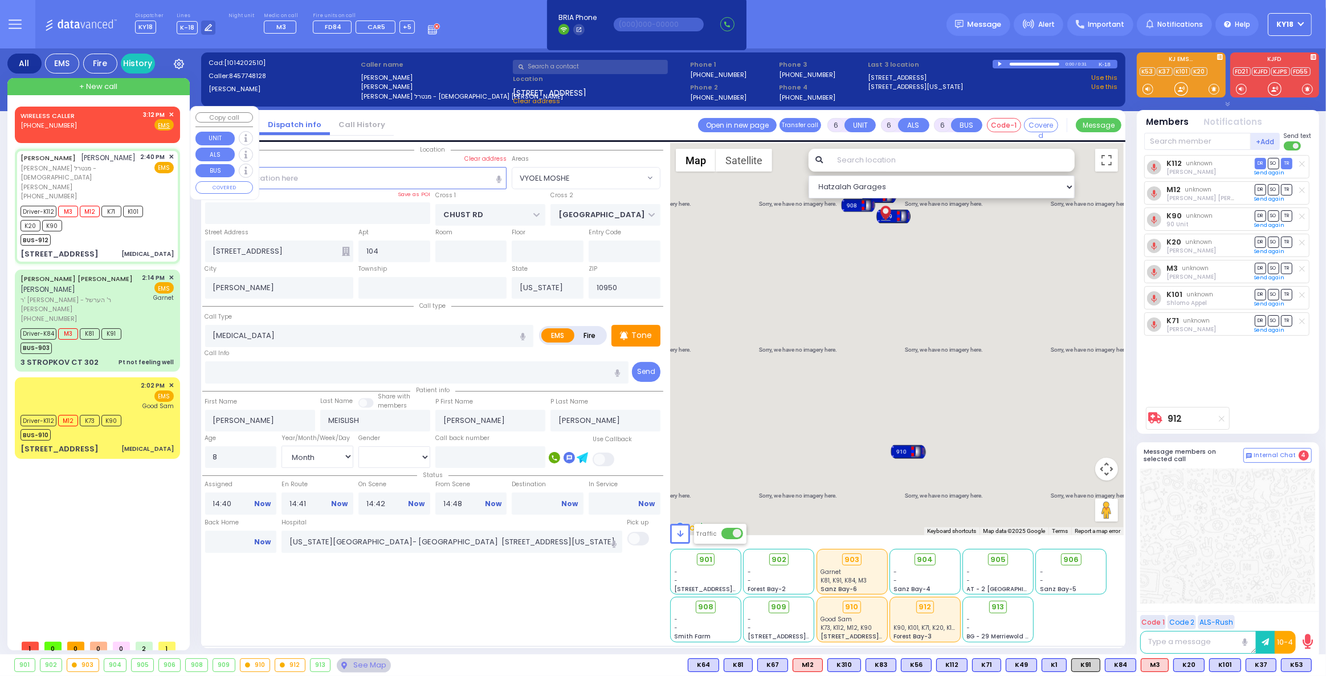
click at [170, 111] on span "✕" at bounding box center [171, 115] width 5 height 10
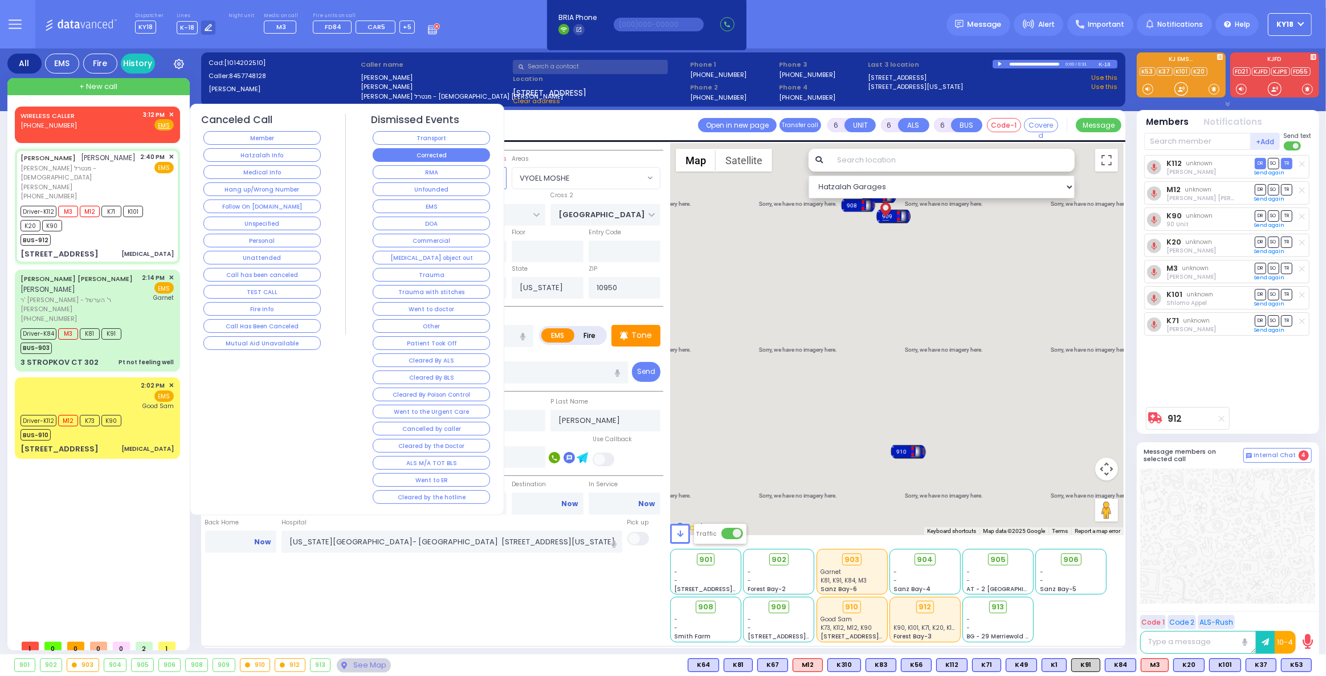
click at [435, 154] on button "Corrected" at bounding box center [431, 155] width 117 height 14
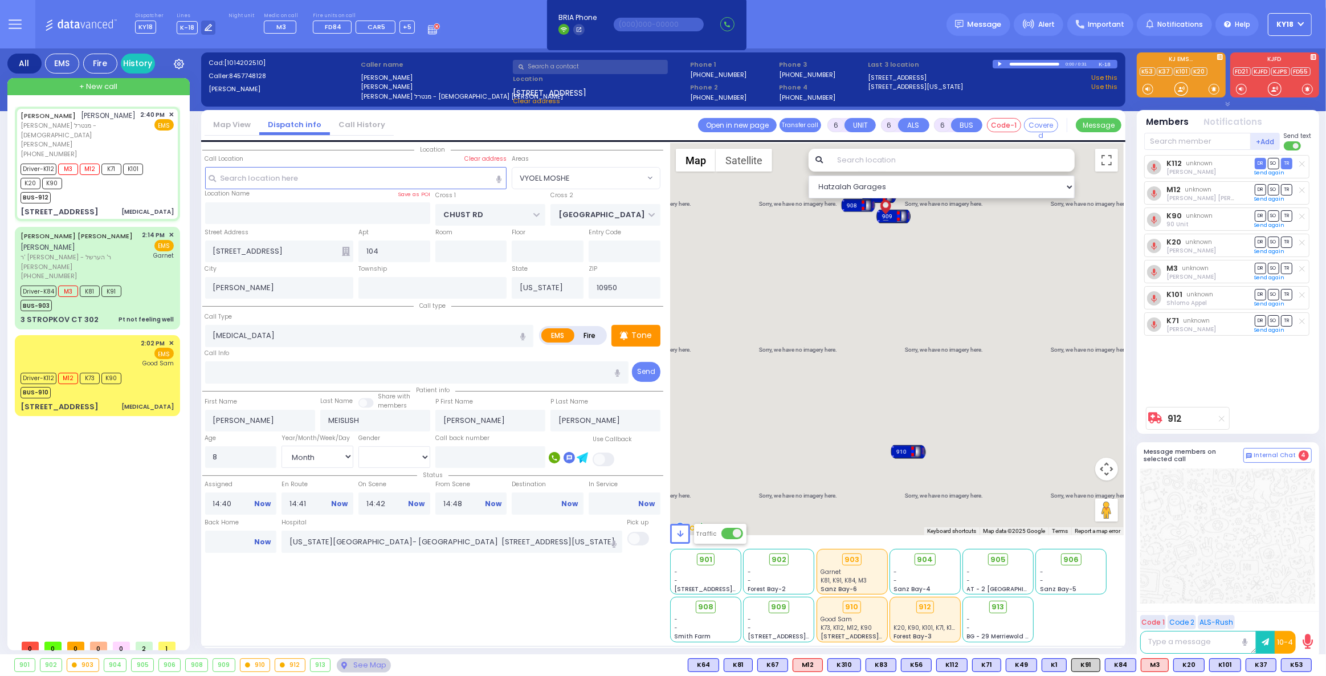
select select
radio input "true"
select select "Month"
select select "[DEMOGRAPHIC_DATA]"
select select "Hatzalah Garages"
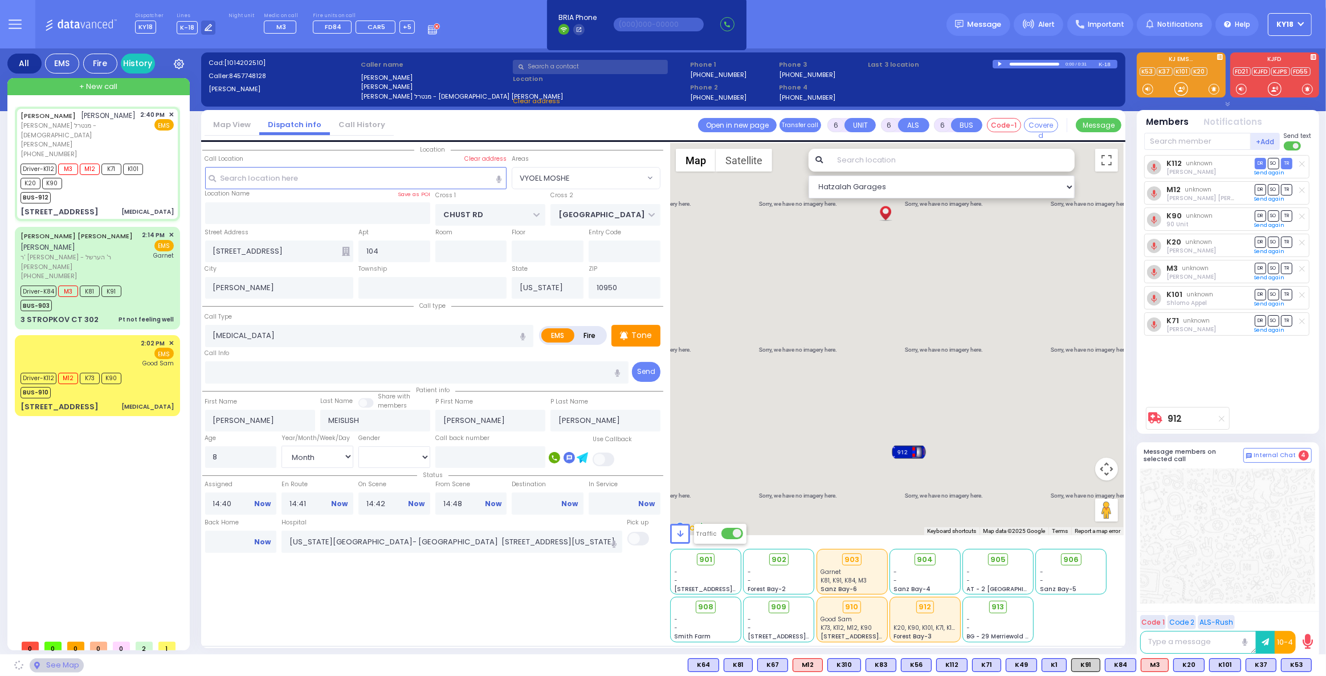
select select
radio input "true"
select select "Month"
select select "[DEMOGRAPHIC_DATA]"
select select "Hatzalah Garages"
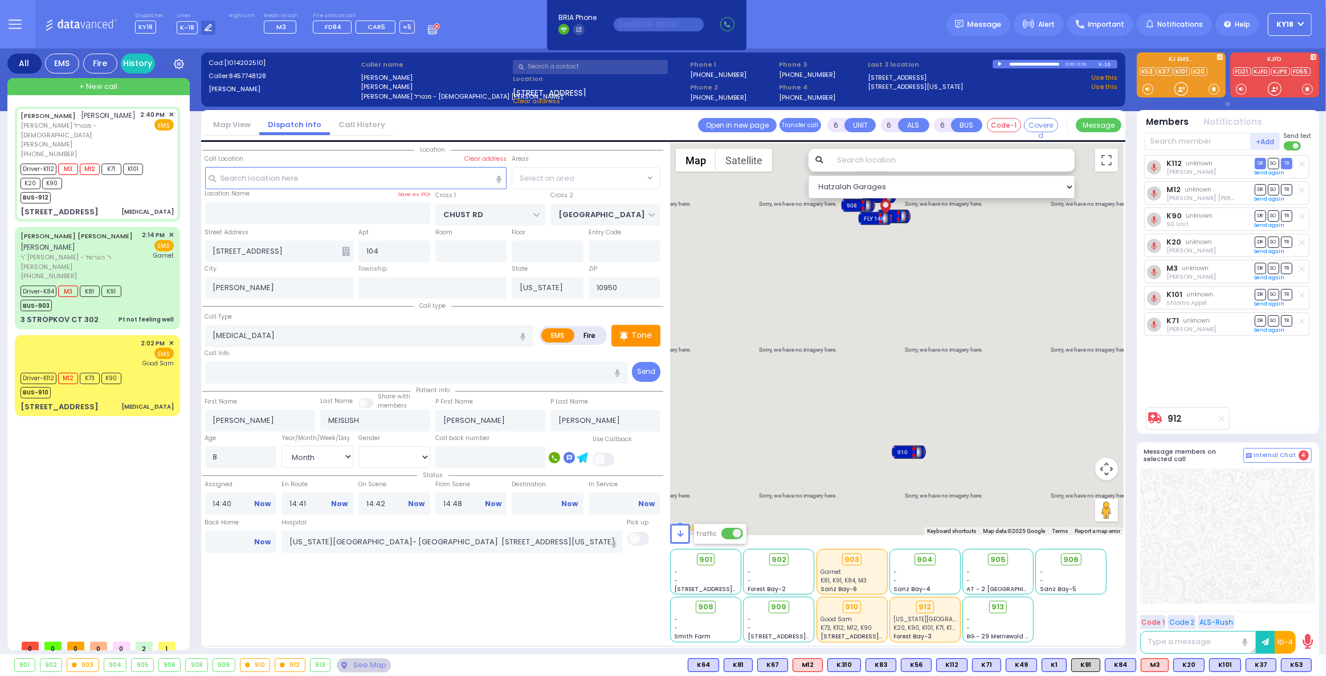
select select "VYOEL MOSHE"
select select
radio input "true"
select select "Month"
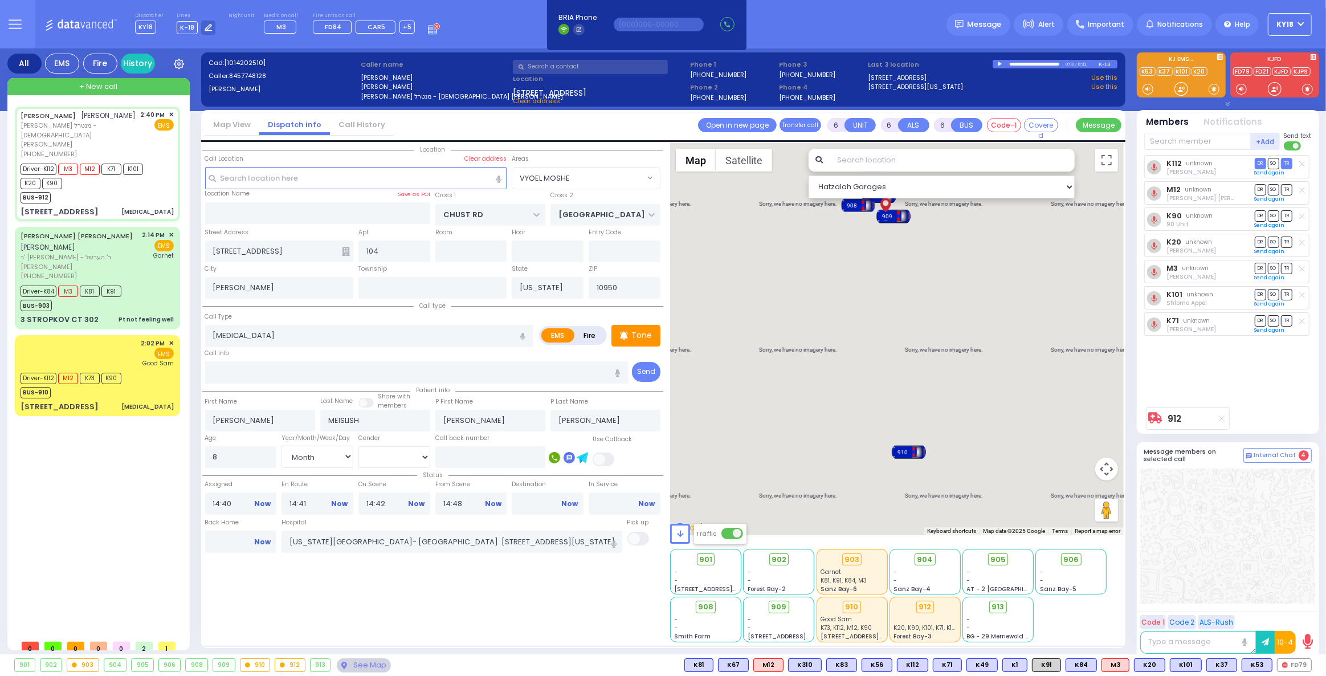
select select "[DEMOGRAPHIC_DATA]"
select select "Hatzalah Garages"
select select "VYOEL MOSHE"
select select
radio input "true"
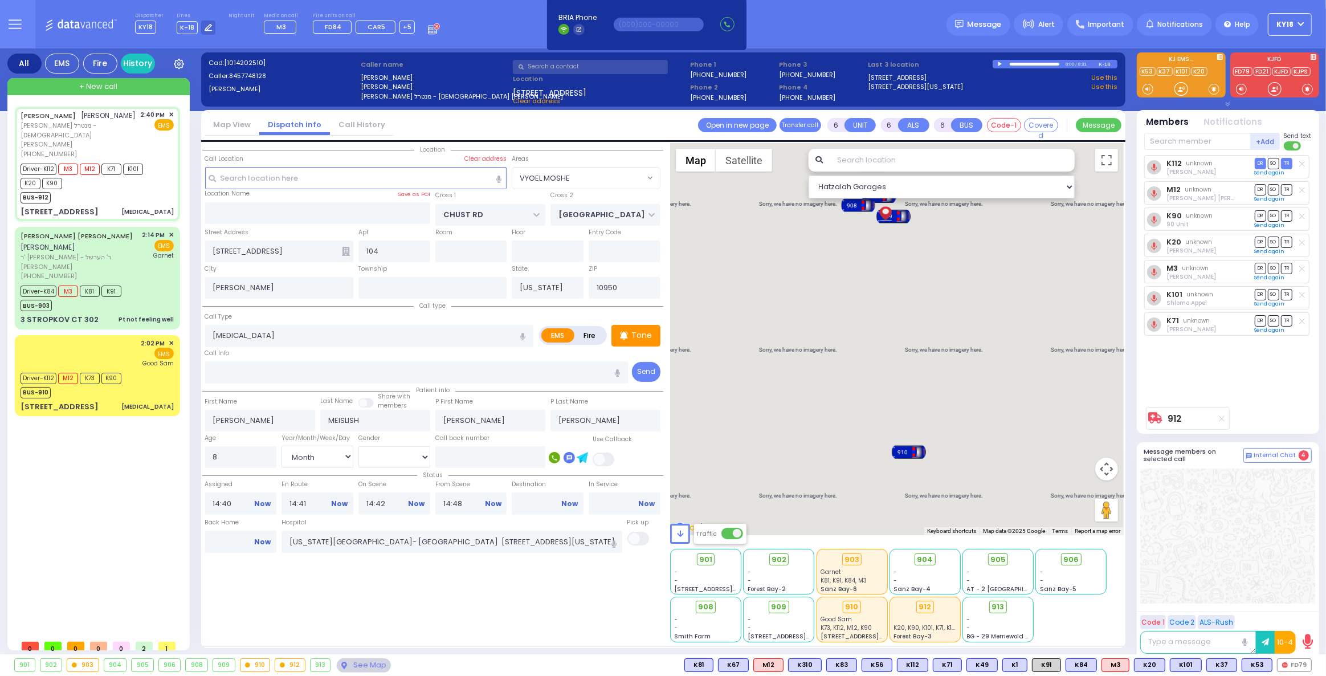
select select "Month"
select select "[DEMOGRAPHIC_DATA]"
select select "Hatzalah Garages"
select select "VYOEL MOSHE"
select select
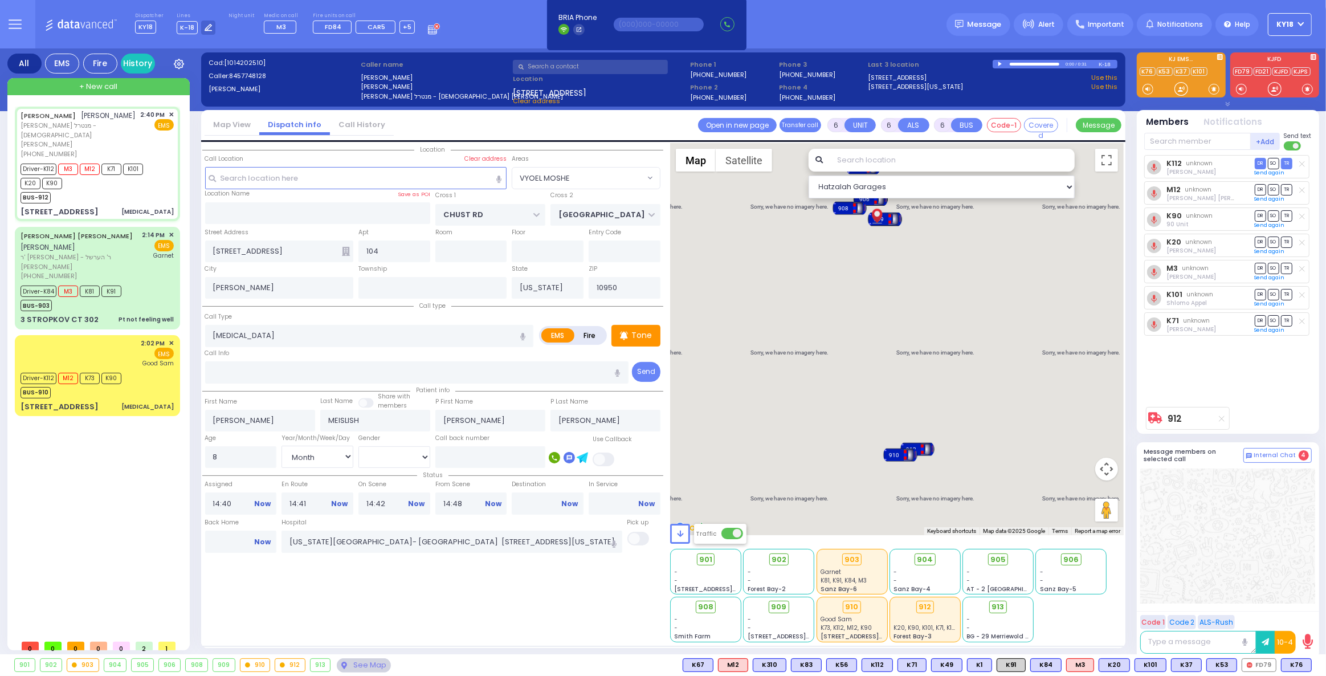
radio input "true"
select select "Month"
select select "[DEMOGRAPHIC_DATA]"
select select "Hatzalah Garages"
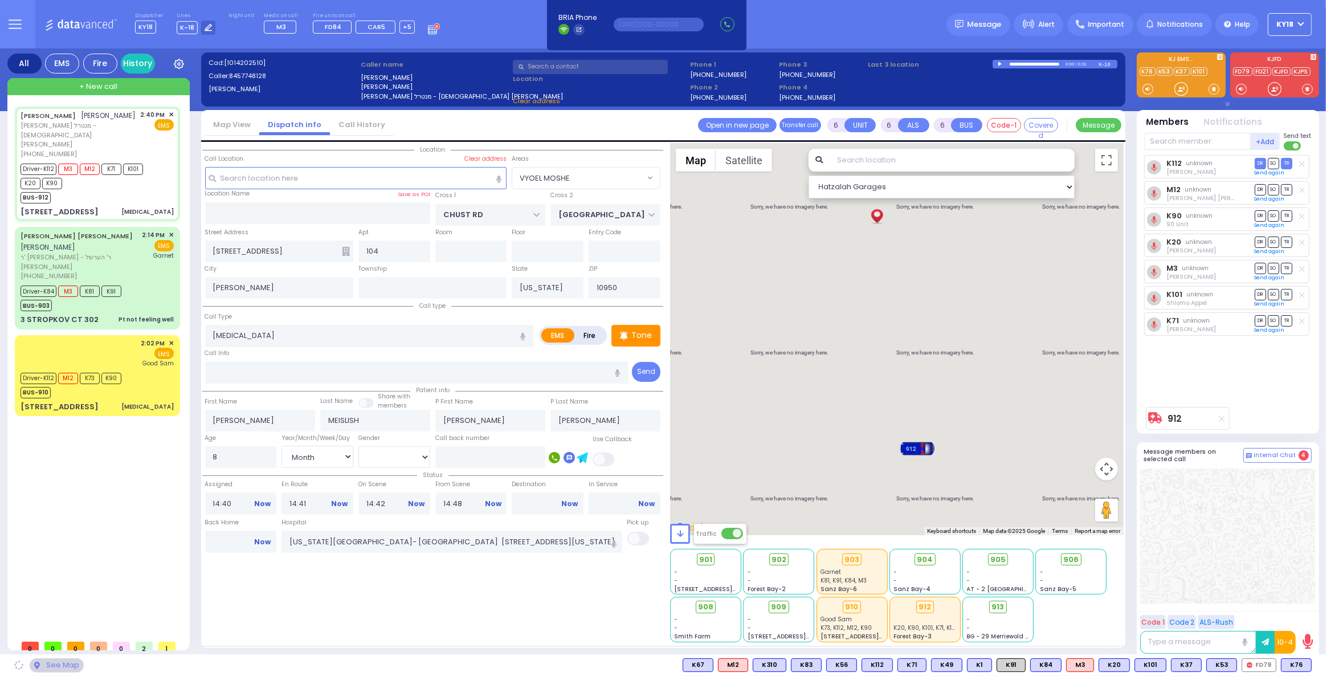
select select "VYOEL MOSHE"
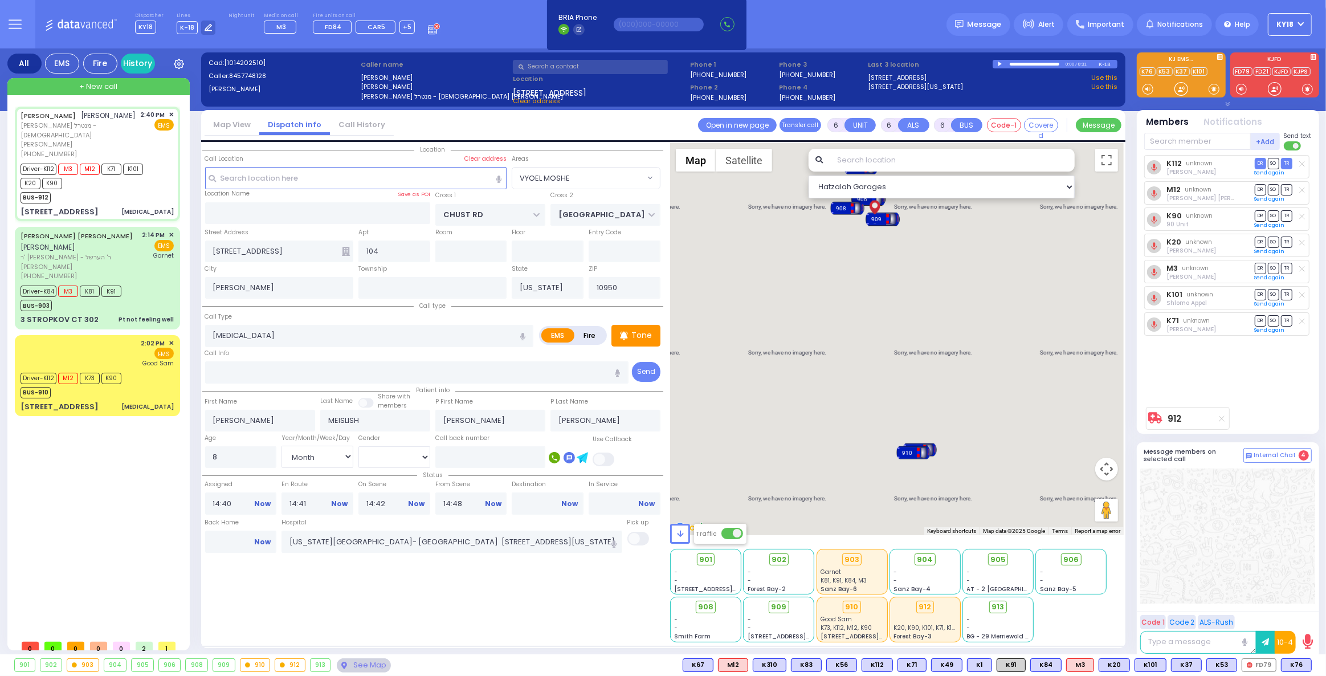
select select
radio input "true"
select select "Month"
select select "[DEMOGRAPHIC_DATA]"
select select "Hatzalah Garages"
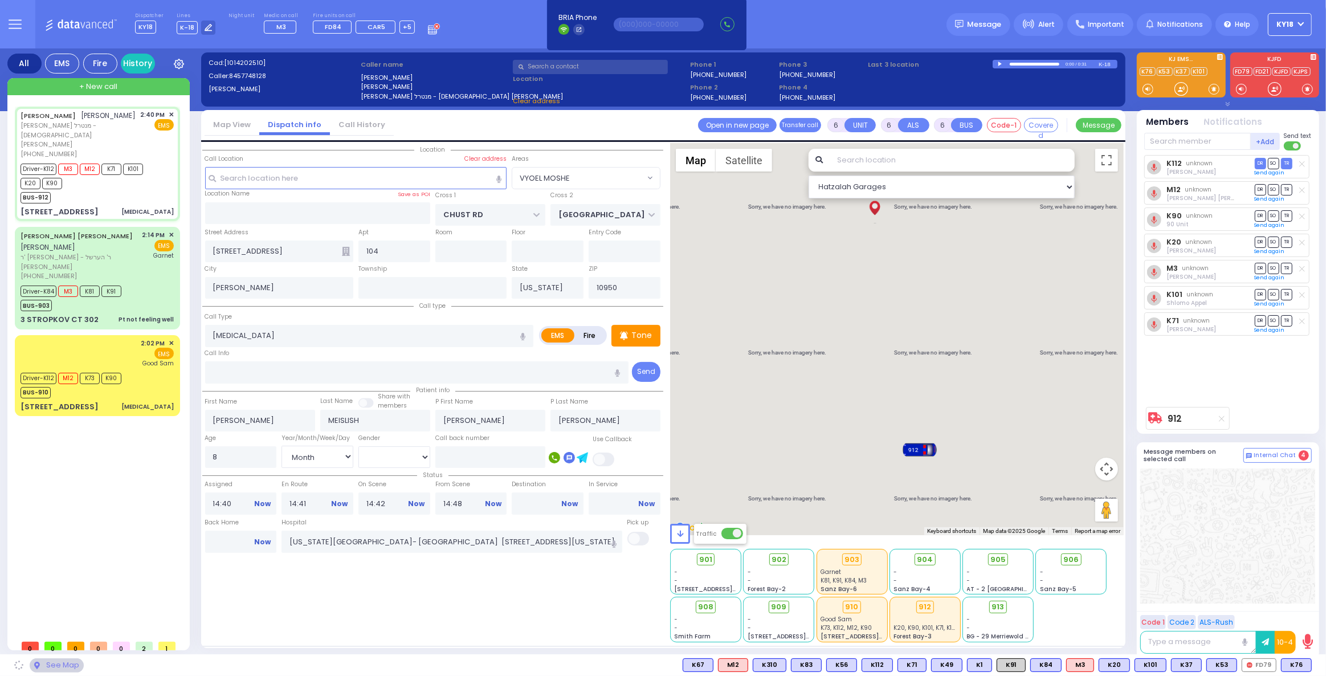
select select "VYOEL MOSHE"
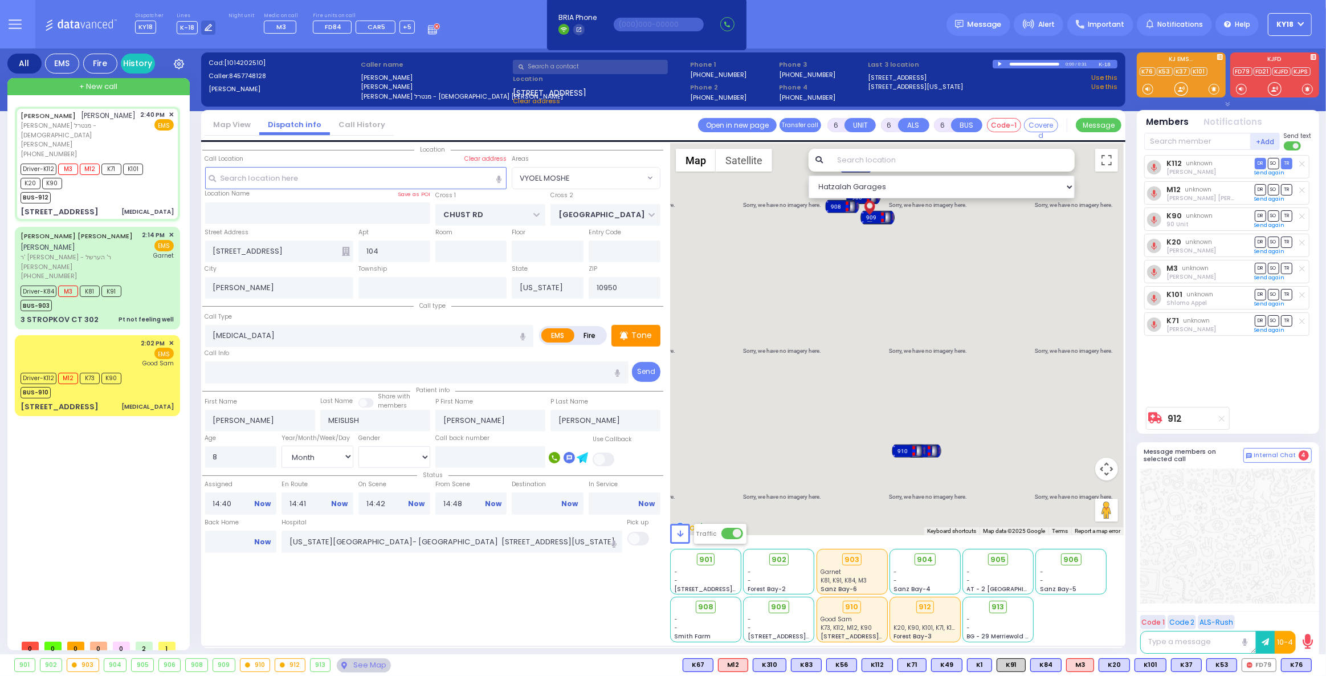
select select
radio input "true"
select select "Month"
select select "[DEMOGRAPHIC_DATA]"
select select "Hatzalah Garages"
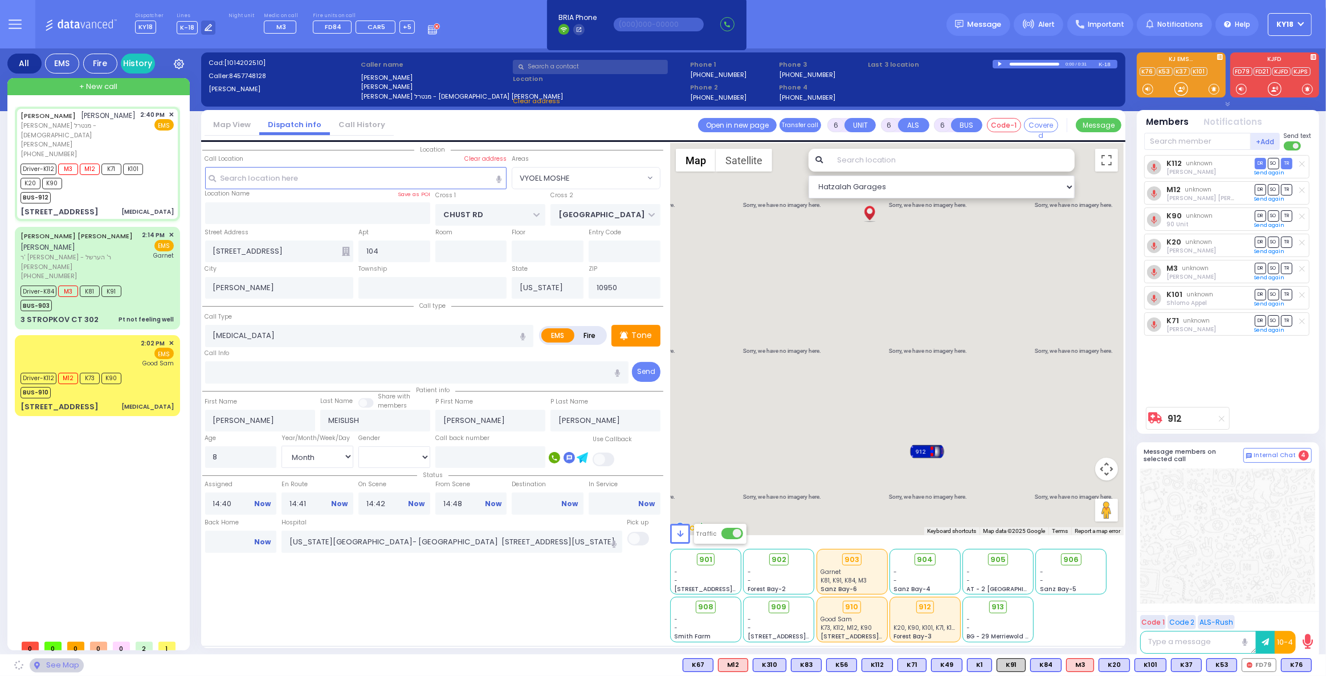
select select "VYOEL MOSHE"
